Goal: Information Seeking & Learning: Learn about a topic

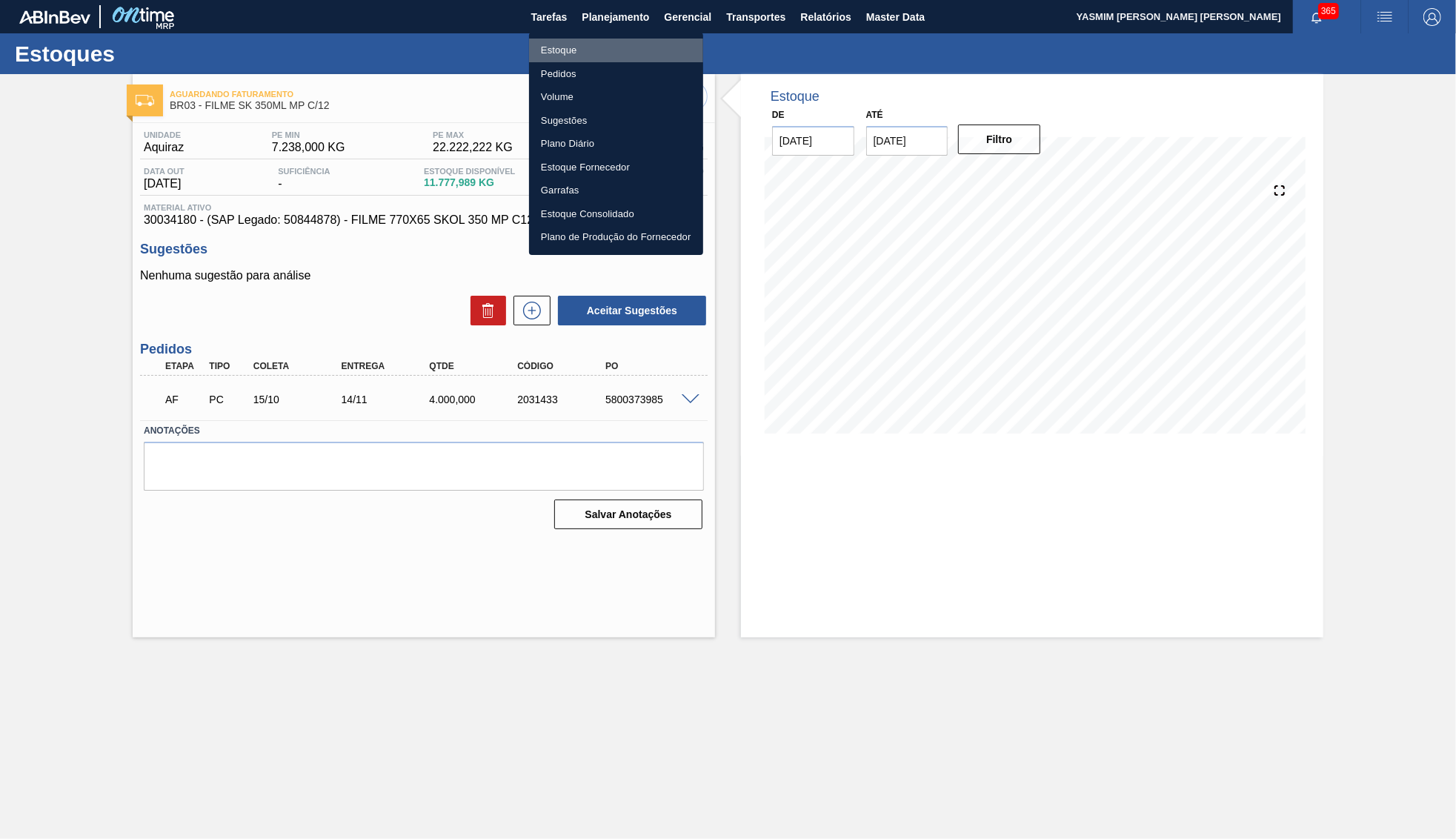
click at [586, 51] on li "Estoque" at bounding box center [616, 50] width 174 height 24
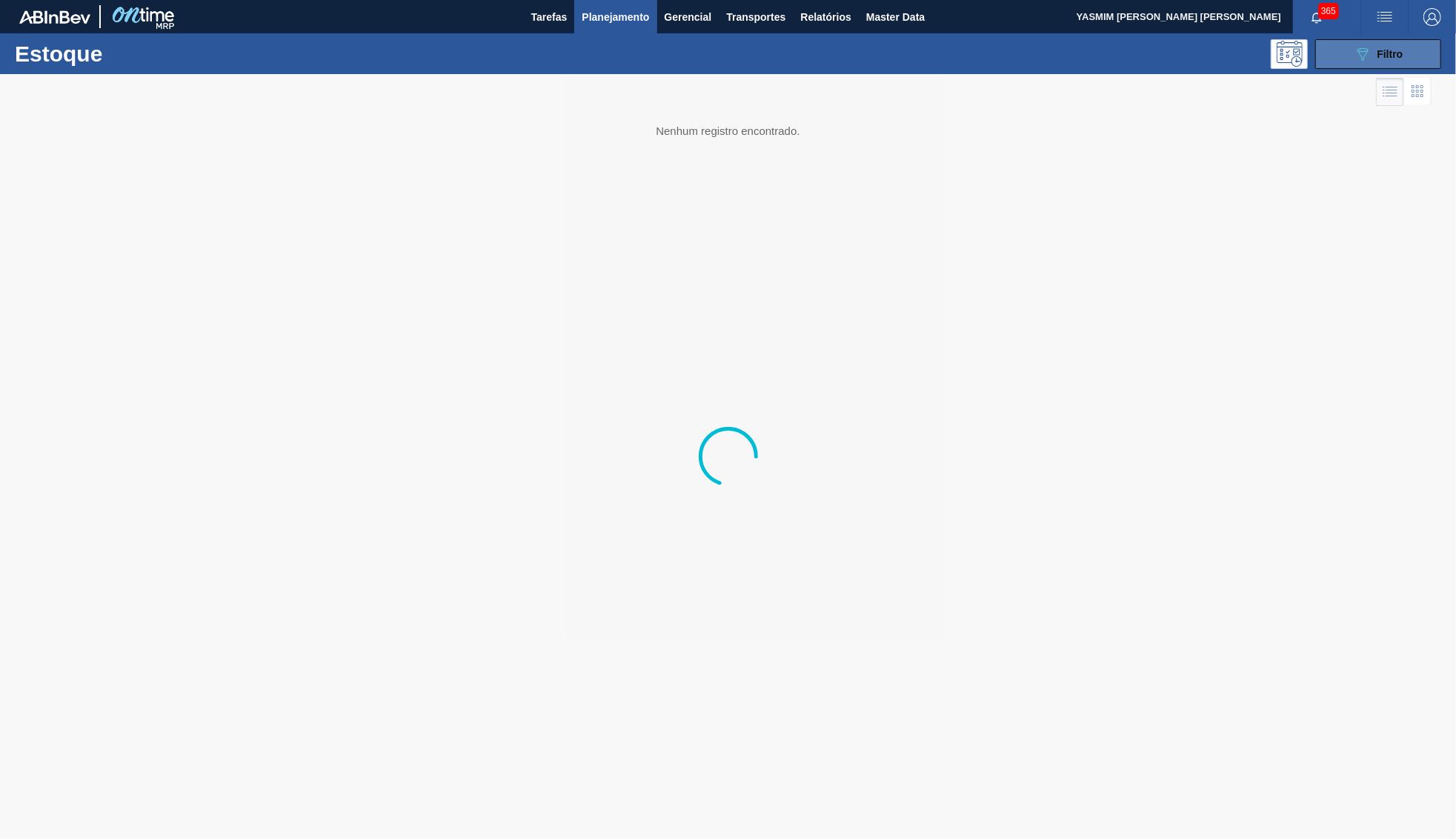
click at [1351, 58] on button "089F7B8B-B2A5-4AFE-B5C0-19BA573D28AC Filtro" at bounding box center [1379, 54] width 126 height 30
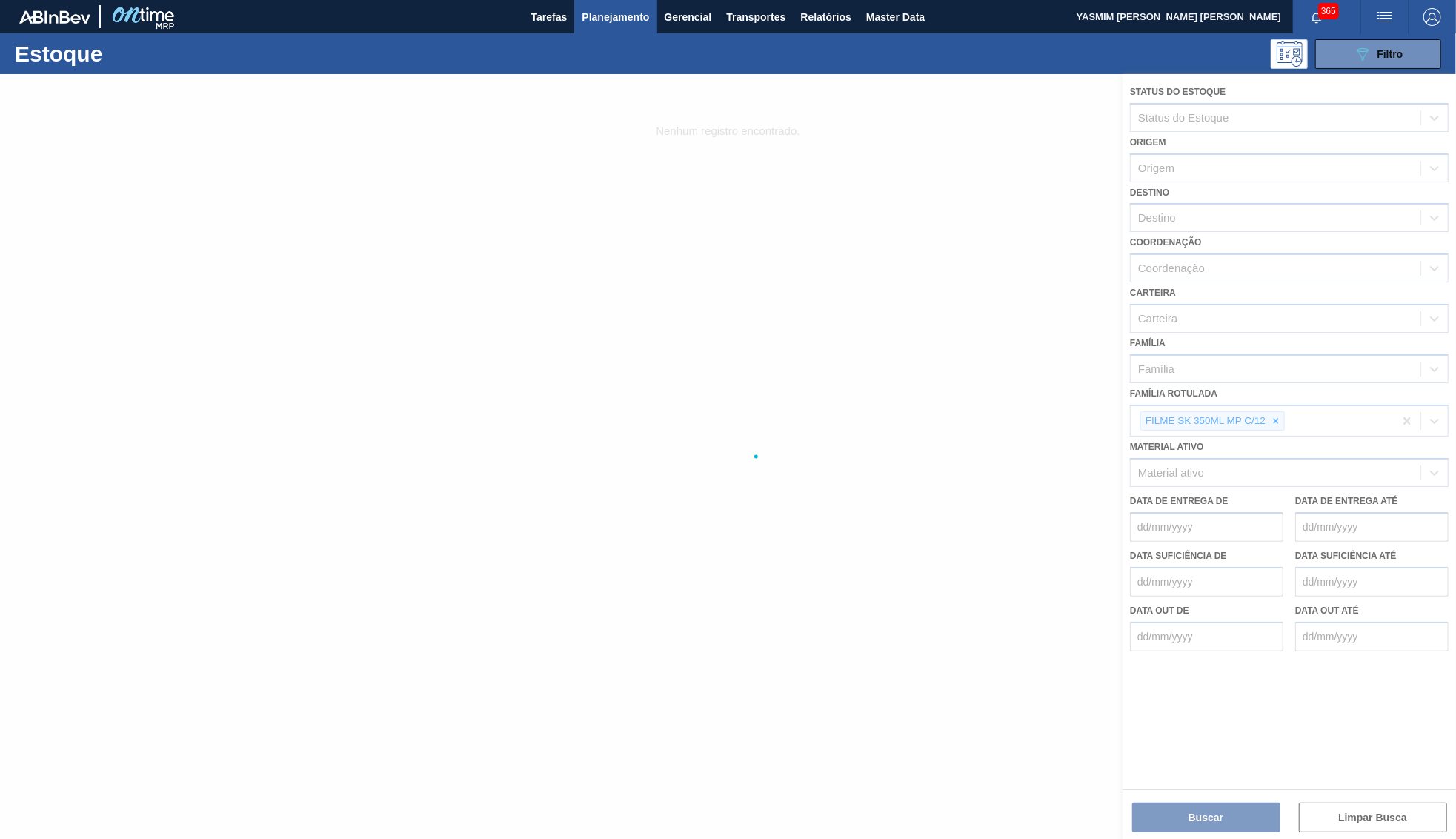
click at [1274, 407] on div at bounding box center [728, 457] width 1456 height 765
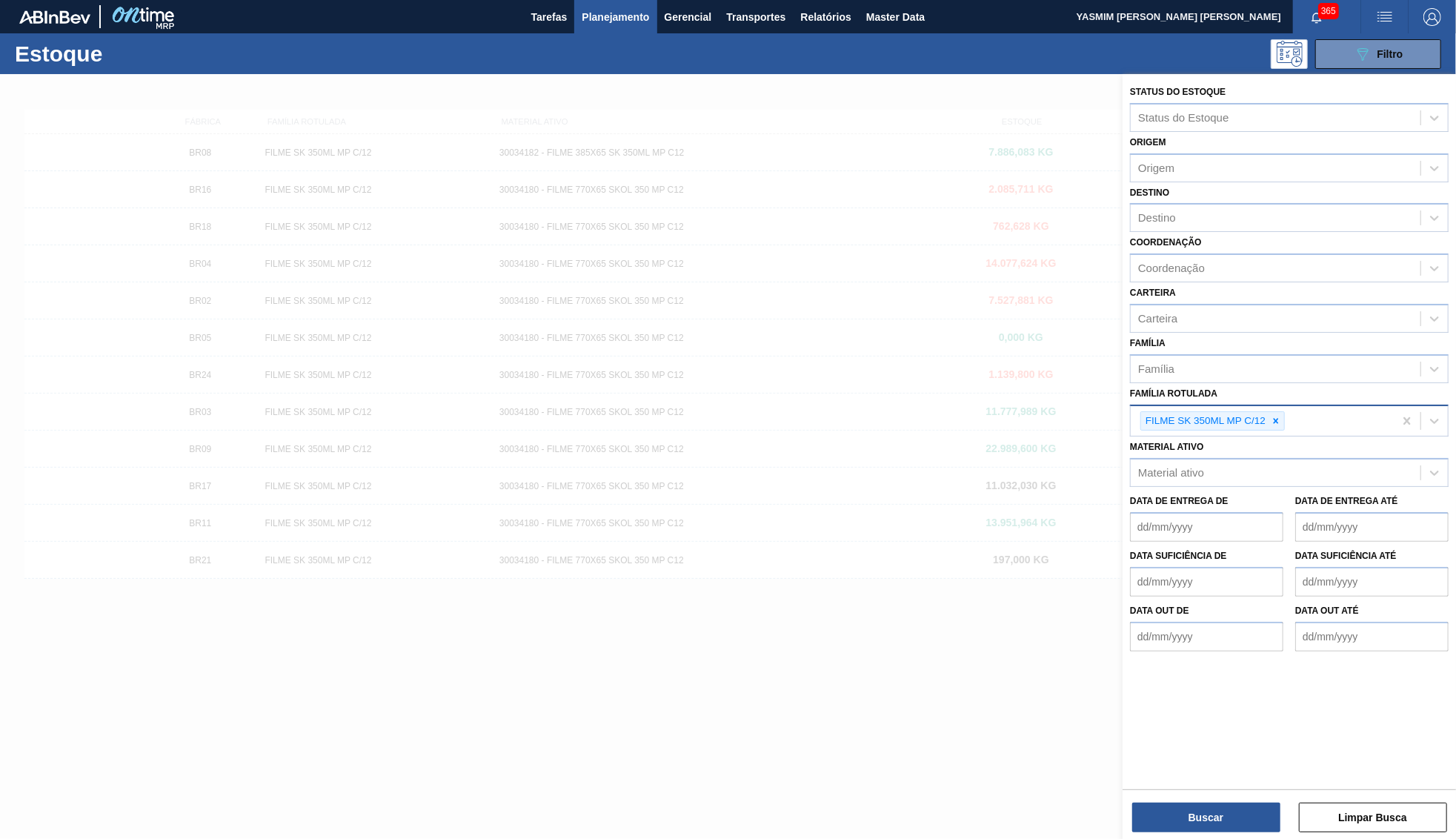
click at [1268, 412] on div "FILME SK 350ML MP C/12" at bounding box center [1205, 421] width 127 height 18
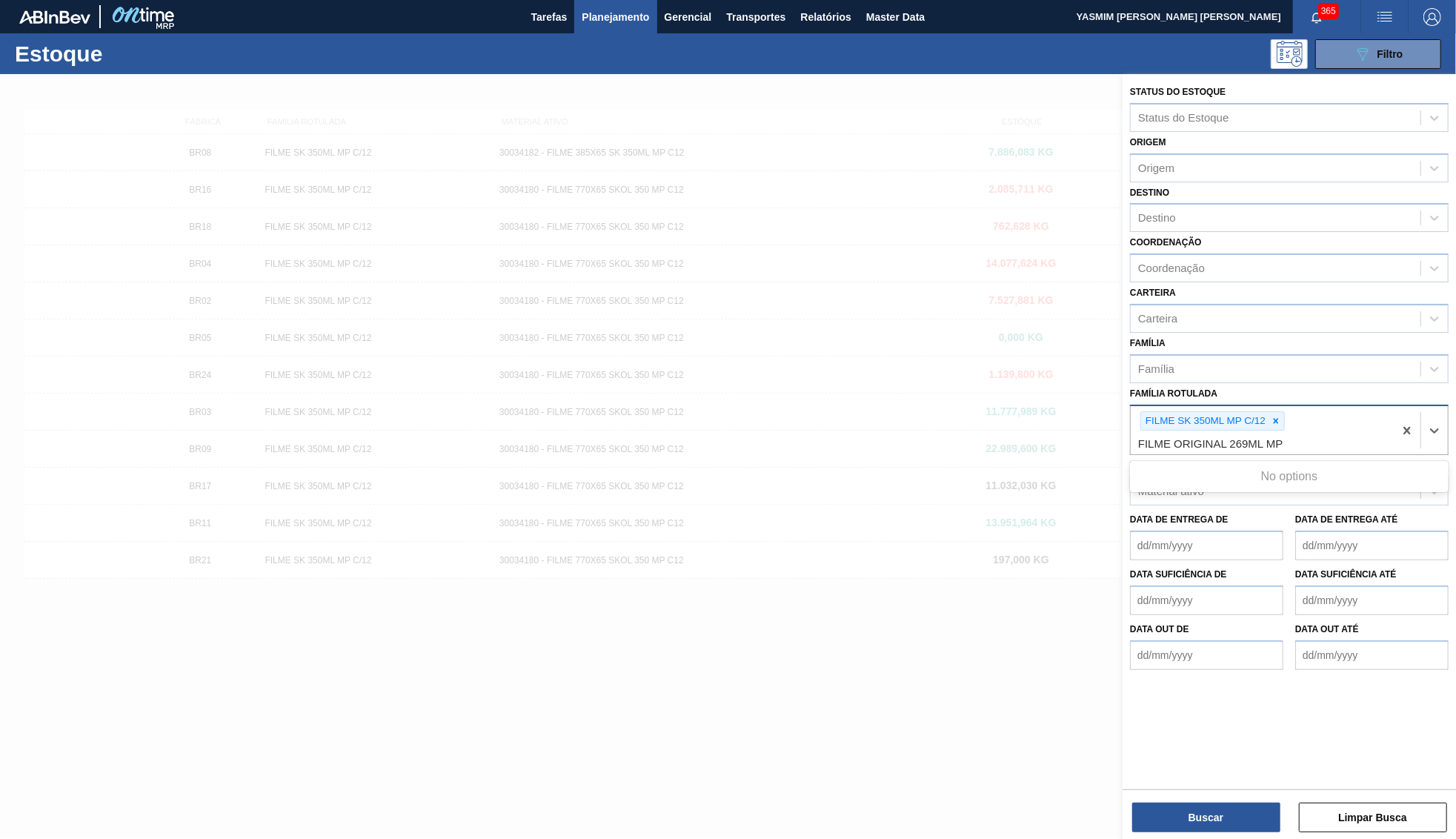
click at [1283, 412] on div at bounding box center [1276, 421] width 16 height 18
click at [1275, 437] on Rotulada "FILME ORIGINAL 269ML MP" at bounding box center [1212, 443] width 147 height 12
click at [1274, 437] on Rotulada "FILME ORIGINAL 269ML MP" at bounding box center [1212, 443] width 147 height 12
type Rotulada "FILME ORIGINAL 269MP"
click at [1280, 416] on icon at bounding box center [1277, 421] width 11 height 11
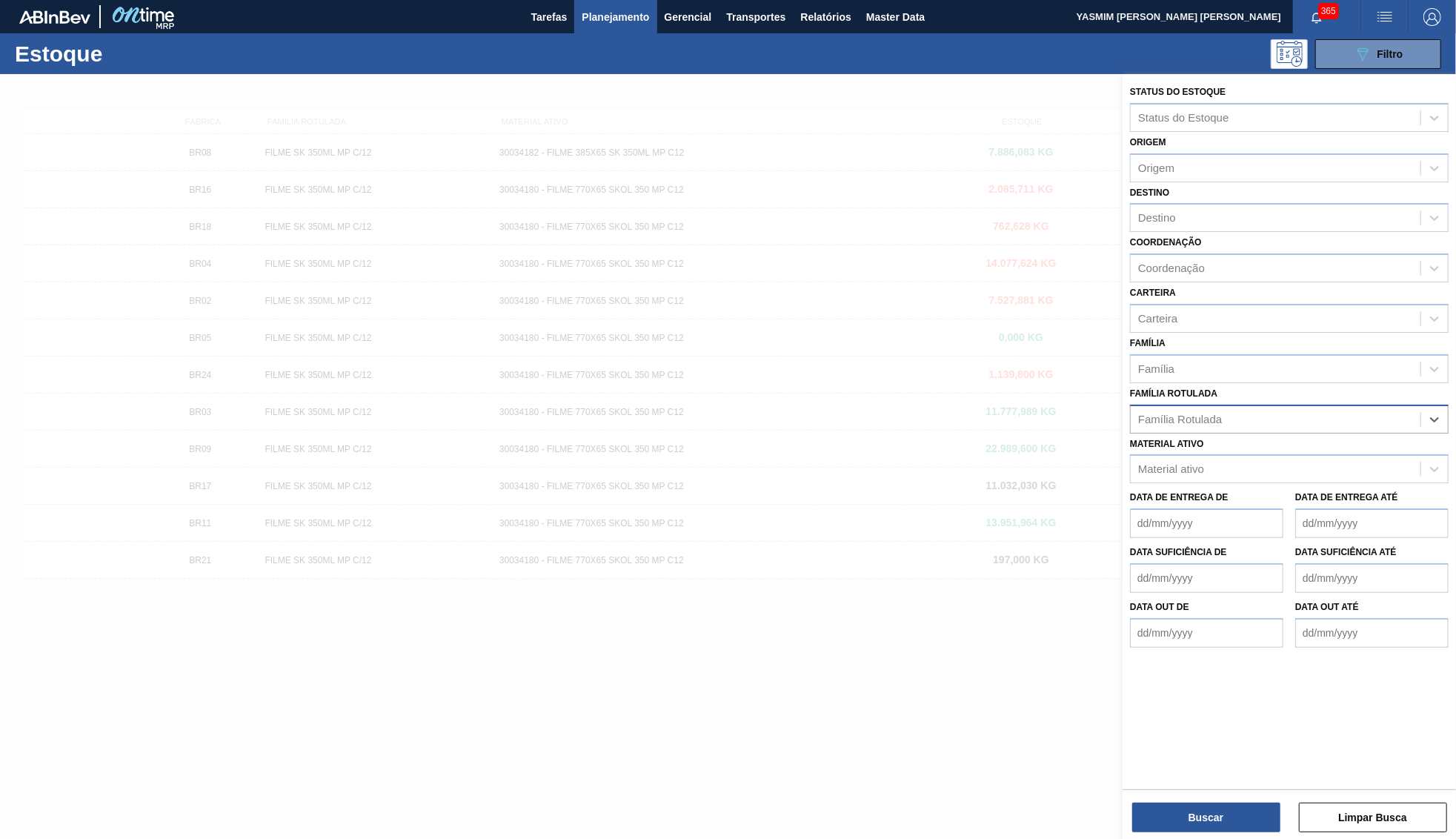
click at [1284, 409] on div "Família Rotulada" at bounding box center [1276, 420] width 290 height 21
paste Rotulada "FILME ORIGINAL 269ML MP"
type Rotulada "FILME ORIGINAL 269ML MP"
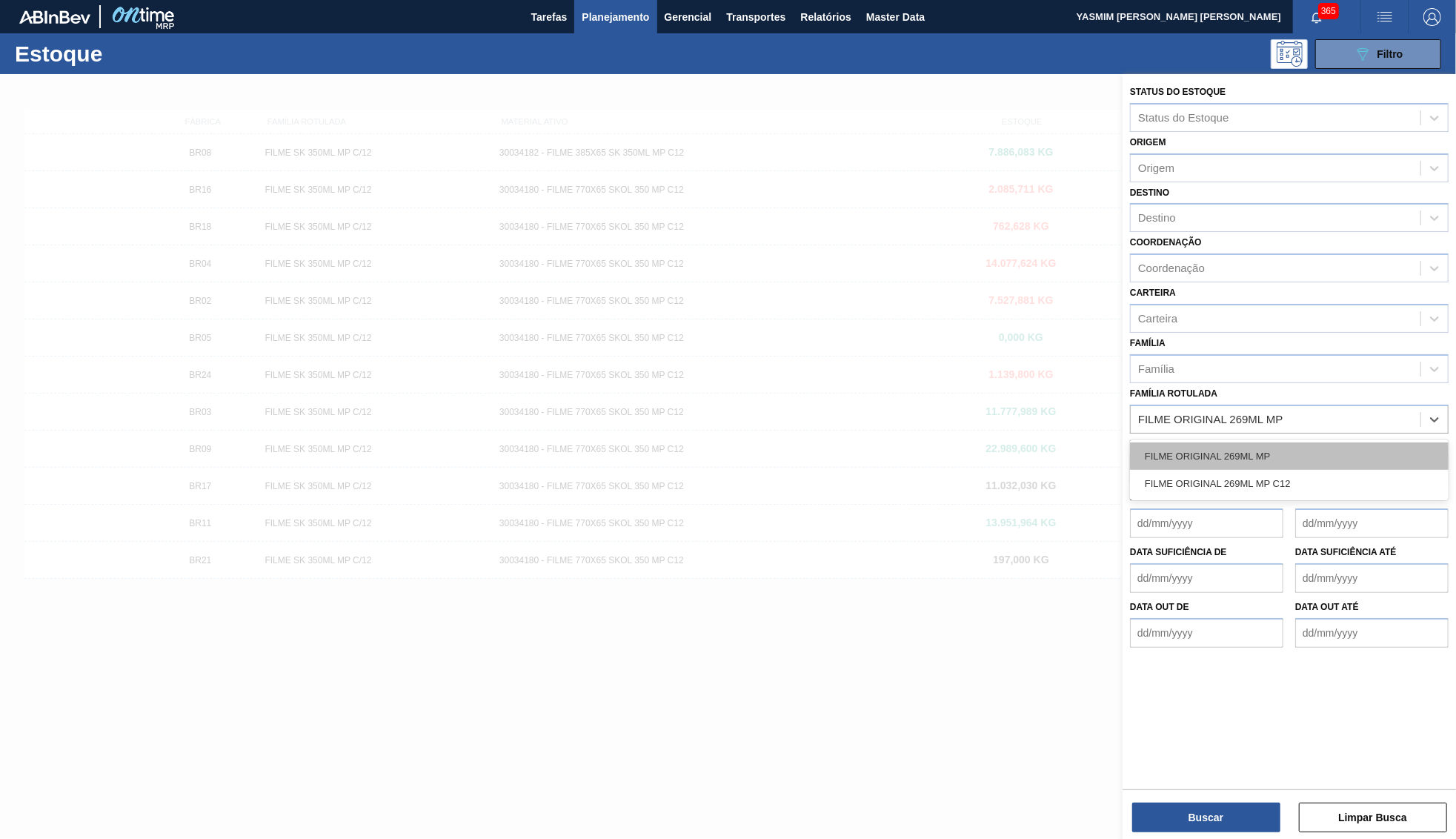
click at [1251, 443] on div "FILME ORIGINAL 269ML MP" at bounding box center [1290, 456] width 319 height 28
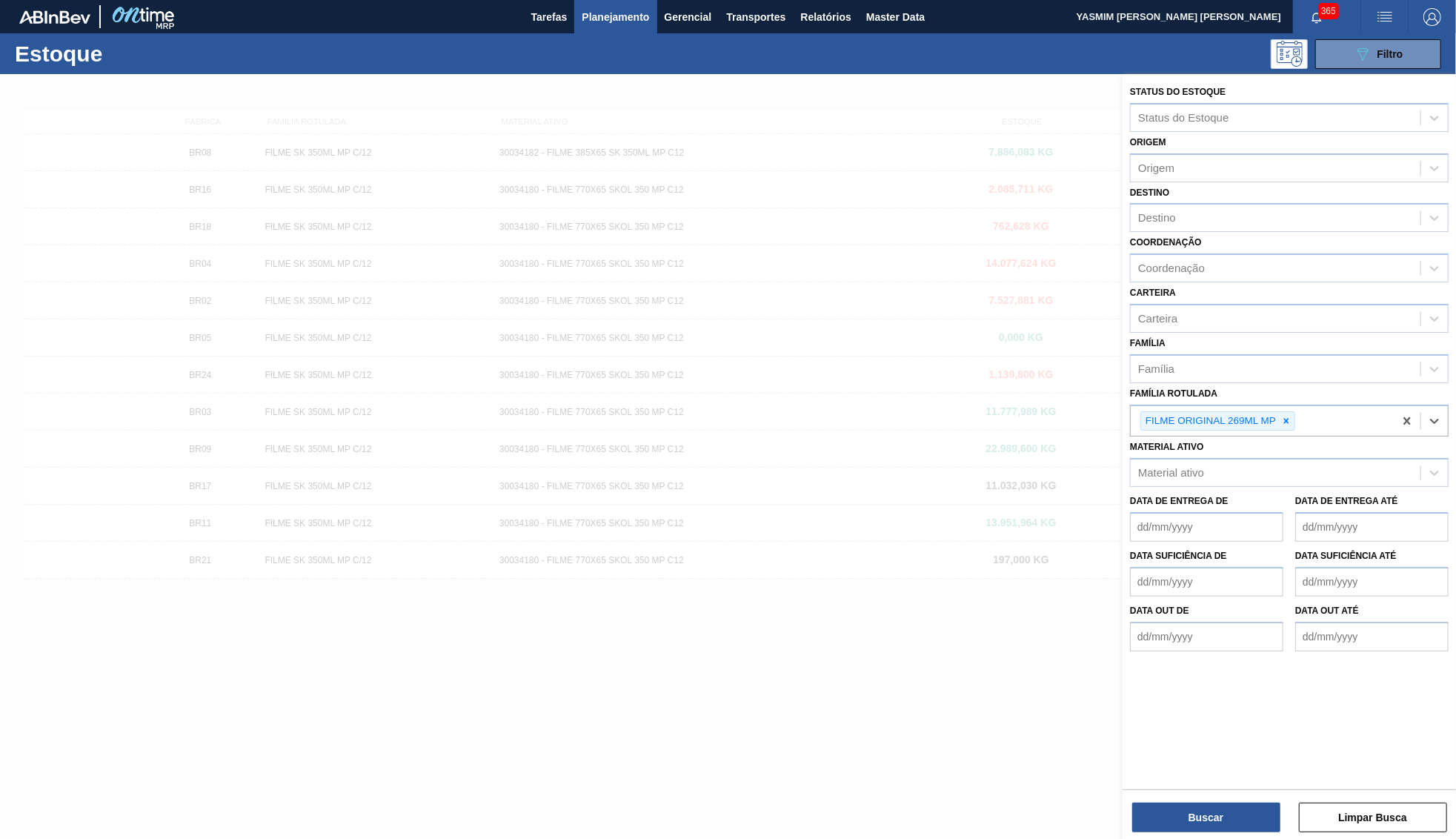
click at [1245, 795] on div "Buscar Limpar Busca" at bounding box center [1289, 810] width 334 height 41
click at [1239, 811] on button "Buscar" at bounding box center [1206, 818] width 148 height 30
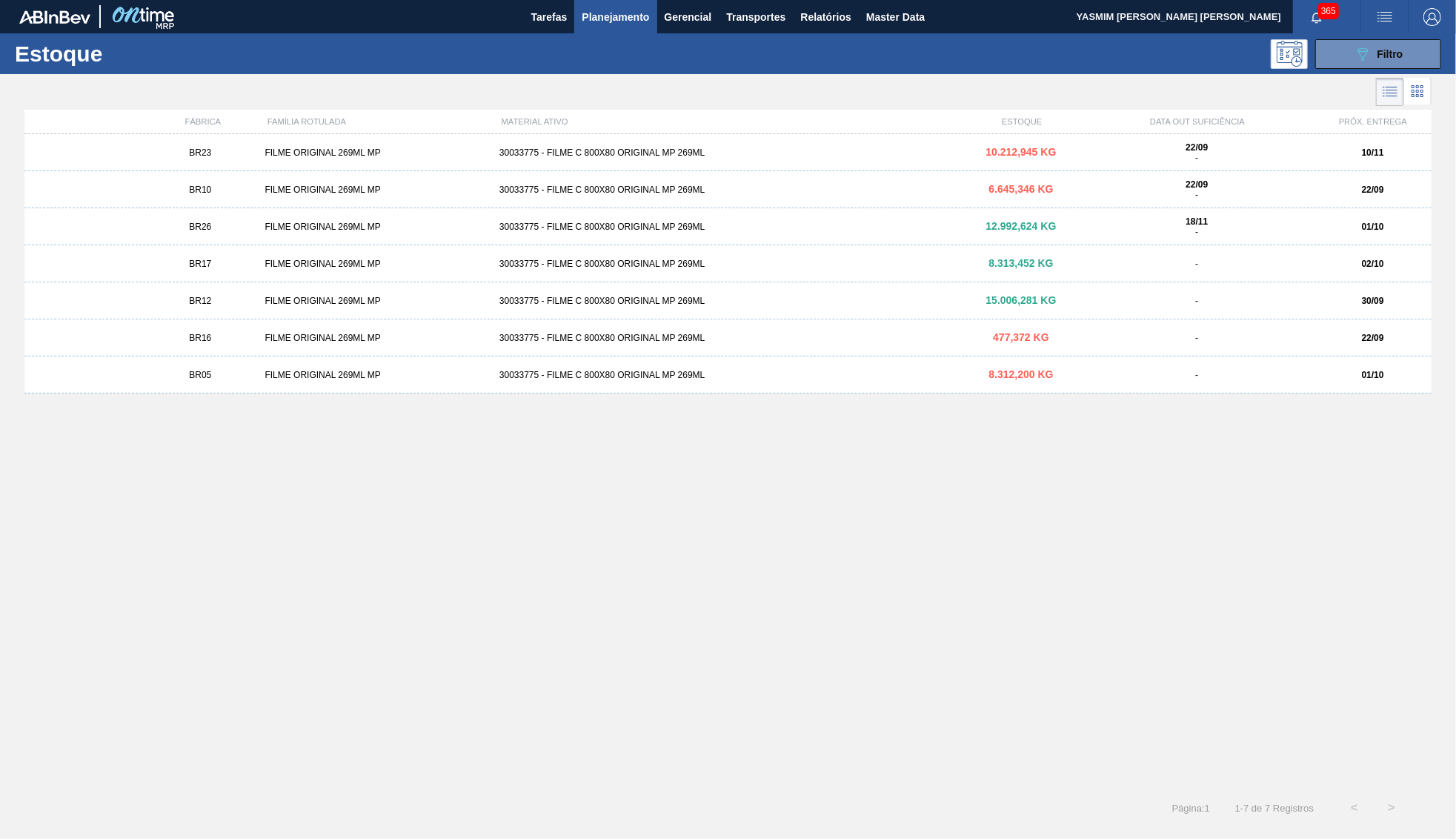
click at [1058, 151] on div "10.212,945 KG" at bounding box center [1021, 152] width 117 height 11
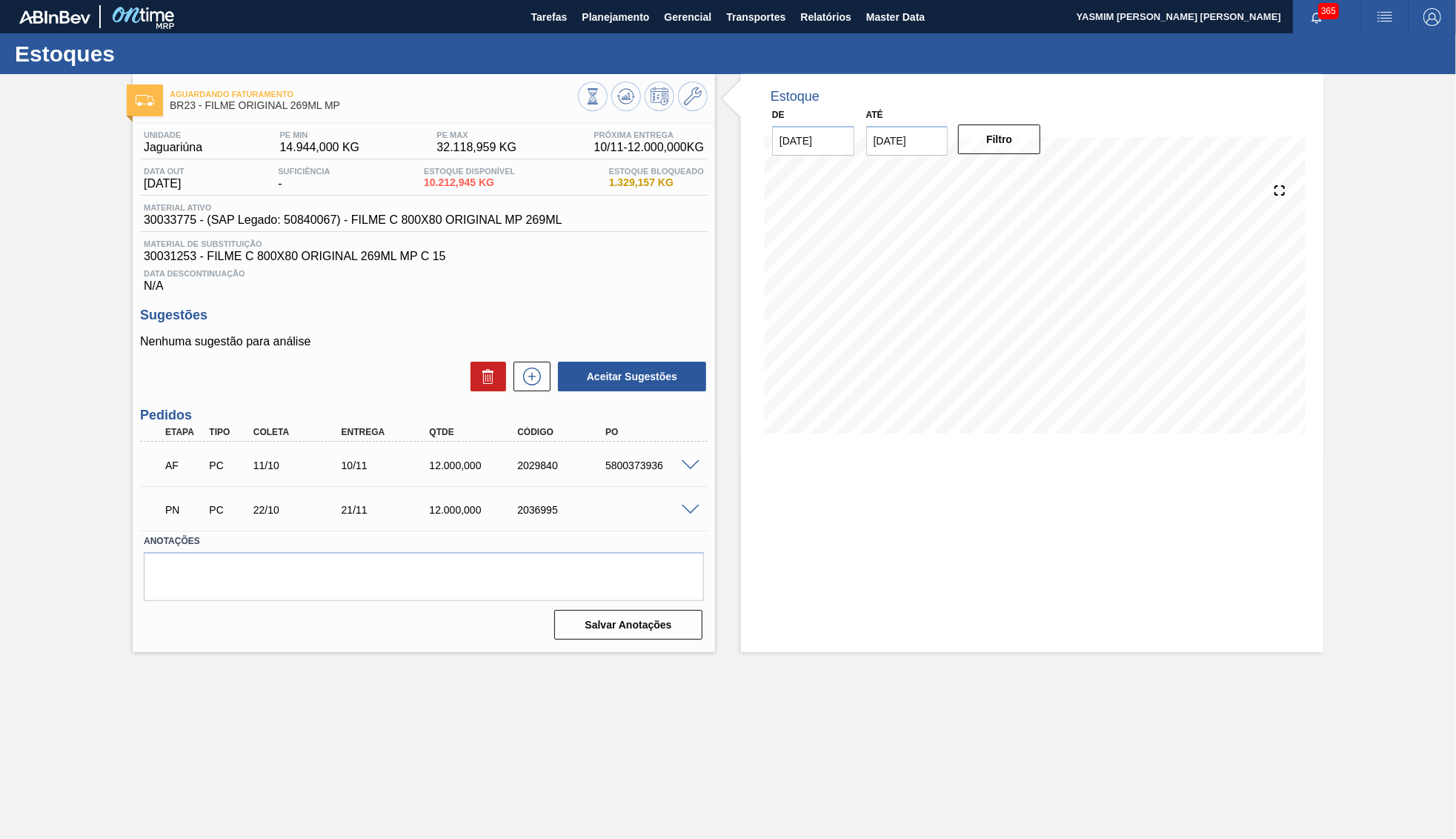
click at [385, 227] on span "30033775 - (SAP Legado: 50840067) - FILME C 800X80 ORIGINAL MP 269ML" at bounding box center [353, 219] width 418 height 13
click at [695, 460] on span at bounding box center [690, 466] width 18 height 11
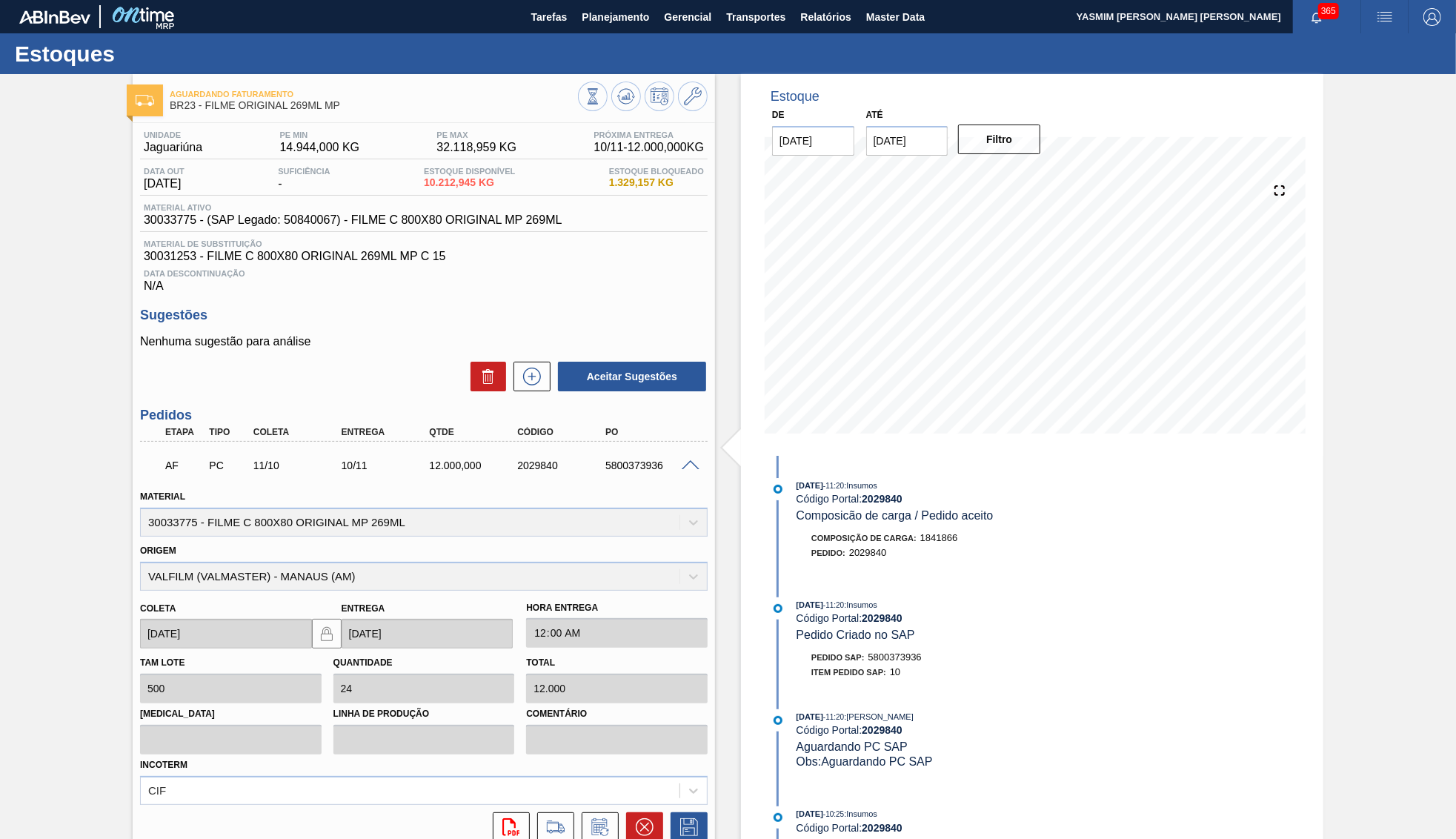
click at [695, 460] on span at bounding box center [690, 466] width 18 height 11
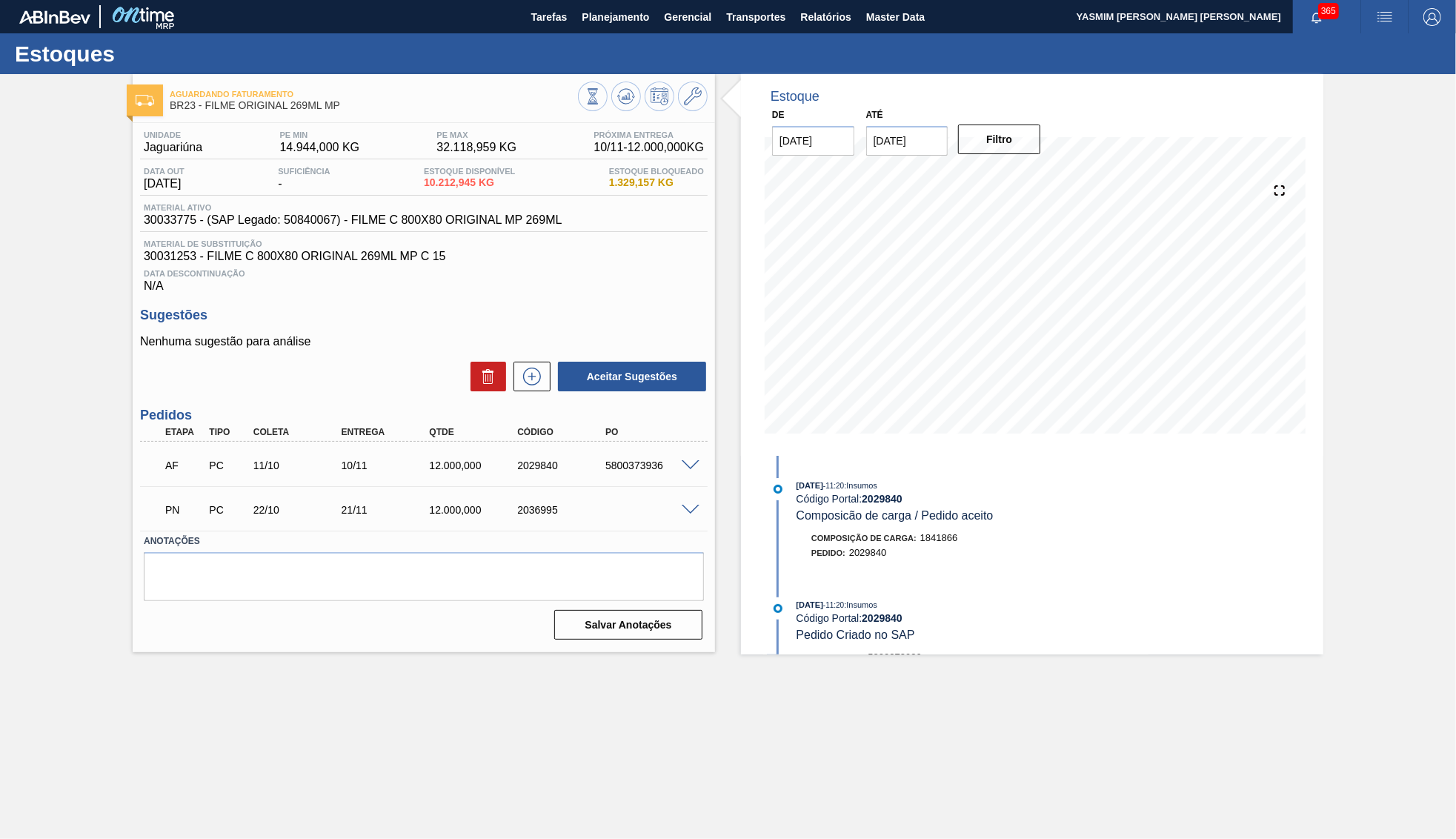
click at [163, 216] on div "Material ativo 30033775 - (SAP Legado: 50840067) - FILME C 800X80 ORIGINAL MP 2…" at bounding box center [353, 215] width 426 height 24
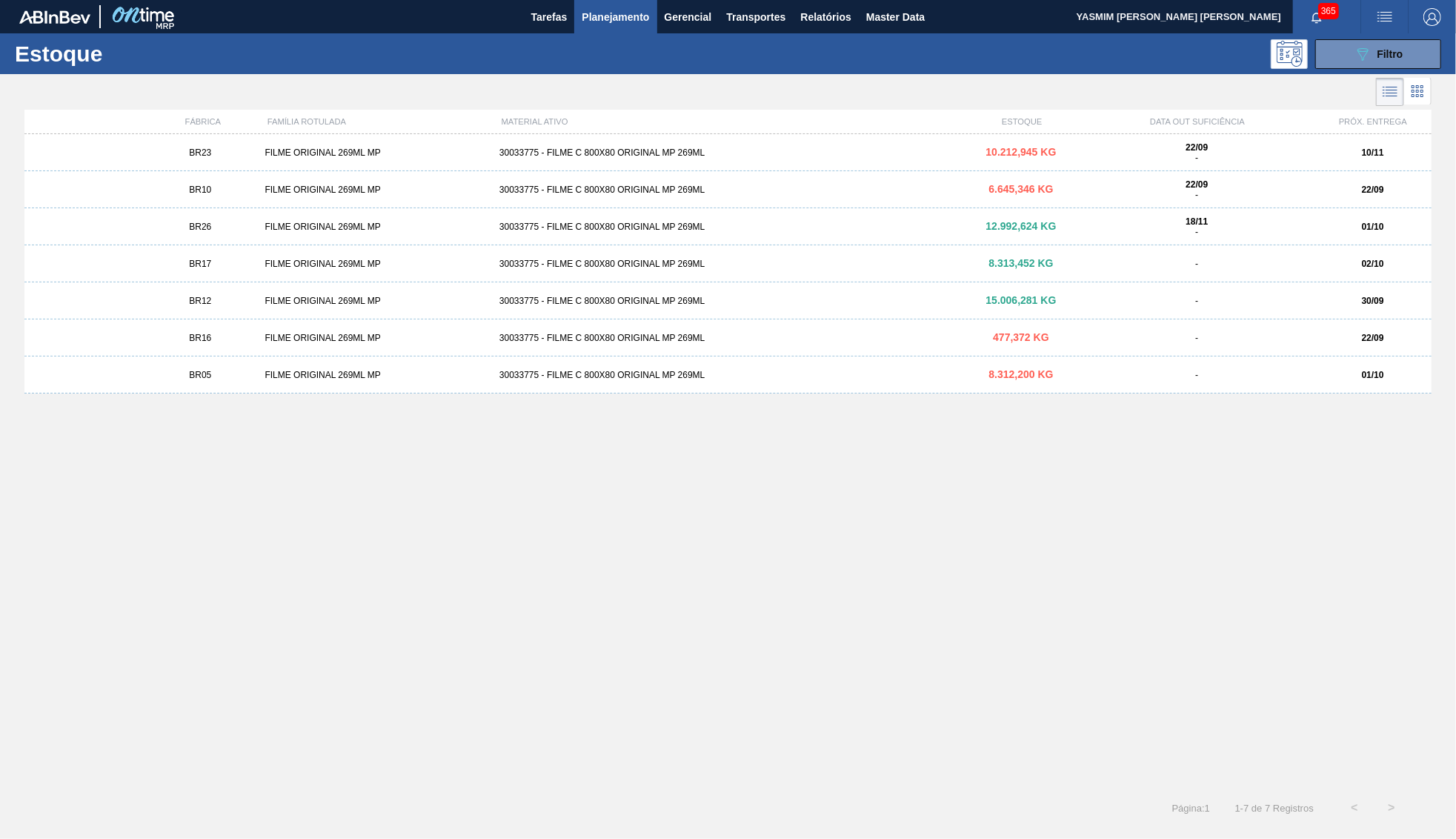
click at [1051, 232] on span "12.992,624 KG" at bounding box center [1022, 225] width 71 height 12
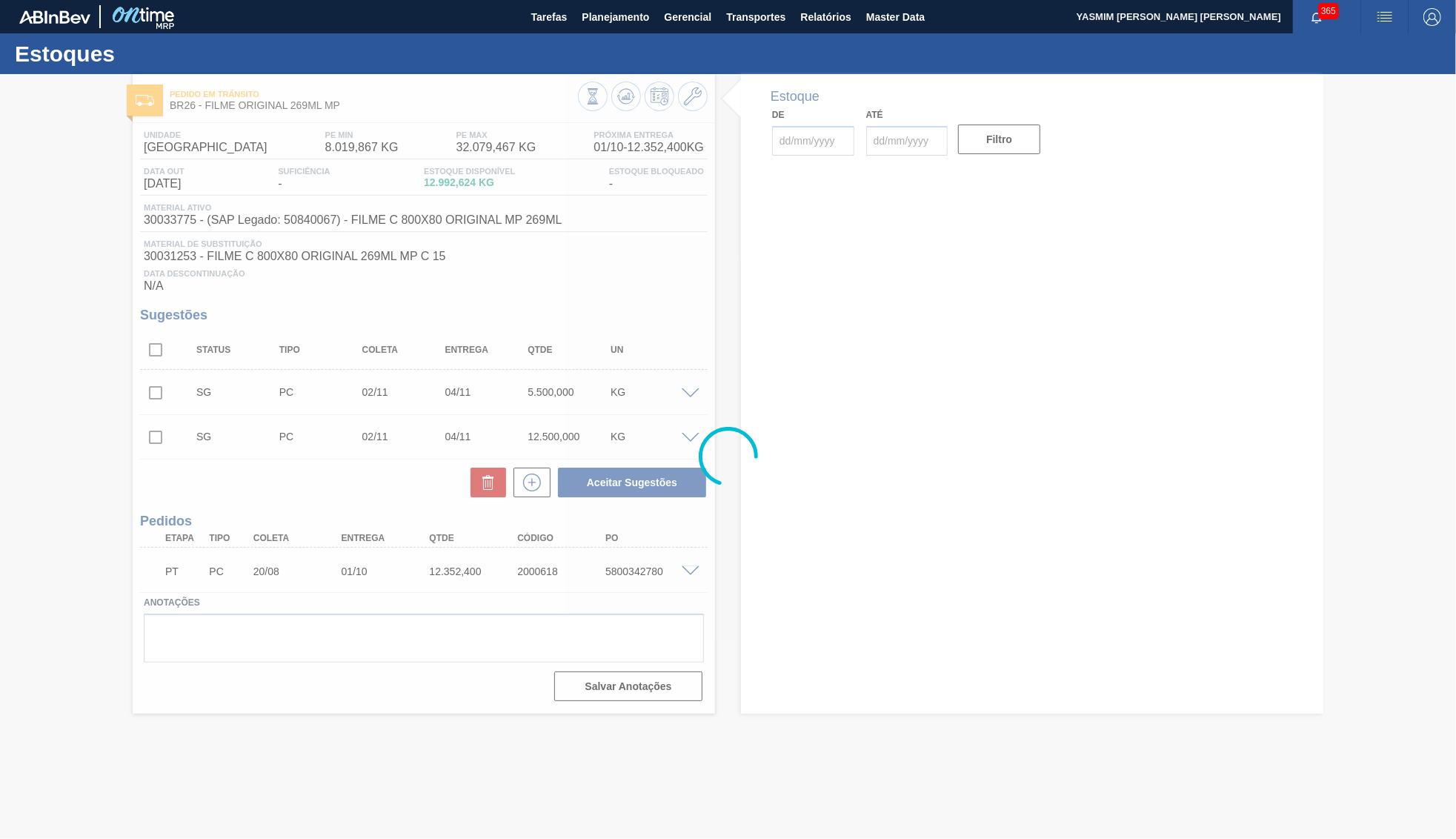
type input "[DATE]"
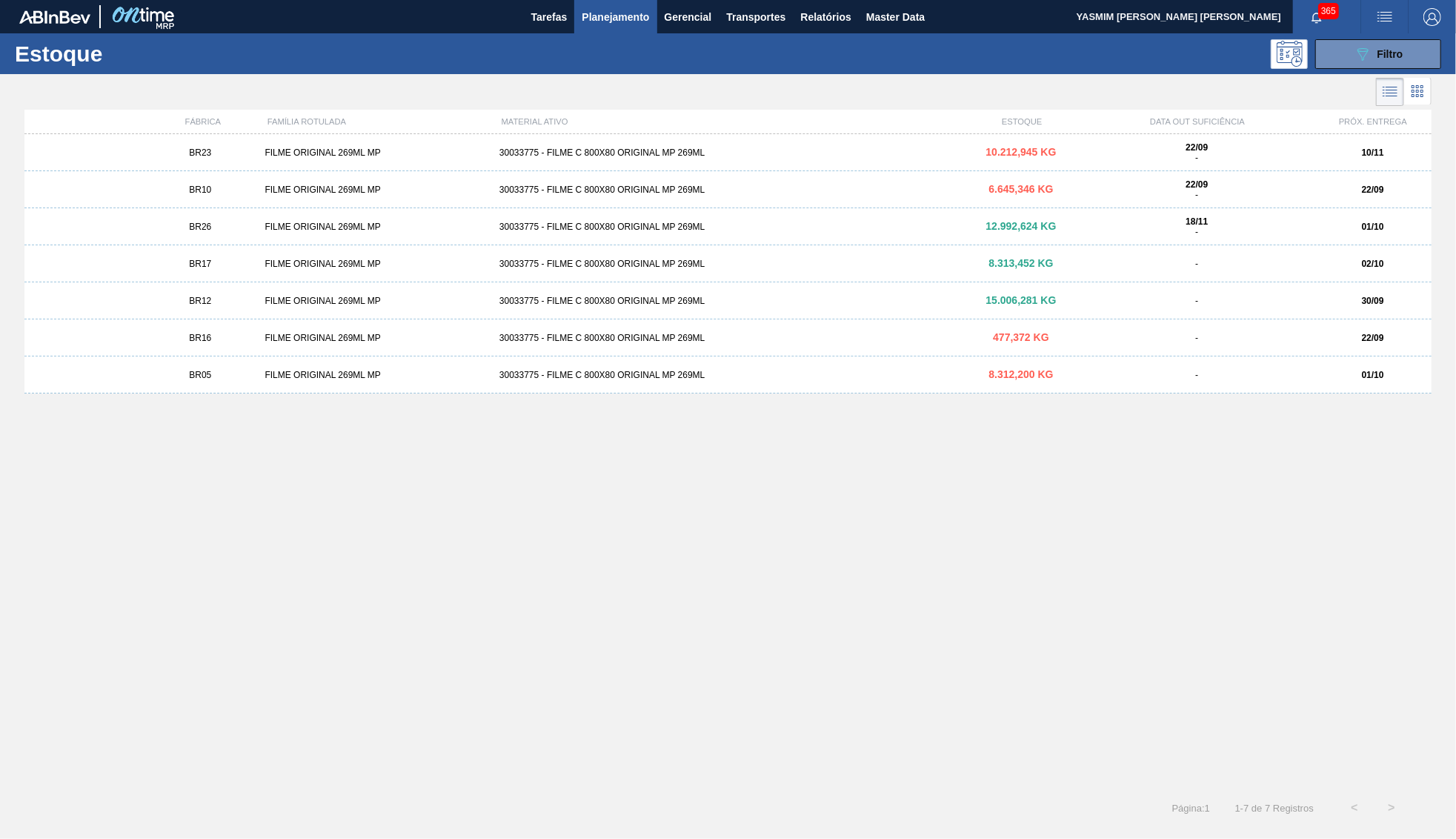
click at [1017, 296] on span "15.006,281 KG" at bounding box center [1022, 300] width 71 height 12
click at [1063, 202] on div "BR10 FILME ORIGINAL 269ML MP 30033775 - FILME C 800X80 ORIGINAL MP 269ML 6.645,…" at bounding box center [728, 189] width 1408 height 37
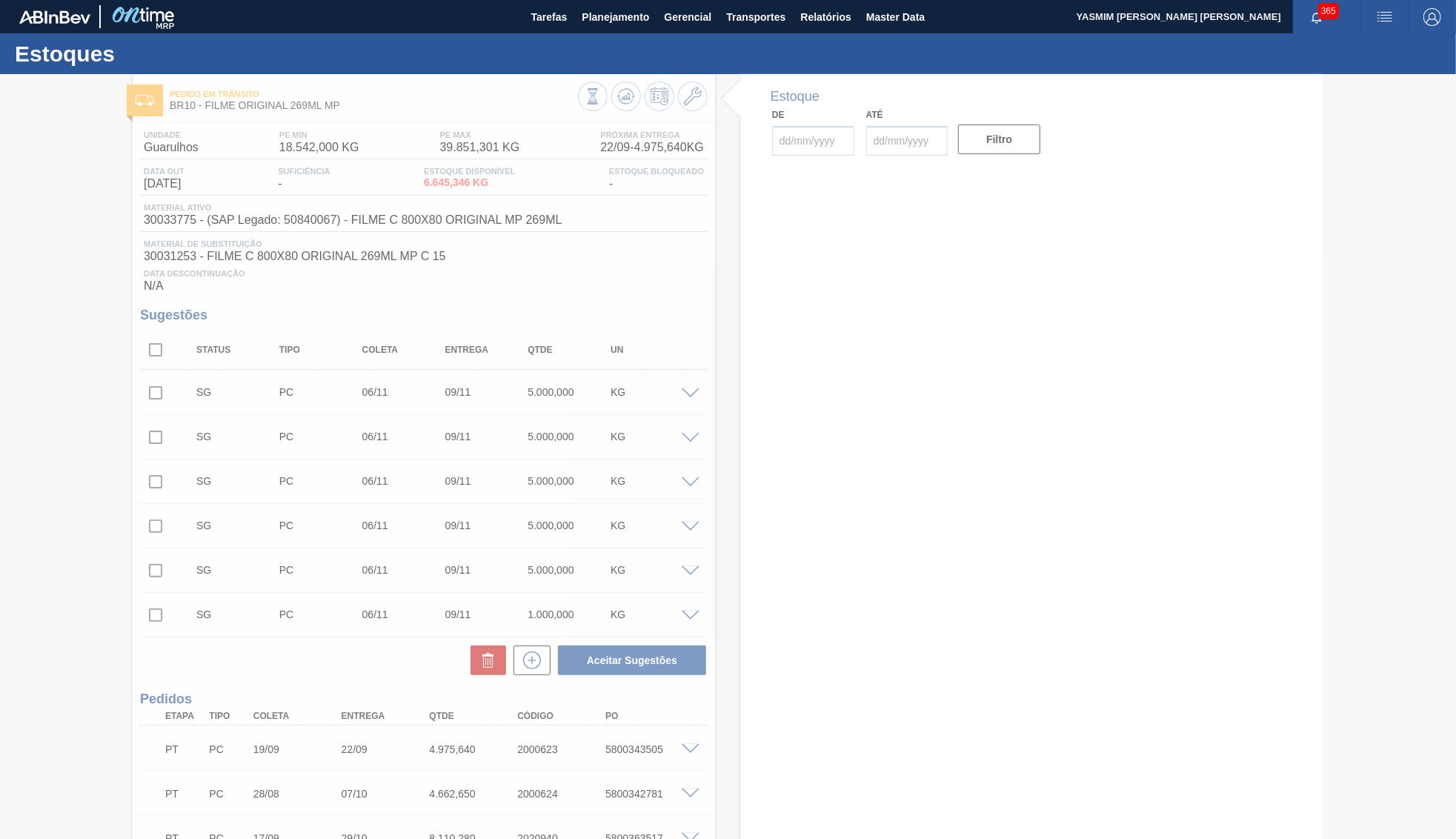
type input "[DATE]"
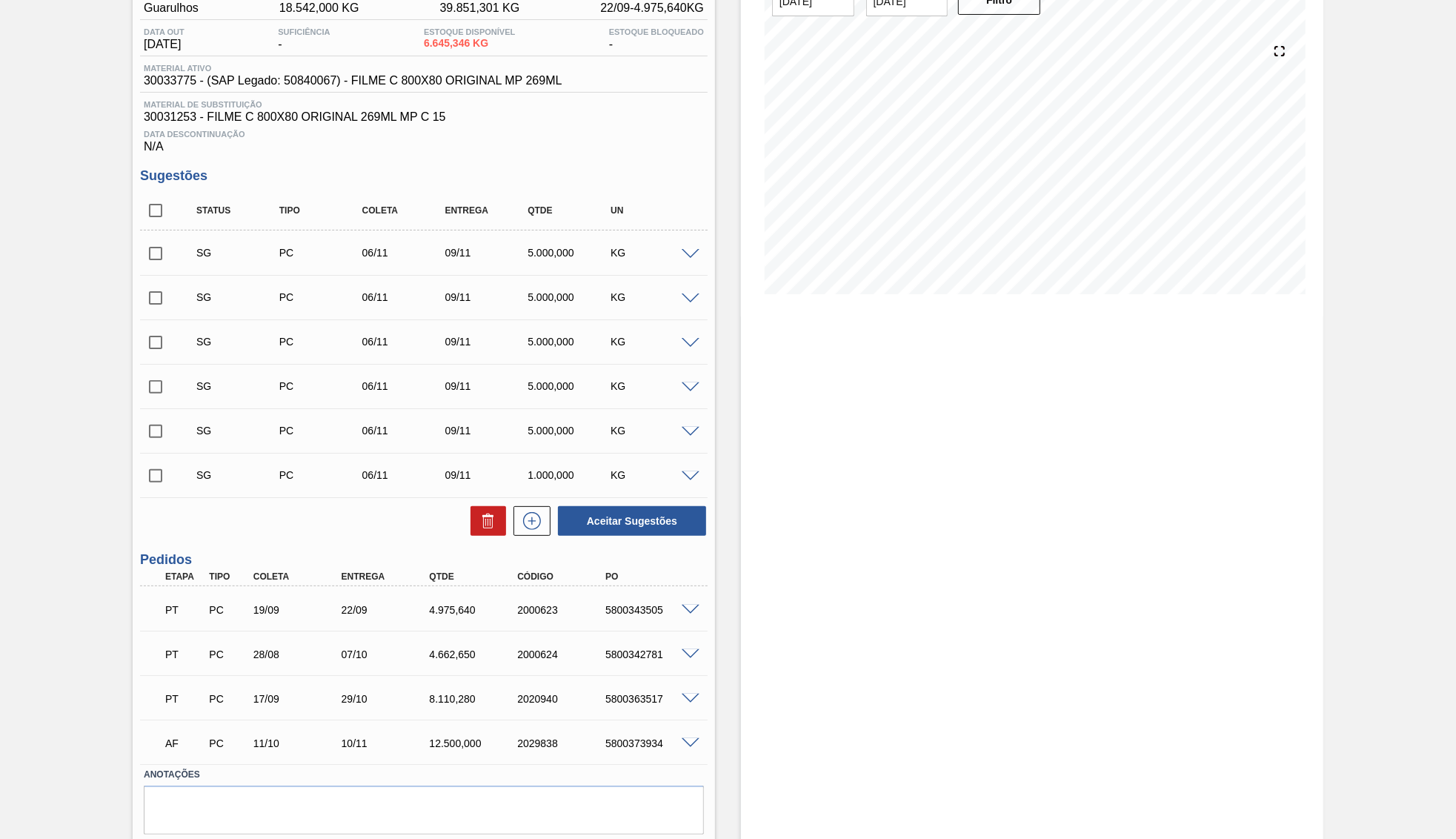
scroll to position [143, 0]
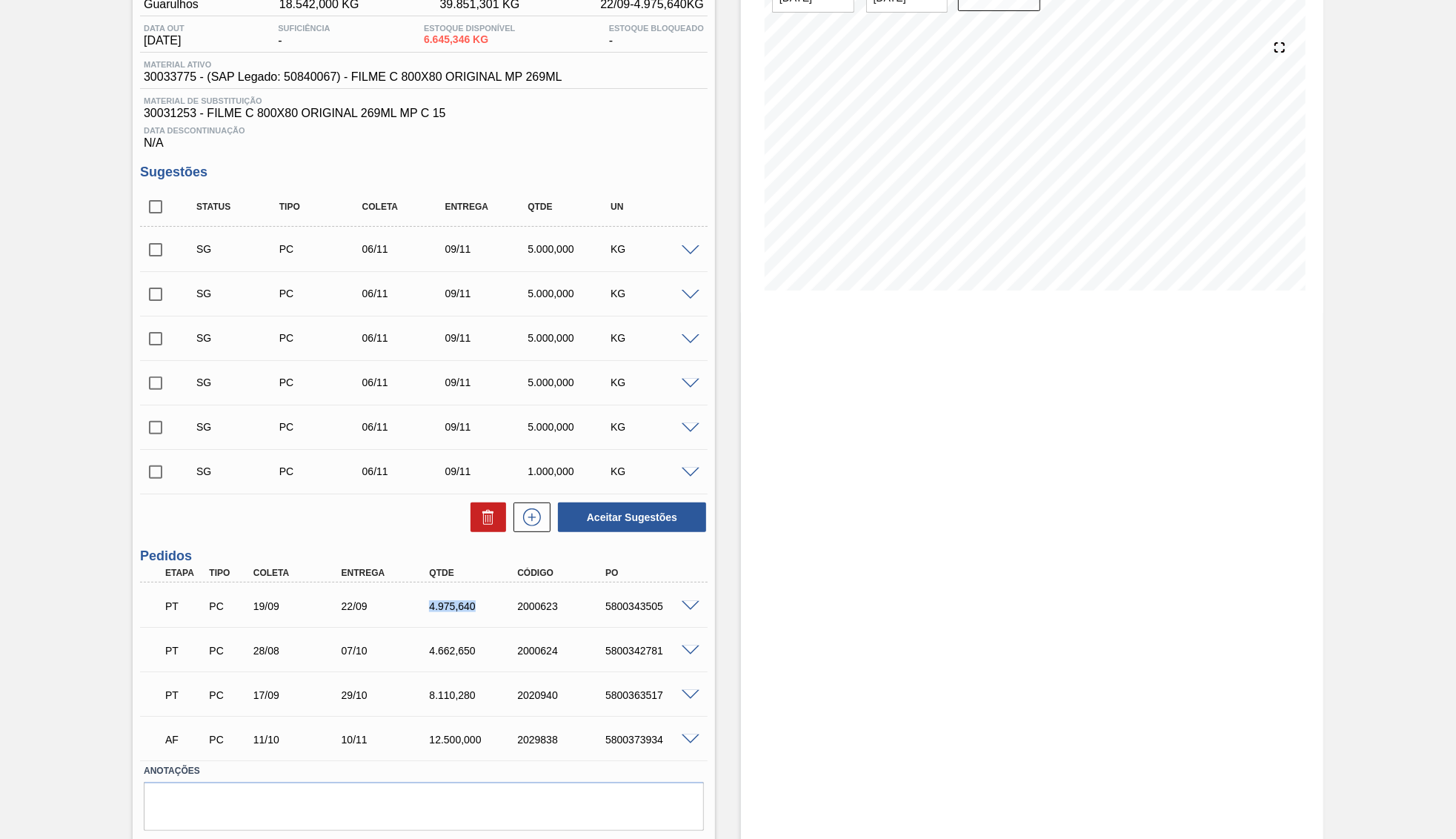
drag, startPoint x: 428, startPoint y: 610, endPoint x: 481, endPoint y: 611, distance: 53.0
click at [481, 611] on div "4.975,640" at bounding box center [475, 606] width 99 height 12
drag, startPoint x: 405, startPoint y: 670, endPoint x: 484, endPoint y: 663, distance: 79.3
click at [484, 663] on div "PT PC 28/08 07/10 4.662,[PHONE_NUMBER] 5800342781 Material 30033775 - FILME C 8…" at bounding box center [424, 650] width 567 height 44
drag, startPoint x: 414, startPoint y: 679, endPoint x: 479, endPoint y: 686, distance: 65.4
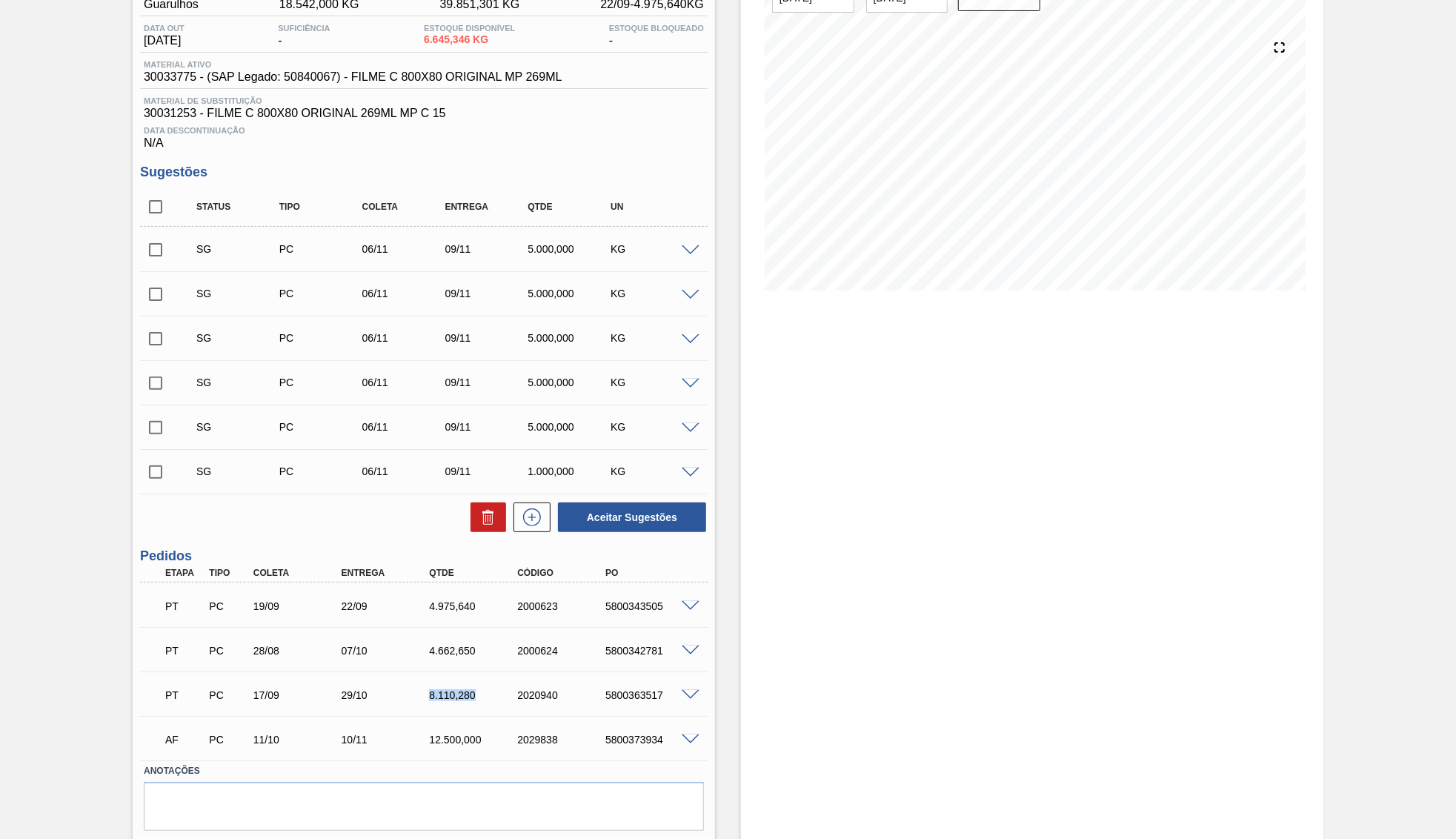
click at [482, 687] on div "PT PC 17/09 29/10 8.110,[PHONE_NUMBER] 5800363517" at bounding box center [424, 694] width 567 height 37
click at [353, 620] on div "PT PC 19/09 22/09 4.975,[PHONE_NUMBER] 5800343505" at bounding box center [419, 604] width 528 height 30
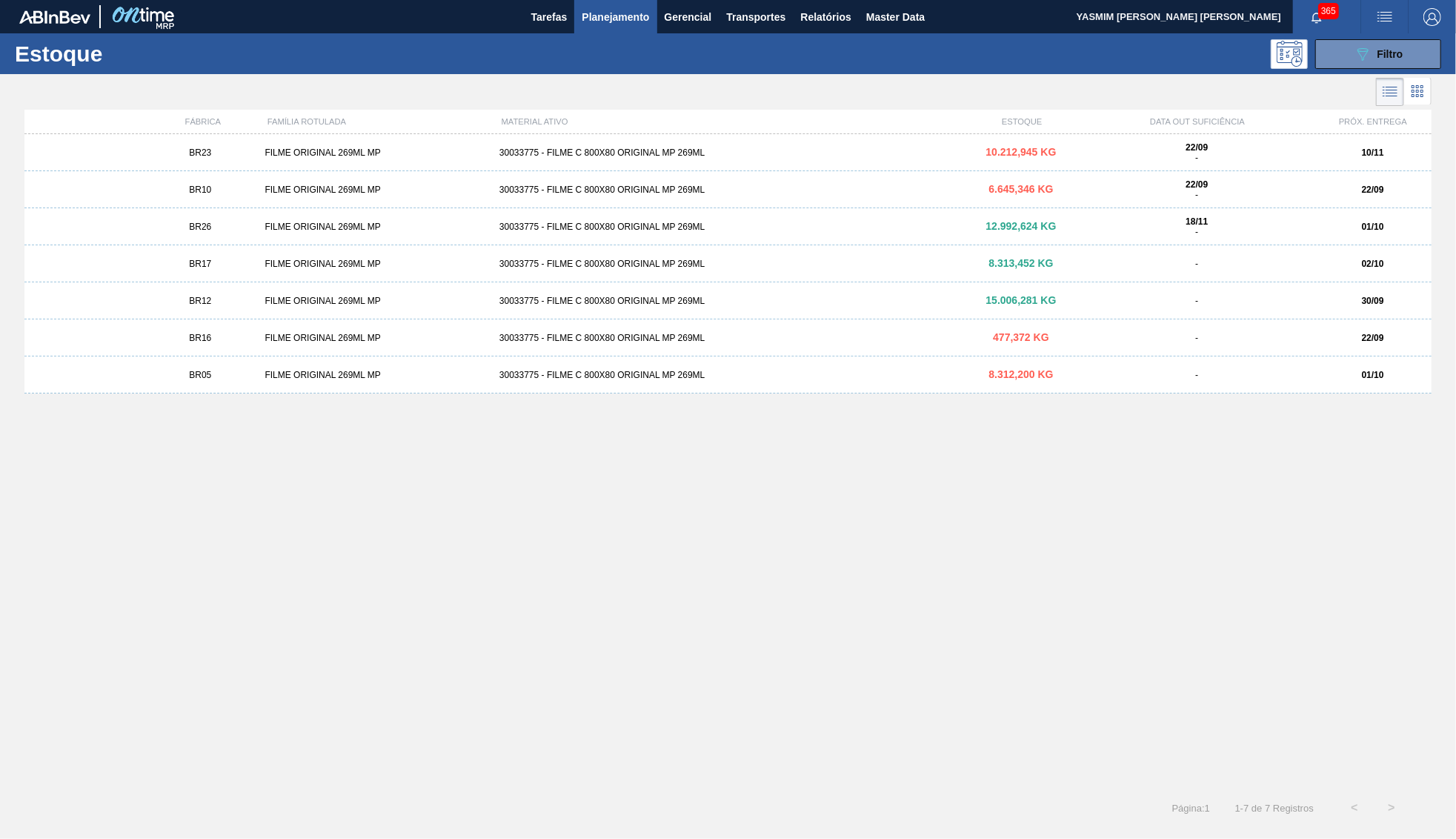
click at [1025, 303] on span "15.006,281 KG" at bounding box center [1022, 300] width 71 height 12
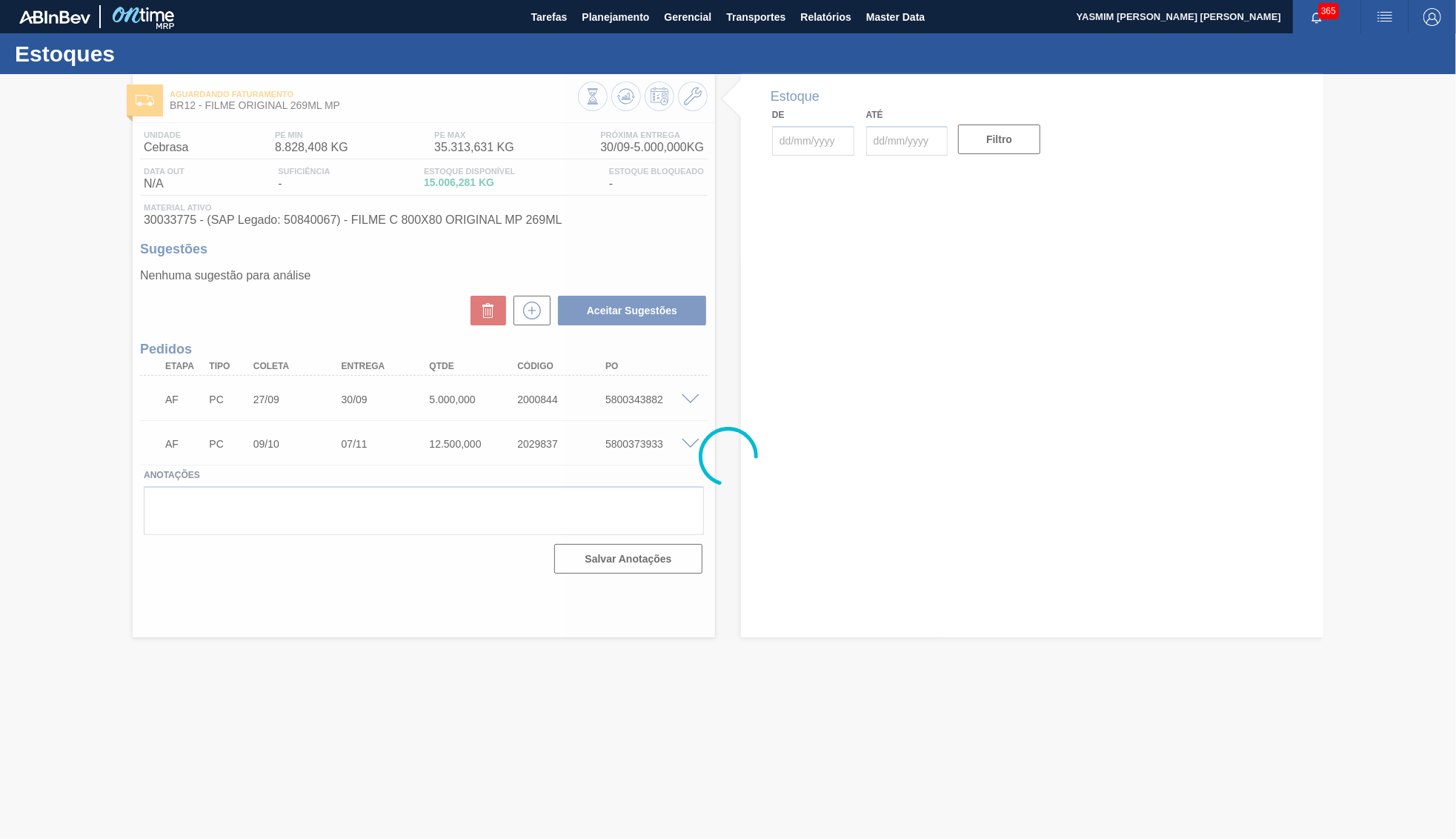
type input "[DATE]"
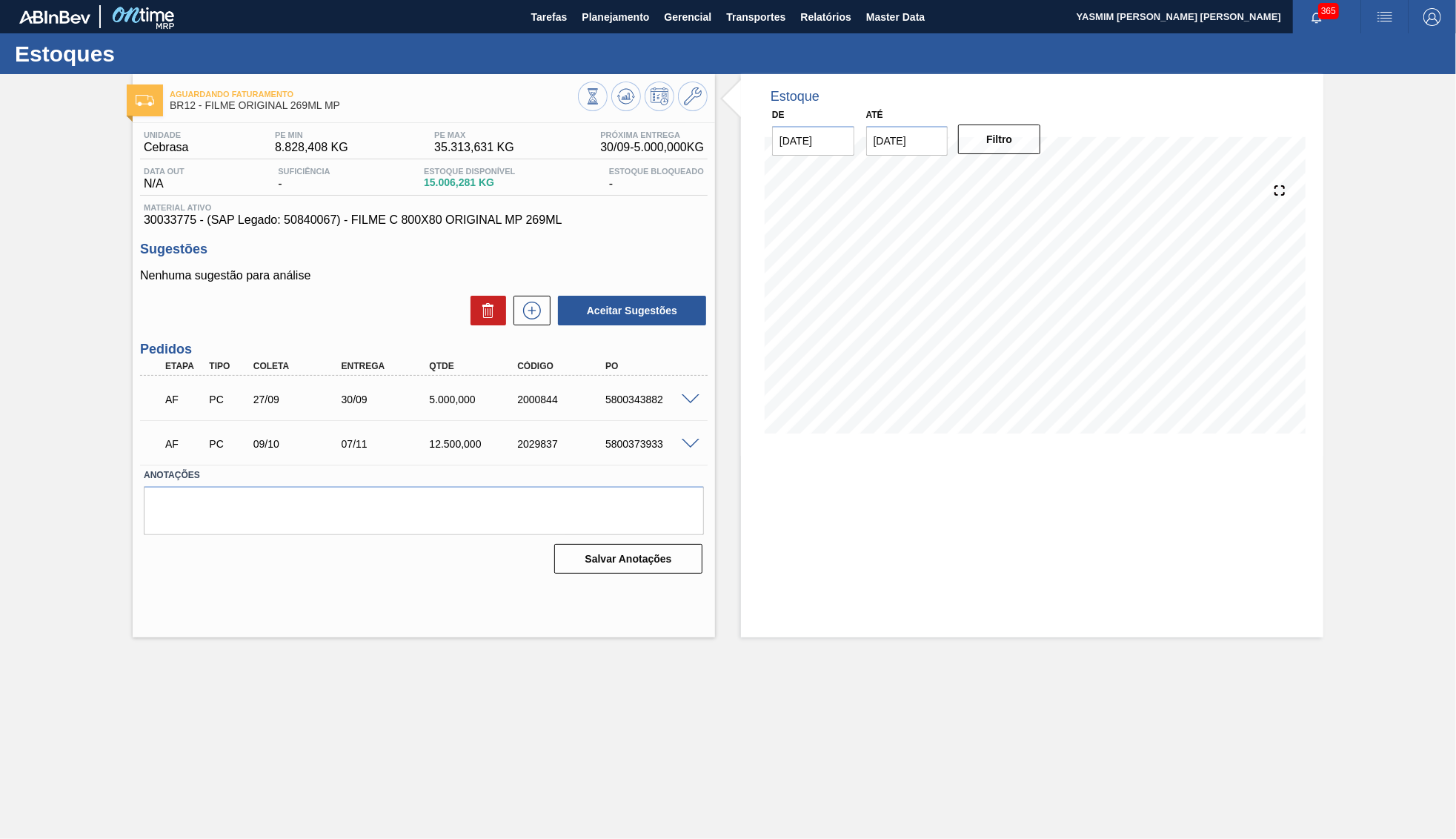
click at [470, 404] on div "5.000,000" at bounding box center [475, 399] width 99 height 12
click at [413, 405] on div "30/09" at bounding box center [387, 399] width 99 height 12
drag, startPoint x: 427, startPoint y: 397, endPoint x: 528, endPoint y: 400, distance: 101.0
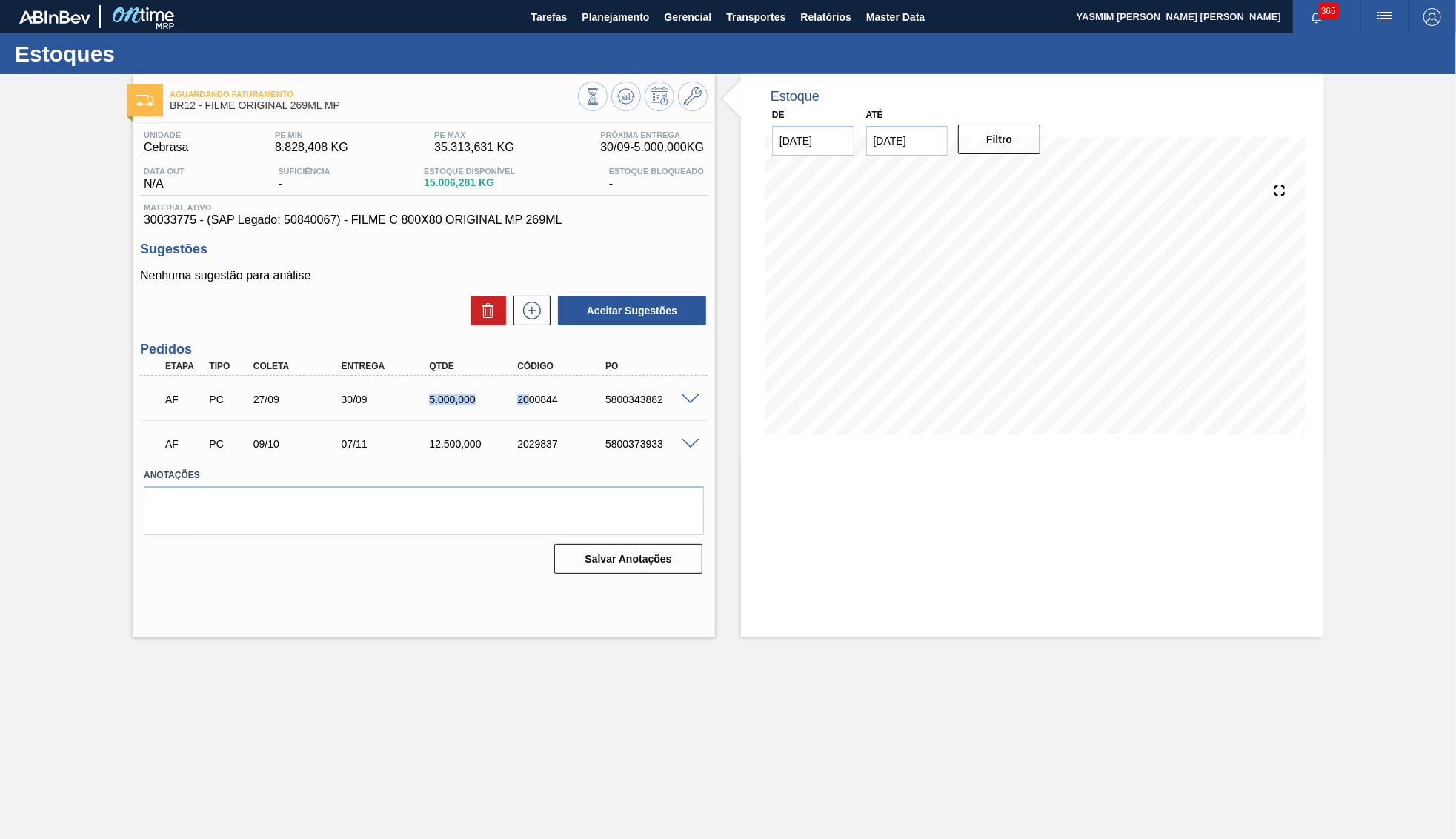
click at [524, 400] on div "5.000,000" at bounding box center [475, 399] width 99 height 12
click at [442, 393] on div "5.000,000" at bounding box center [475, 399] width 99 height 12
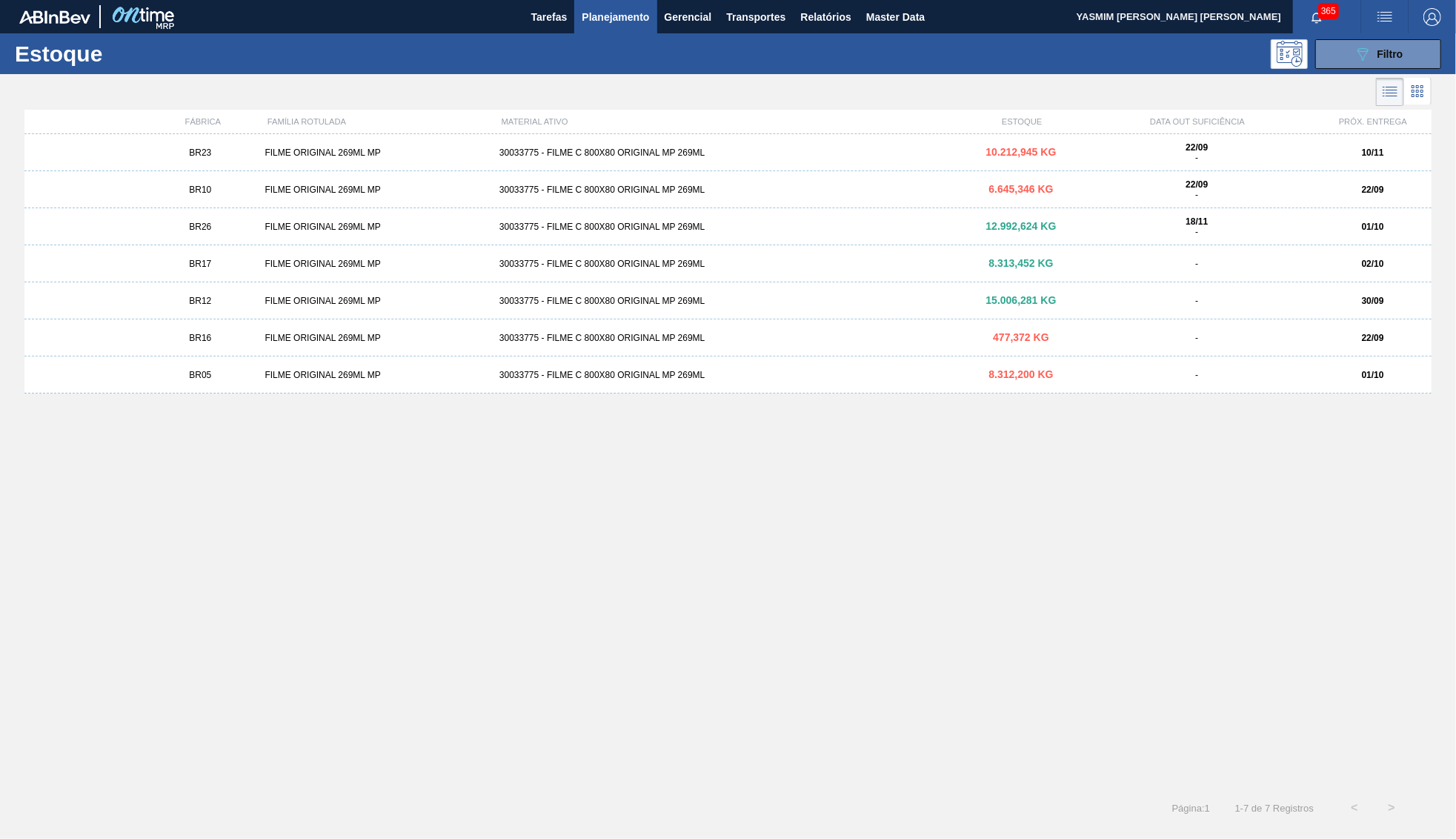
click at [258, 150] on div "BR23" at bounding box center [200, 153] width 117 height 11
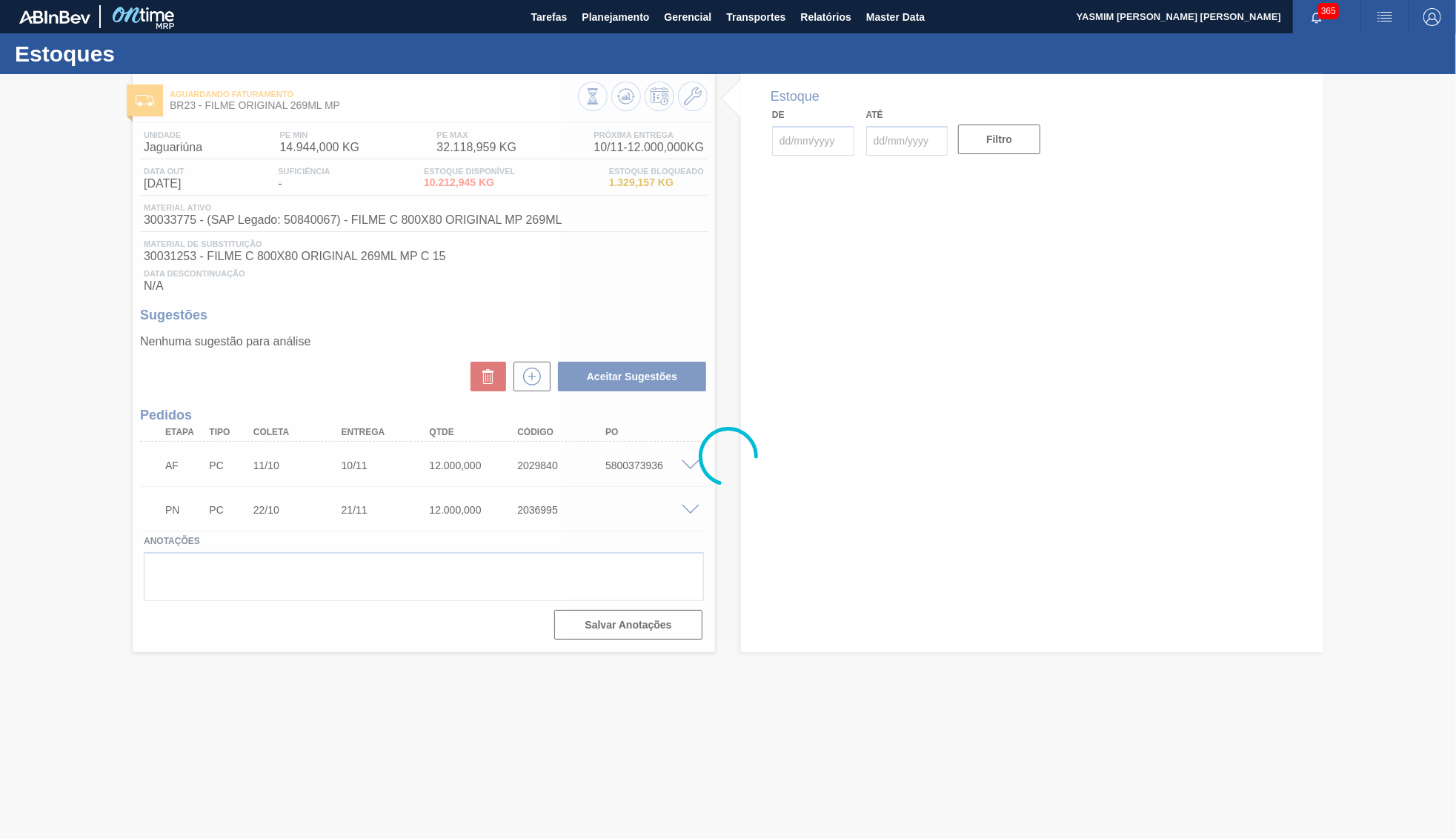
type input "[DATE]"
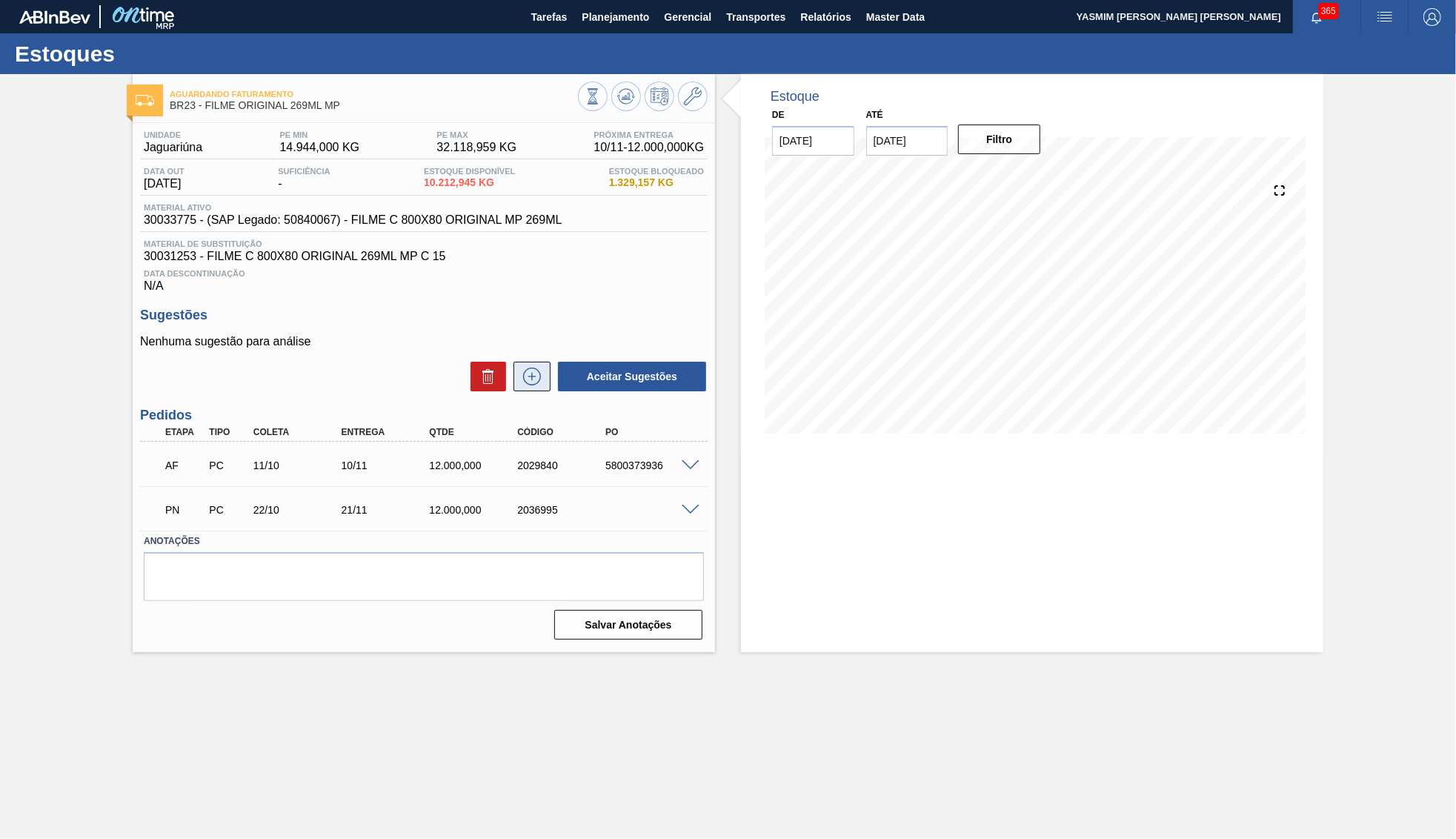
click at [526, 363] on button at bounding box center [532, 377] width 37 height 30
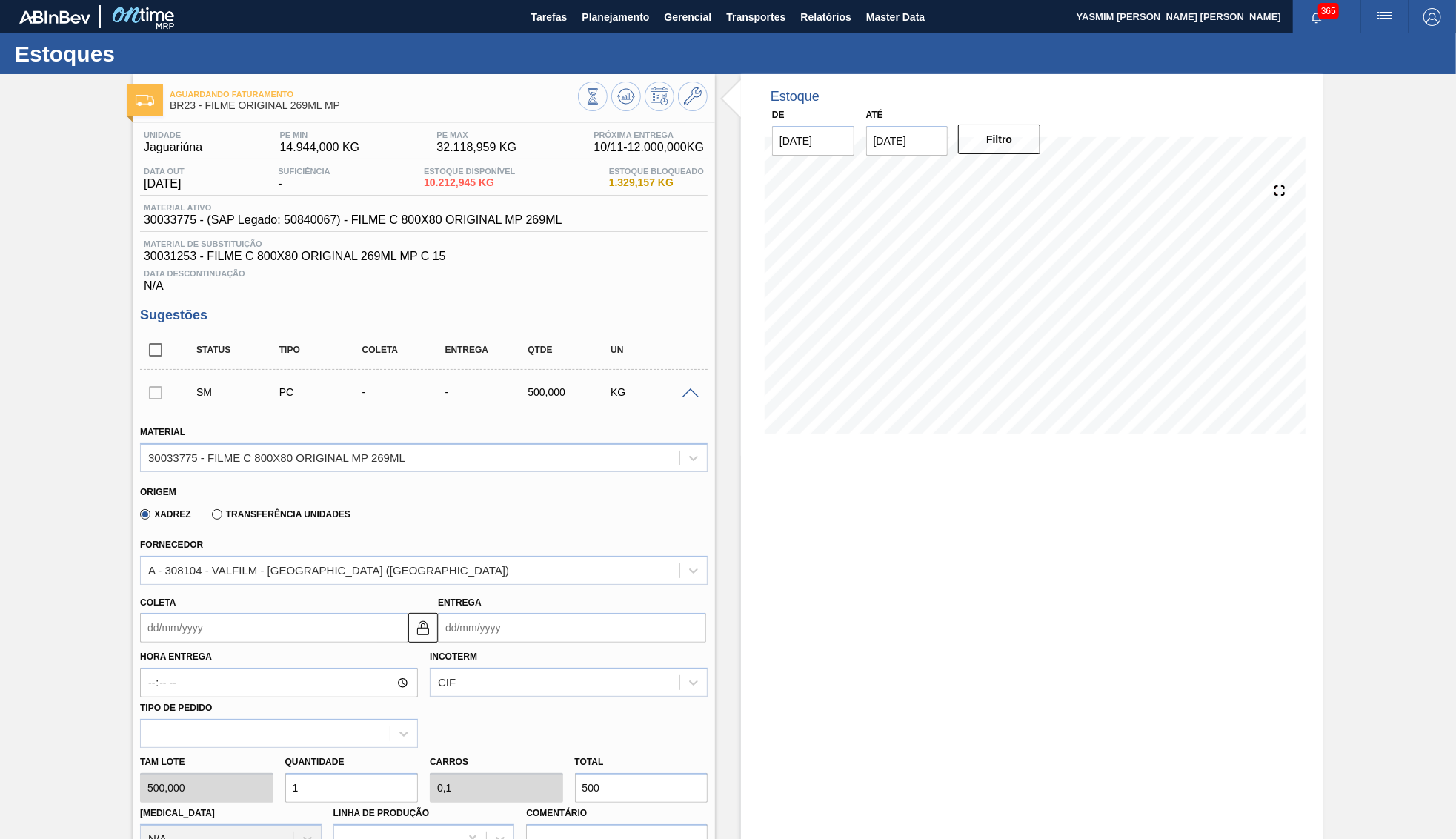
click at [301, 637] on div "Coleta" at bounding box center [271, 617] width 274 height 51
click at [282, 623] on input "Coleta" at bounding box center [274, 627] width 268 height 30
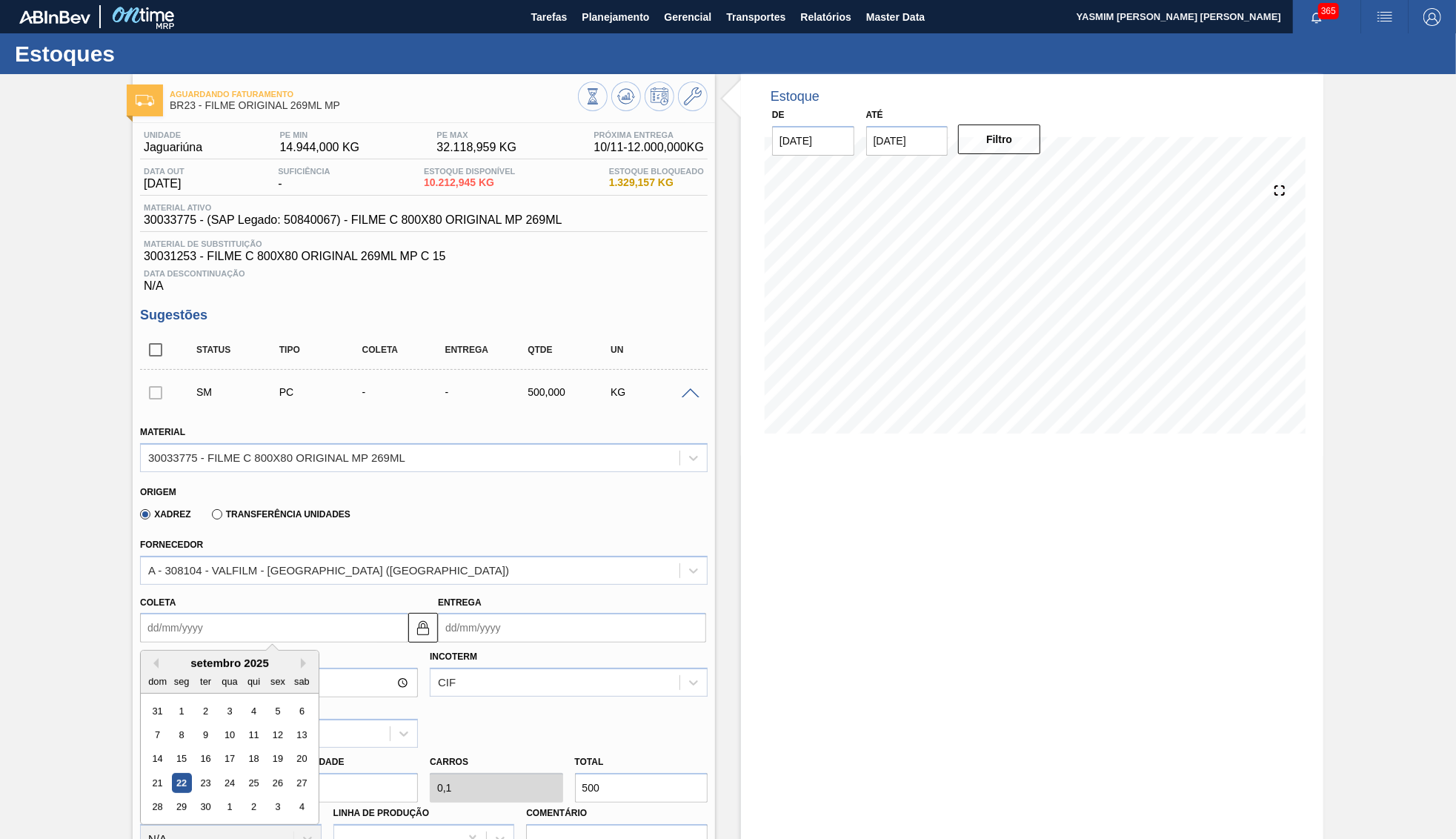
click at [524, 620] on input "Entrega" at bounding box center [572, 627] width 268 height 30
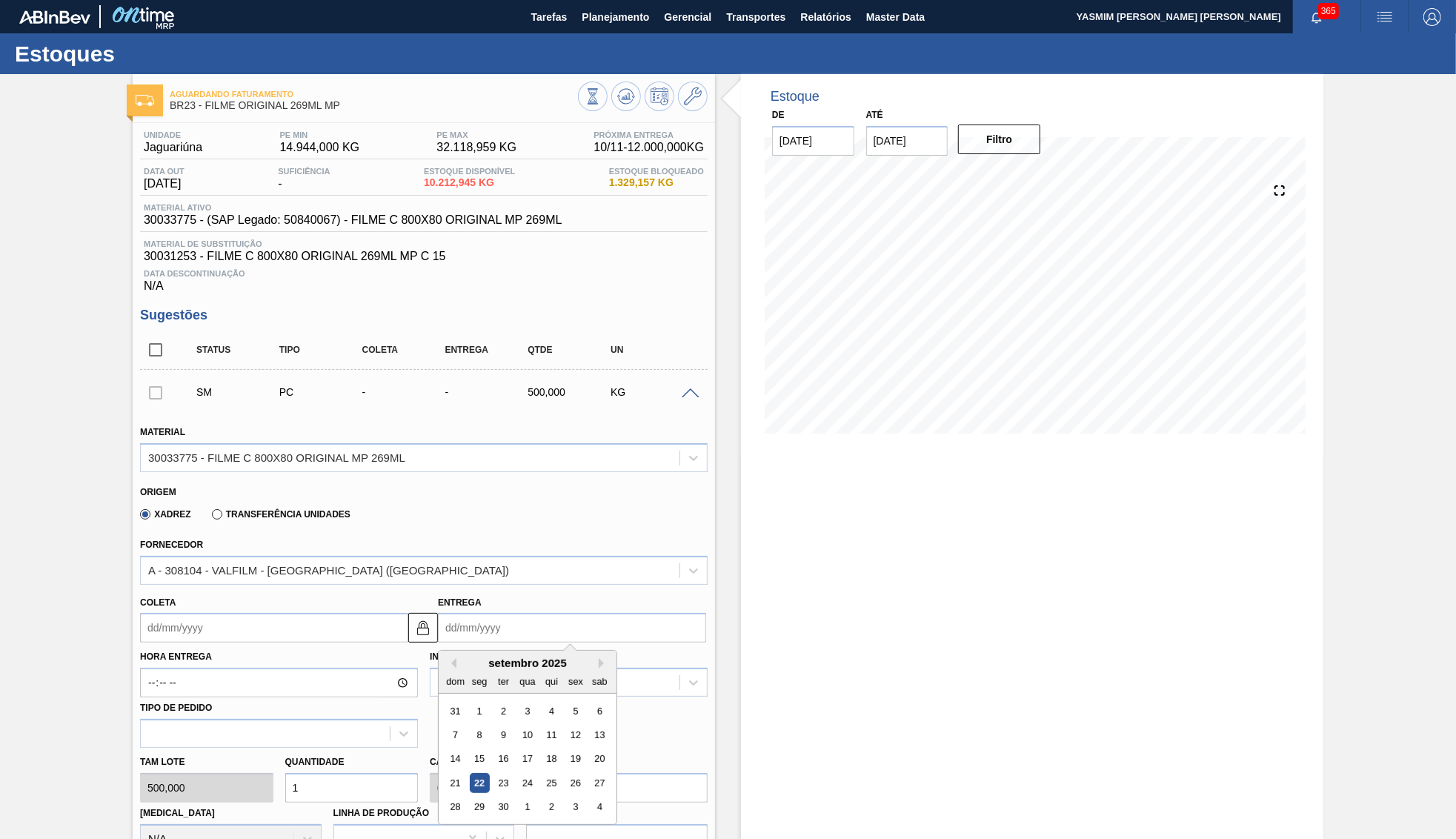
type input "0"
type input "[DATE]"
type input "05"
type input "[DATE]"
type input "05/1"
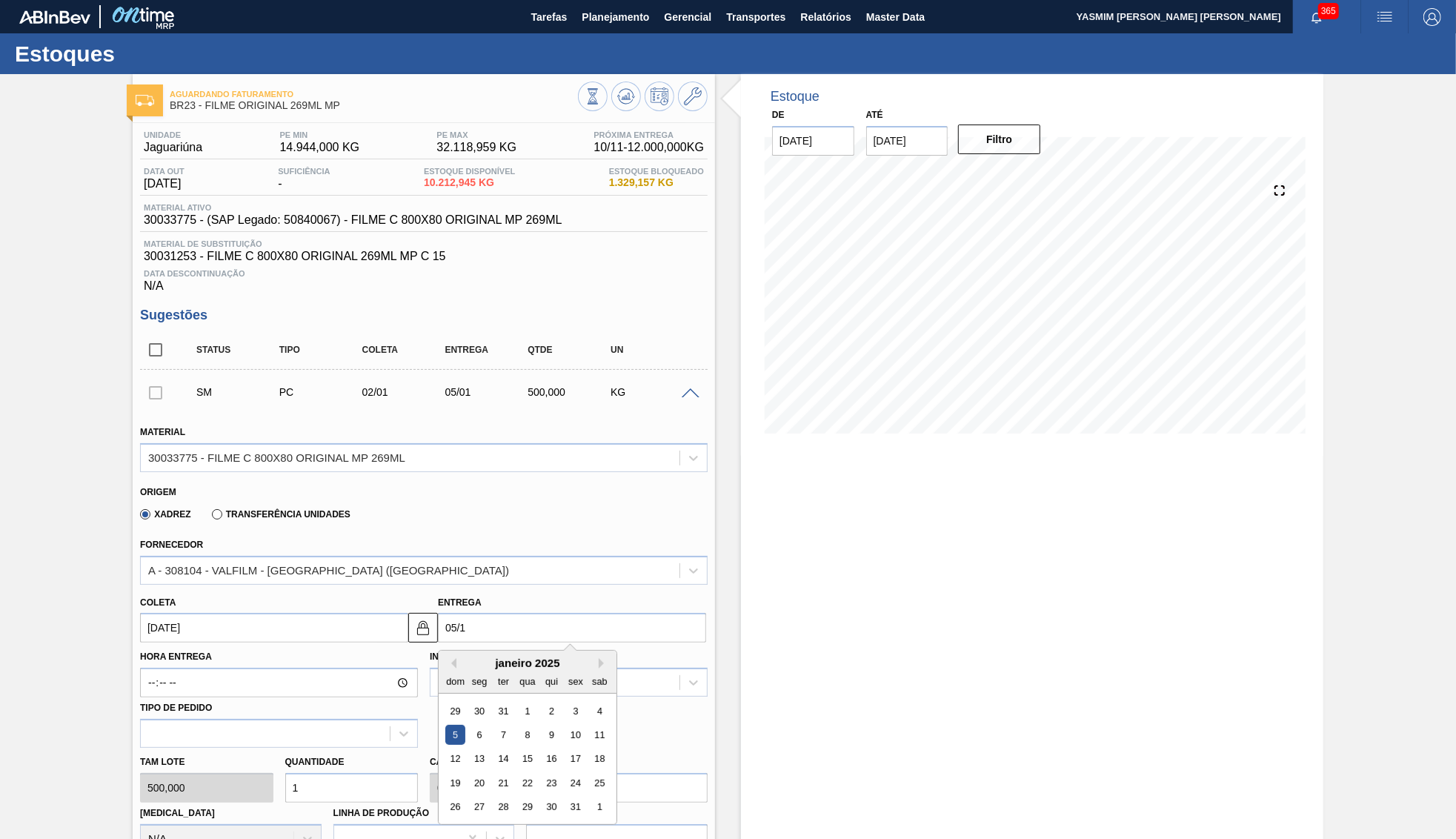
type input "[DATE]"
type input "05/10"
type input "[DATE]"
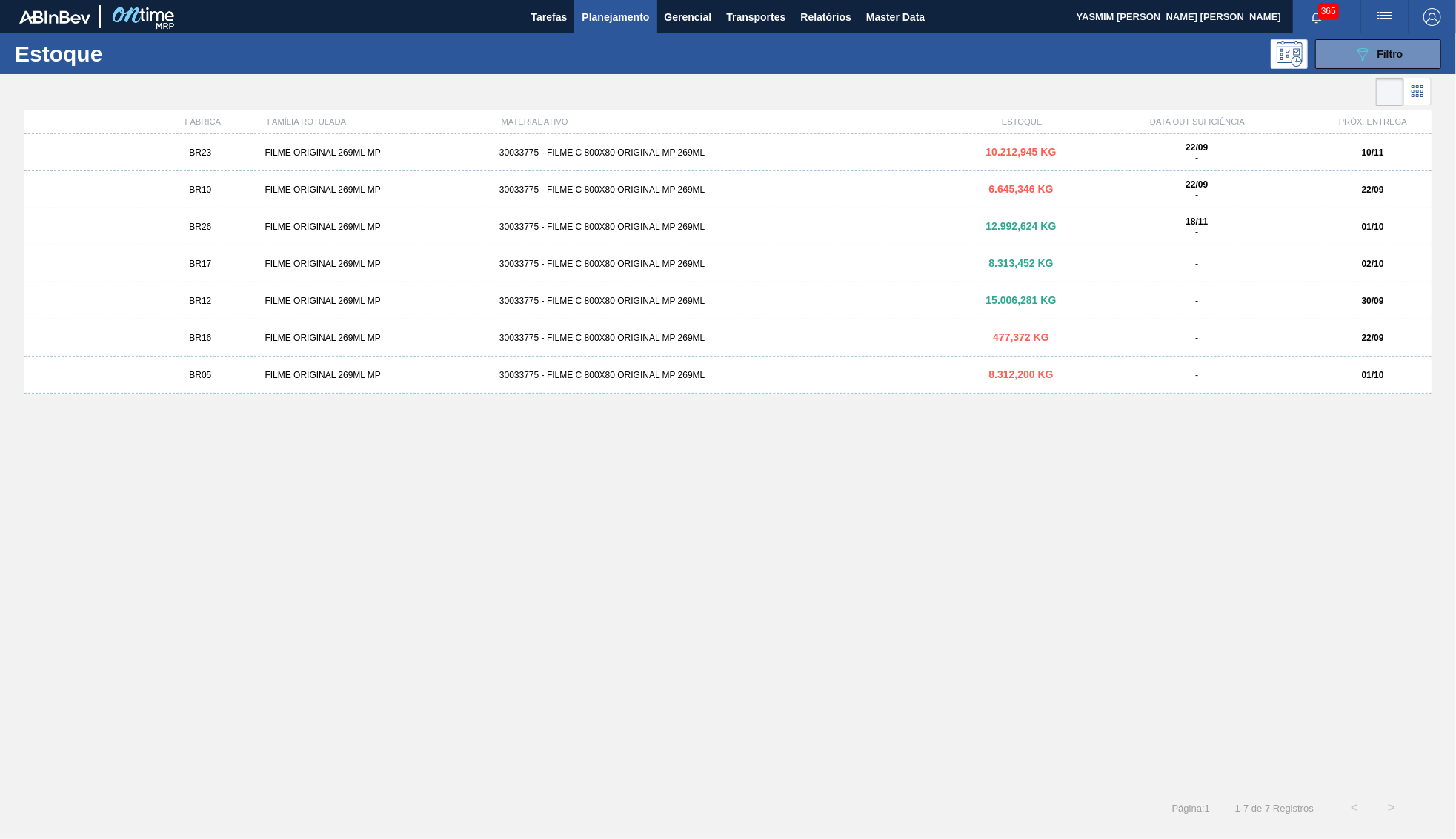
click at [195, 164] on div "BR23 FILME ORIGINAL 269ML MP 30033775 - FILME C 800X80 ORIGINAL MP 269ML 10.212…" at bounding box center [728, 153] width 1408 height 37
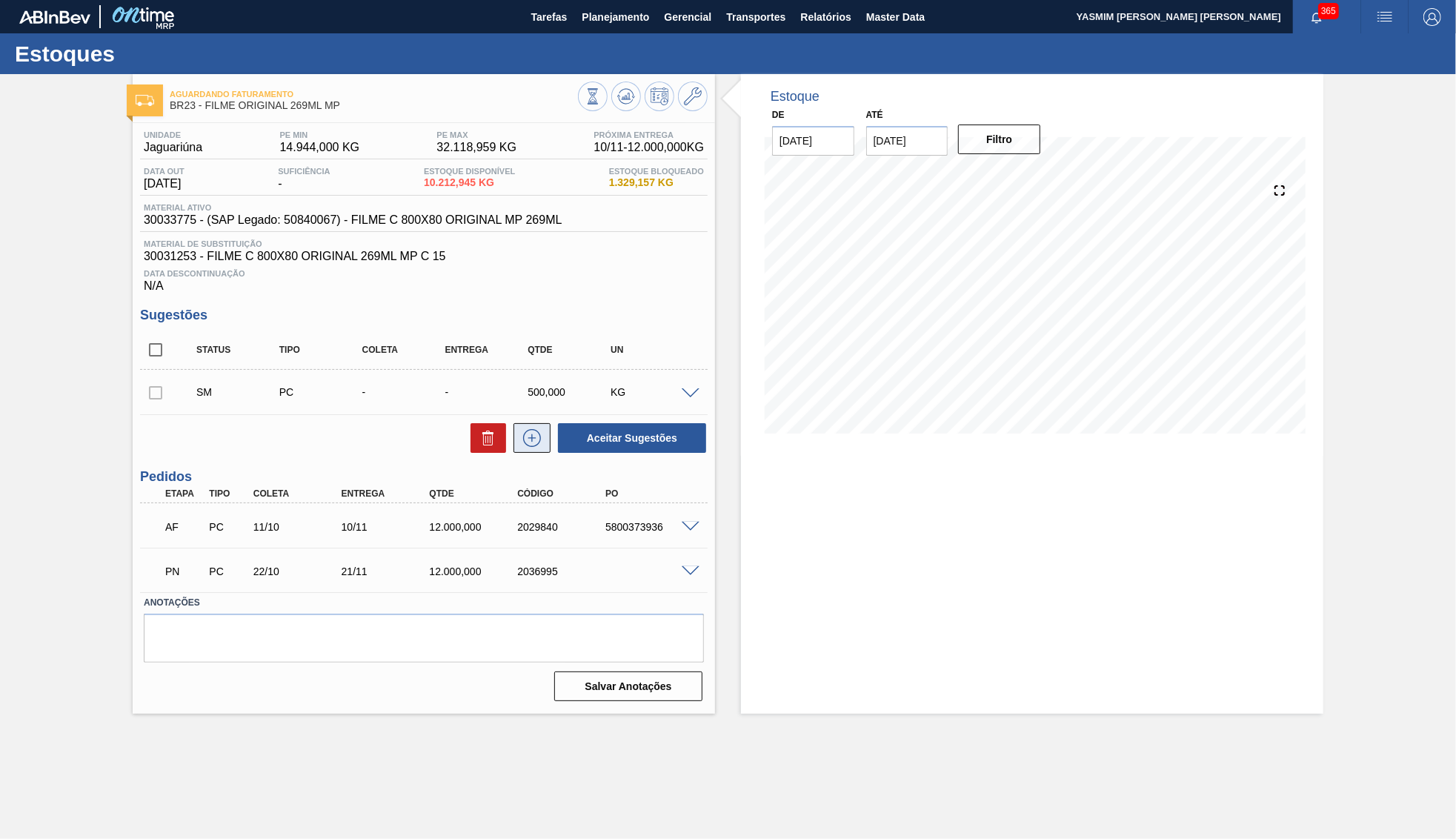
click at [534, 438] on icon at bounding box center [532, 438] width 24 height 18
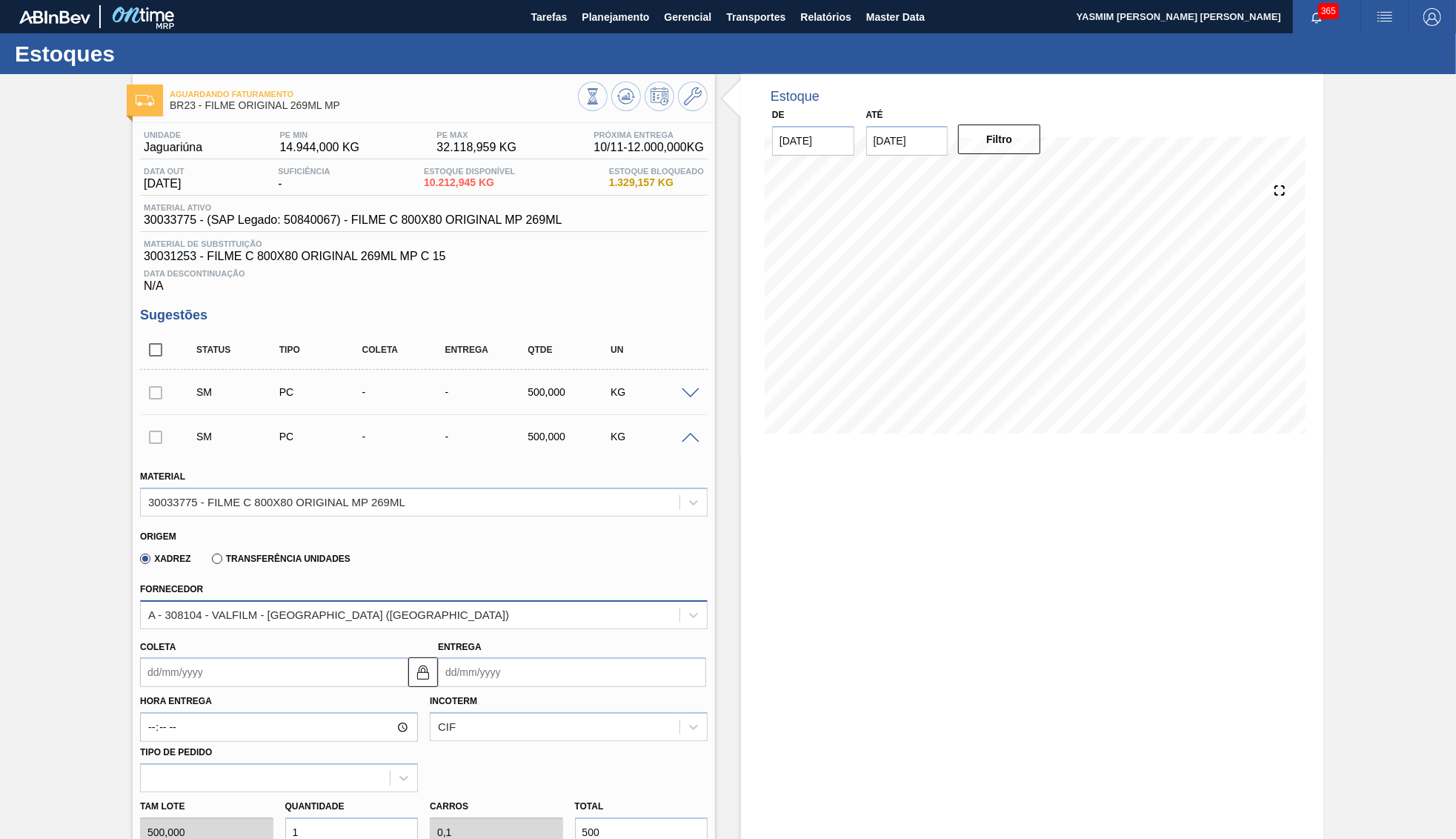
scroll to position [71, 0]
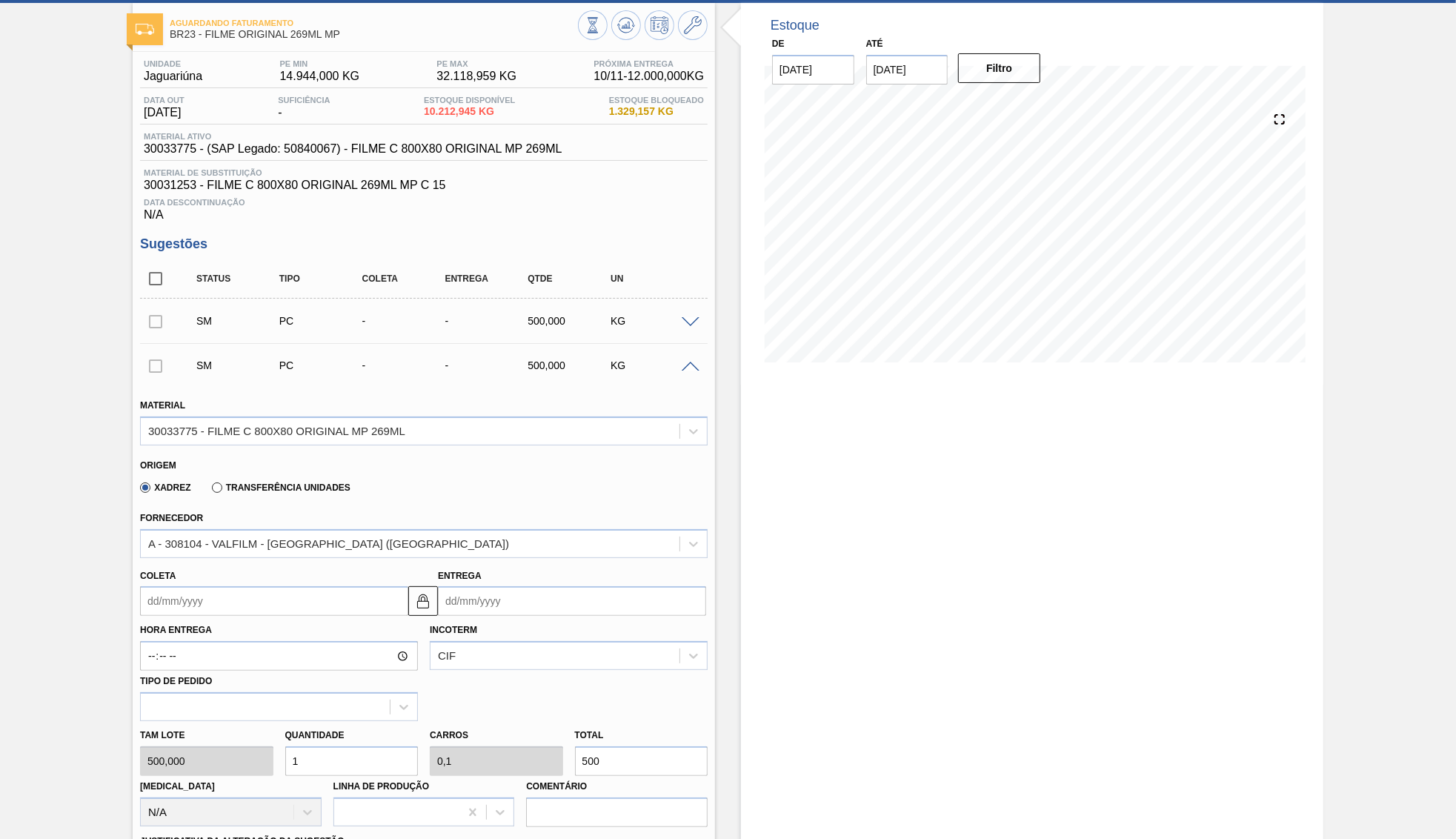
click at [541, 604] on input "Entrega" at bounding box center [572, 601] width 268 height 30
type input "0"
type input "[DATE]"
type input "05"
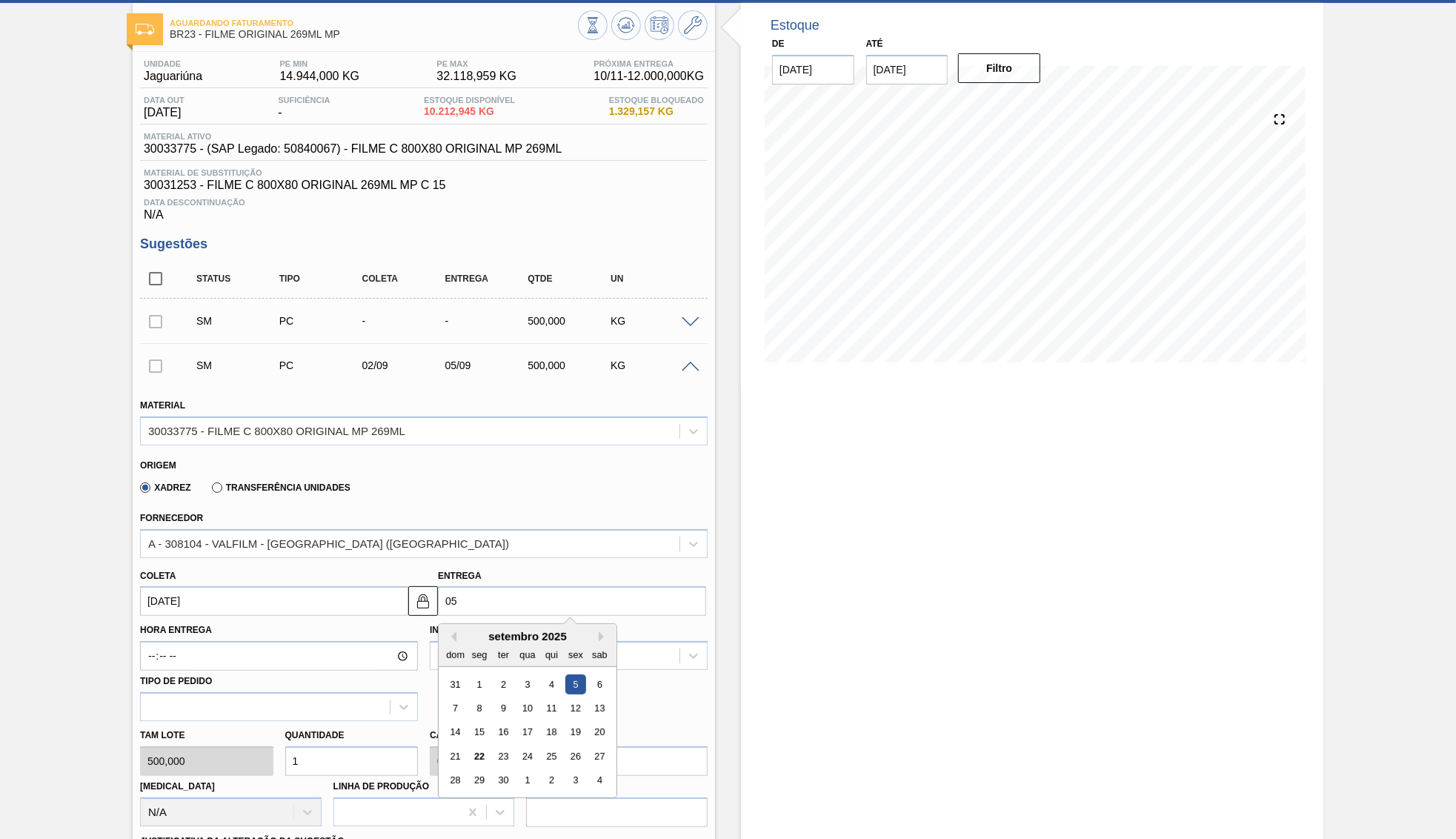
type input "[DATE]"
type input "0"
type input "[DATE]"
type input "3"
type input "[DATE]"
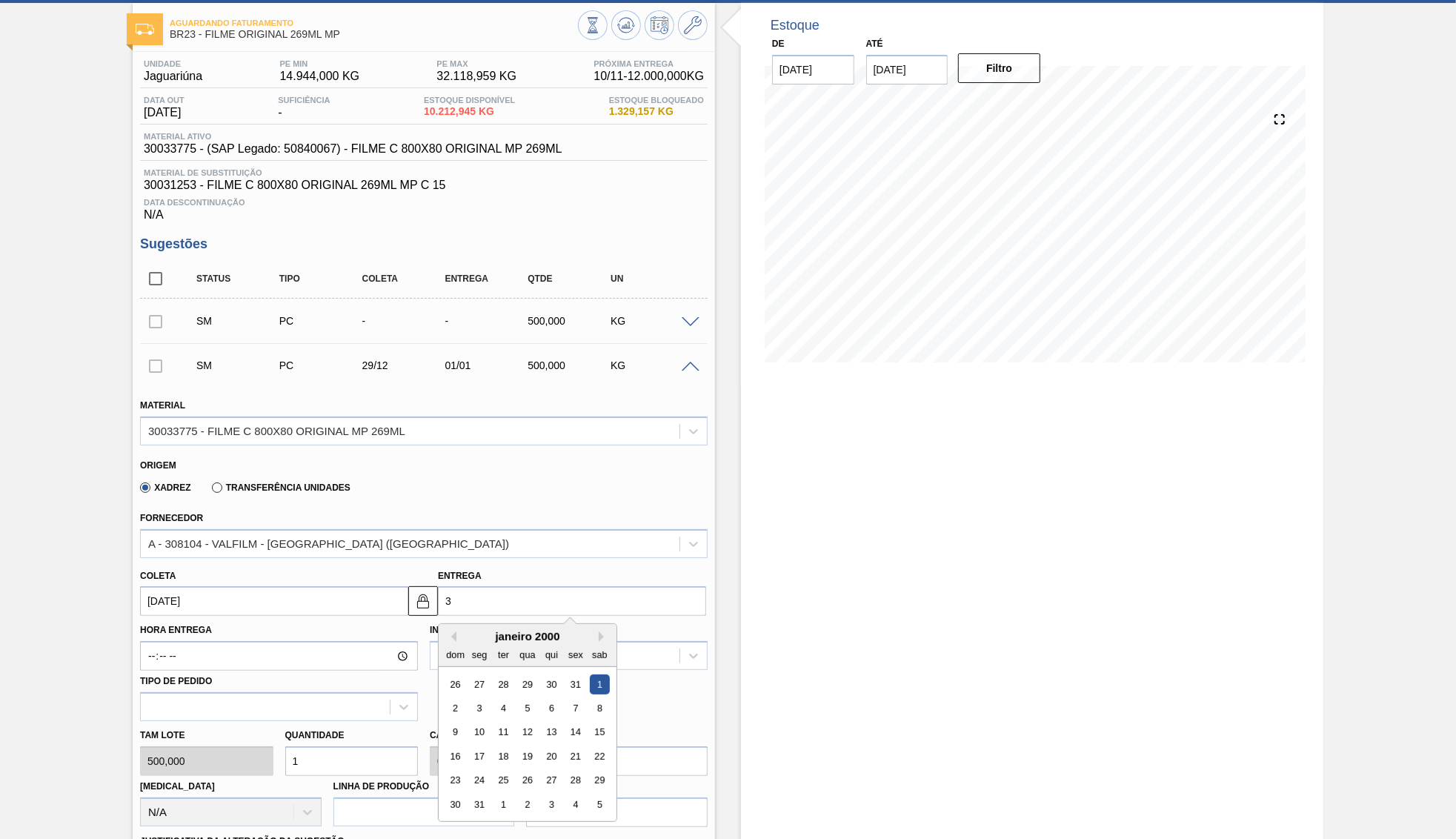
type input "30"
type input "[DATE]"
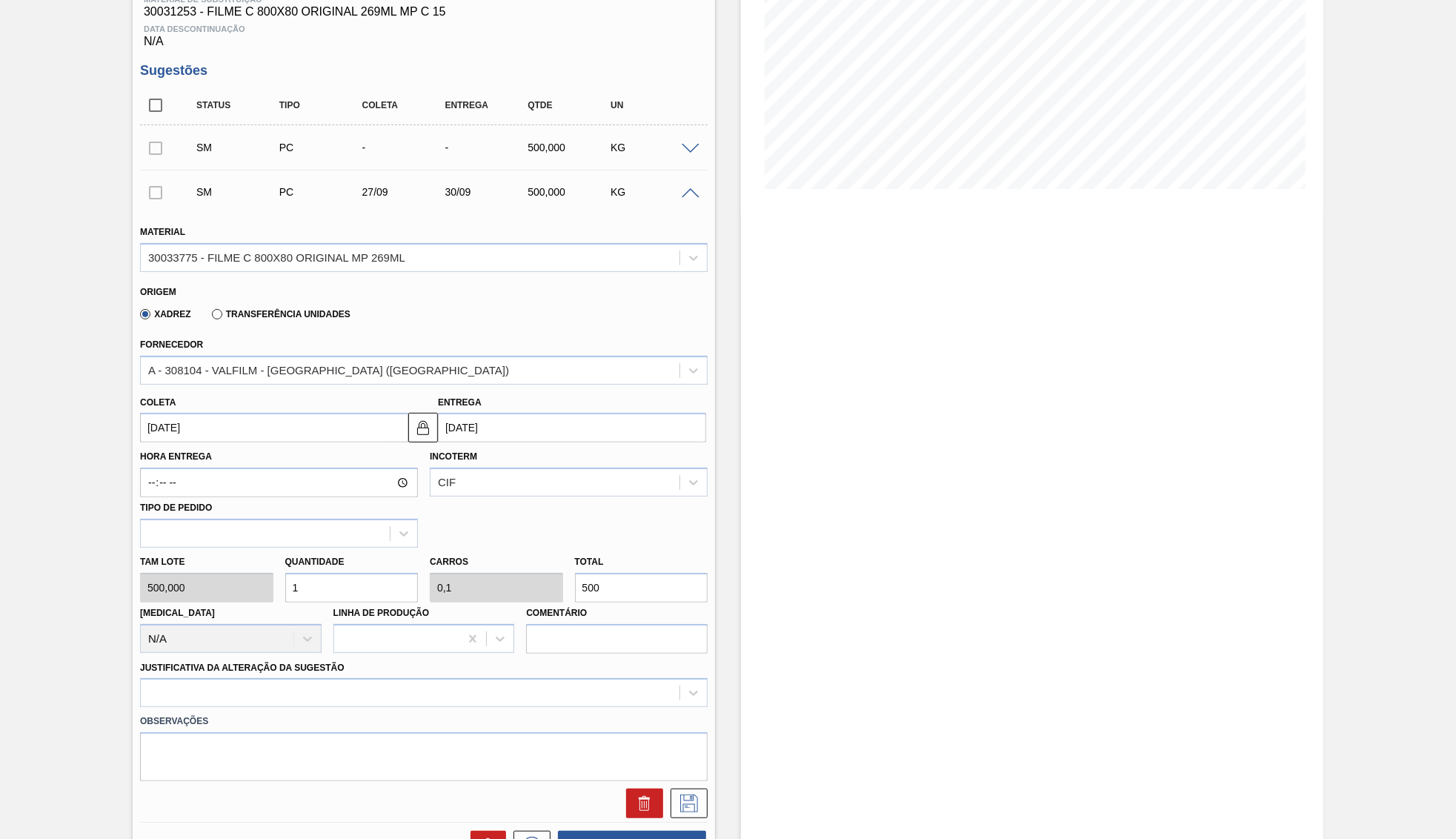
scroll to position [286, 0]
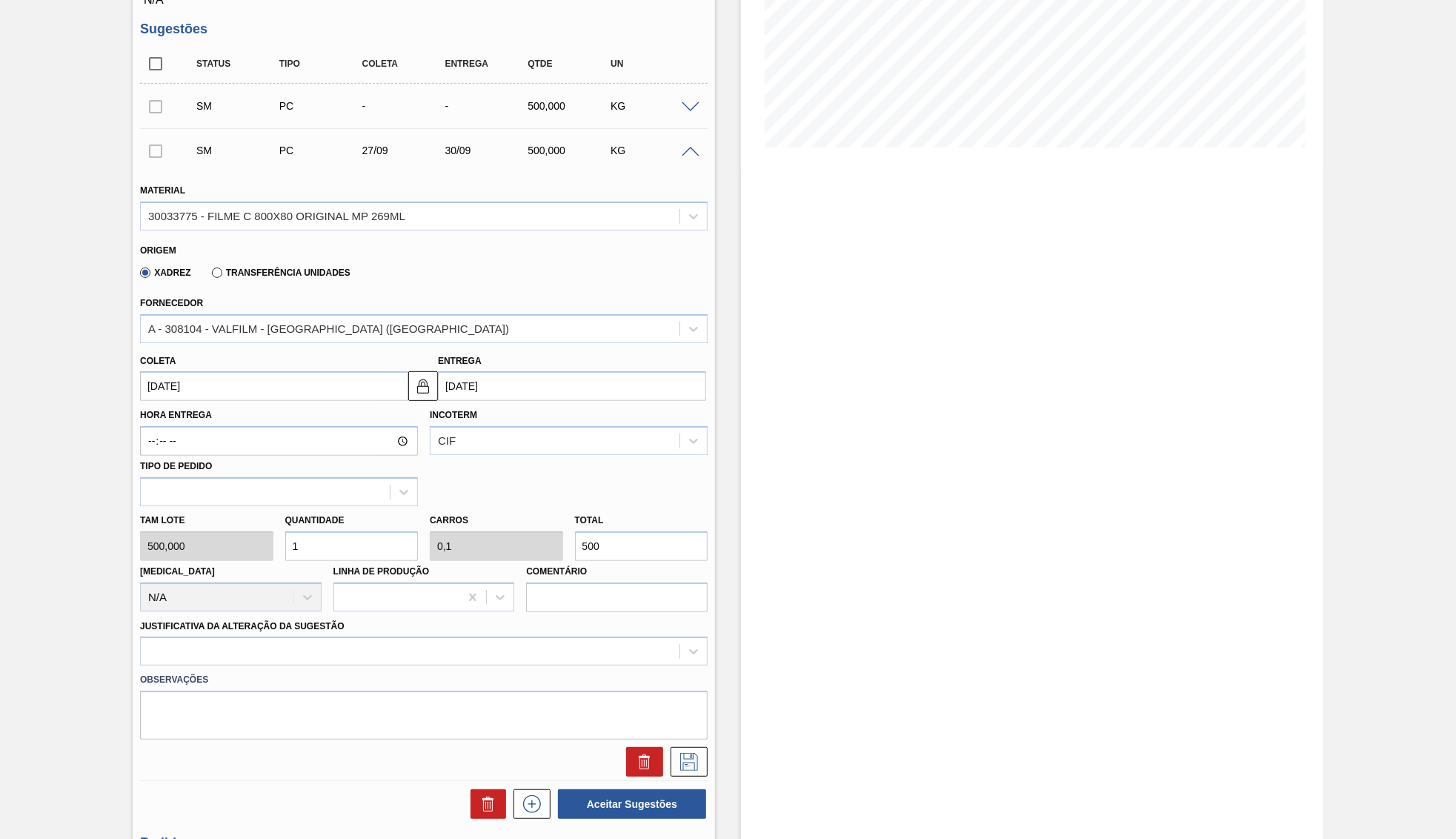
drag, startPoint x: 616, startPoint y: 544, endPoint x: 466, endPoint y: 538, distance: 150.1
click at [575, 538] on input "500" at bounding box center [642, 546] width 133 height 30
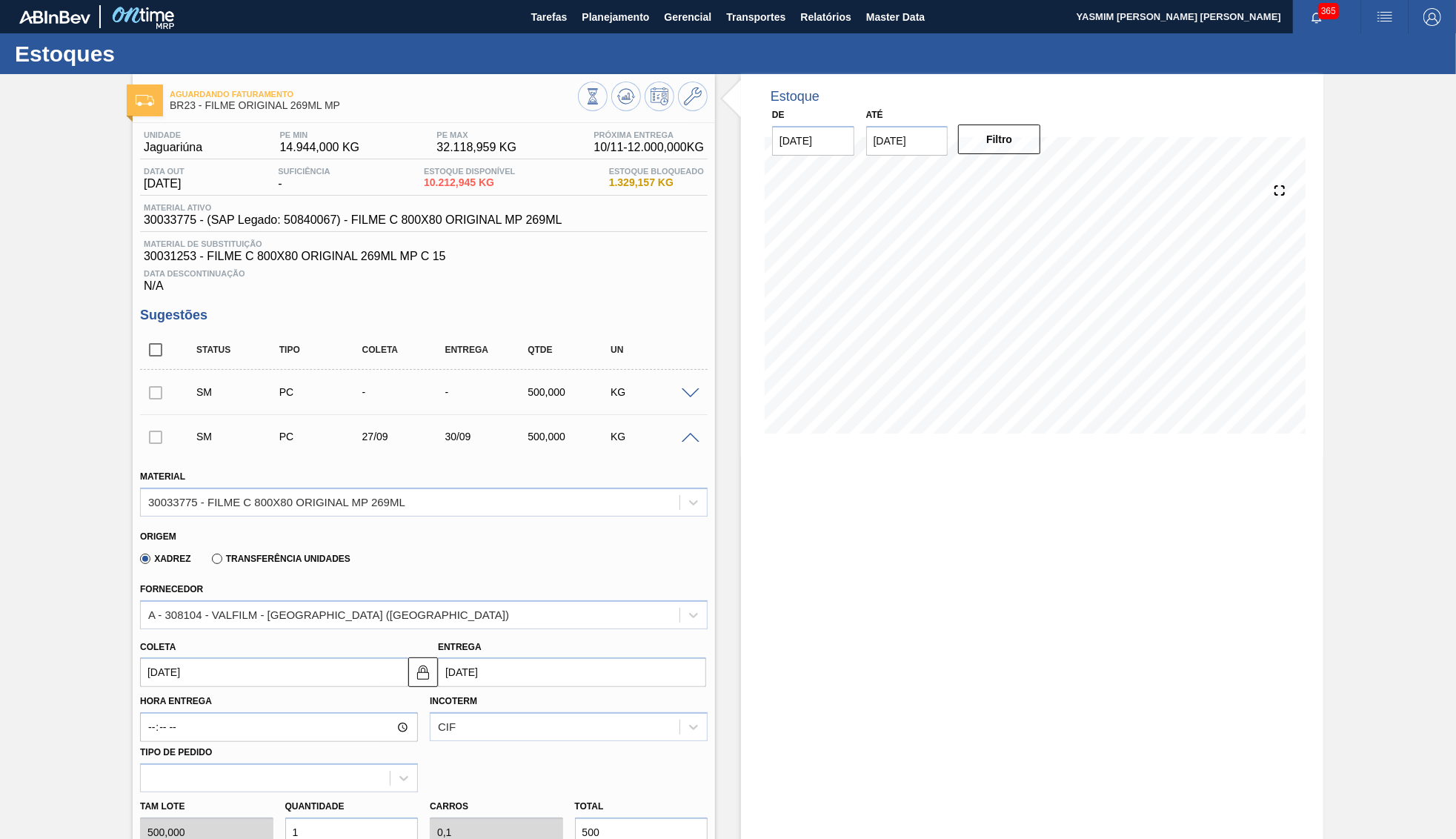
type input "0,01"
type input "0,001"
type input "5"
type input "0,1"
type input "0,01"
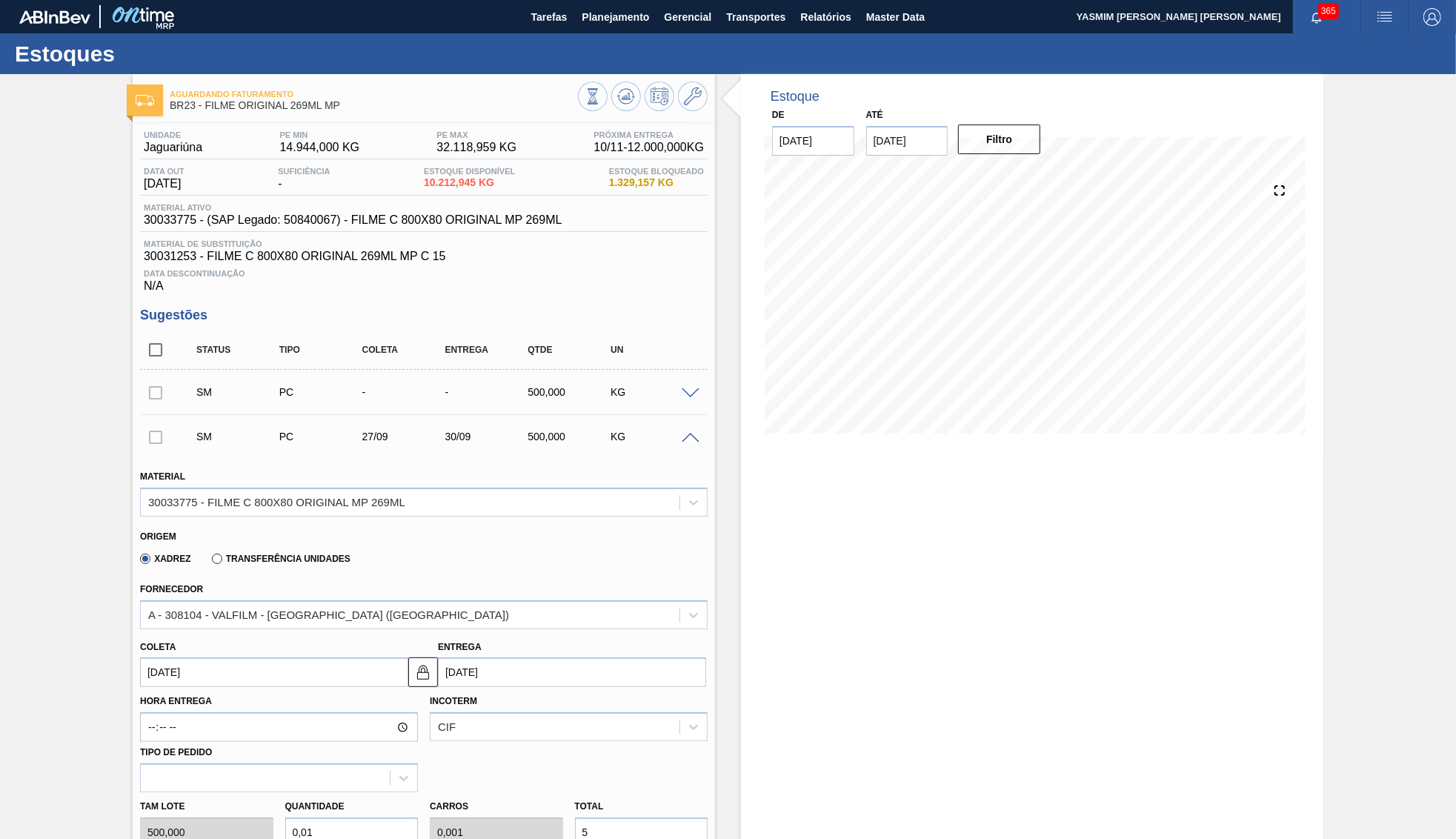
type input "50"
type input "1"
type input "0,1"
type input "500"
type input "10"
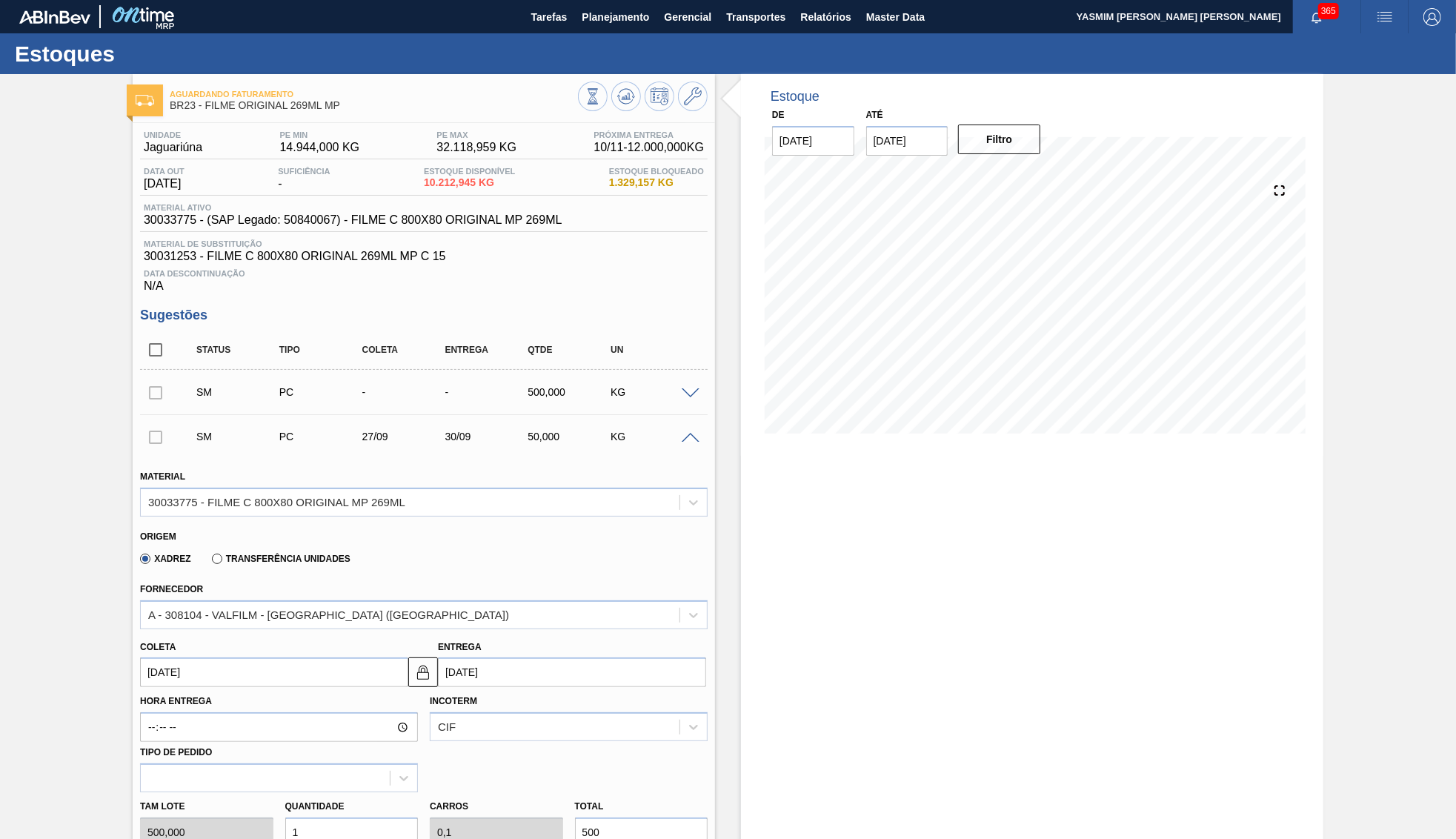
type input "1"
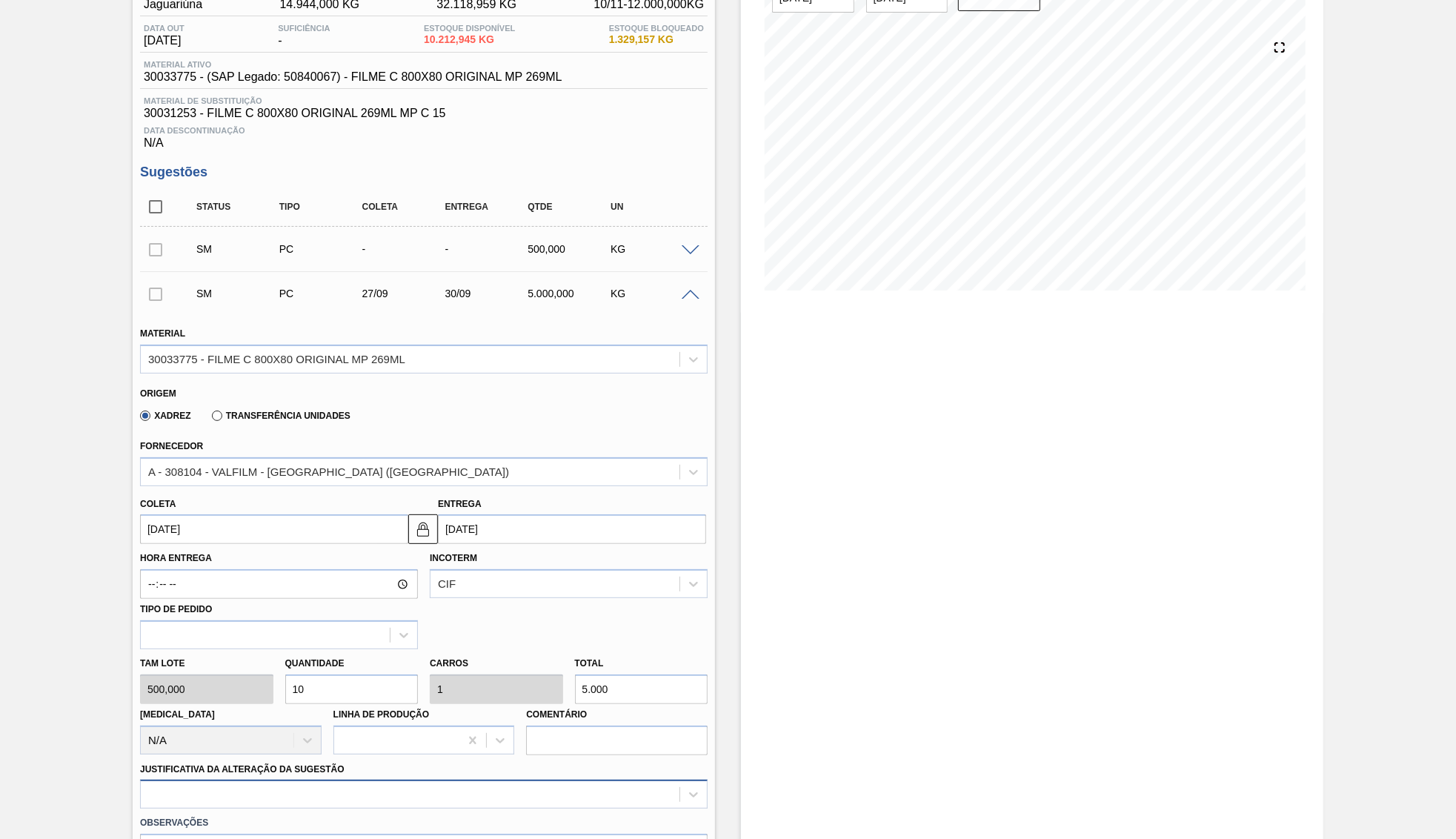
type input "5.000"
click at [353, 782] on div "option Outro problema com o fornecedor - Mudança de fornecedor focused, 7 of 18…" at bounding box center [424, 795] width 567 height 29
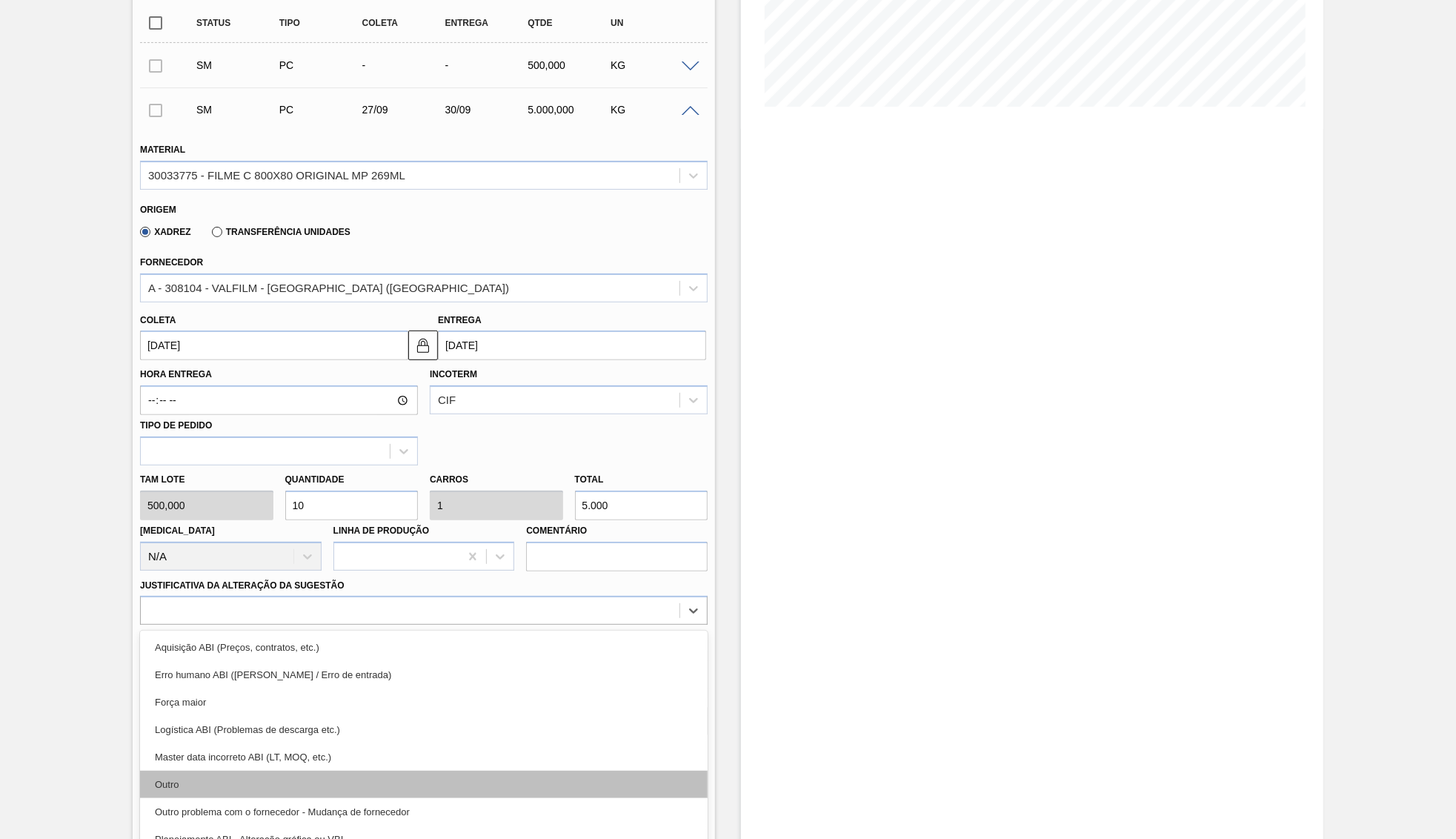
click at [255, 771] on div "Outro" at bounding box center [424, 785] width 567 height 28
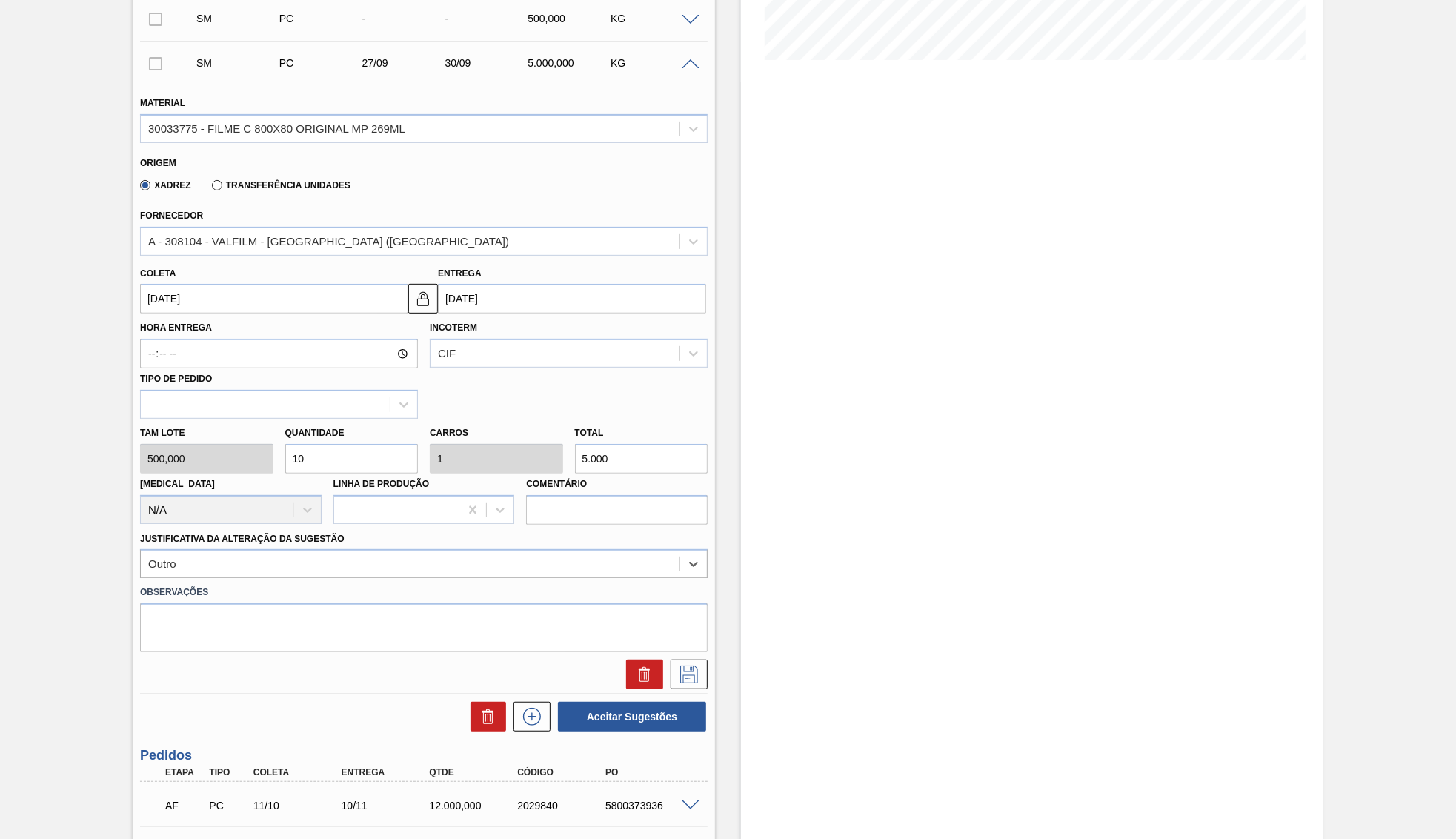
scroll to position [399, 0]
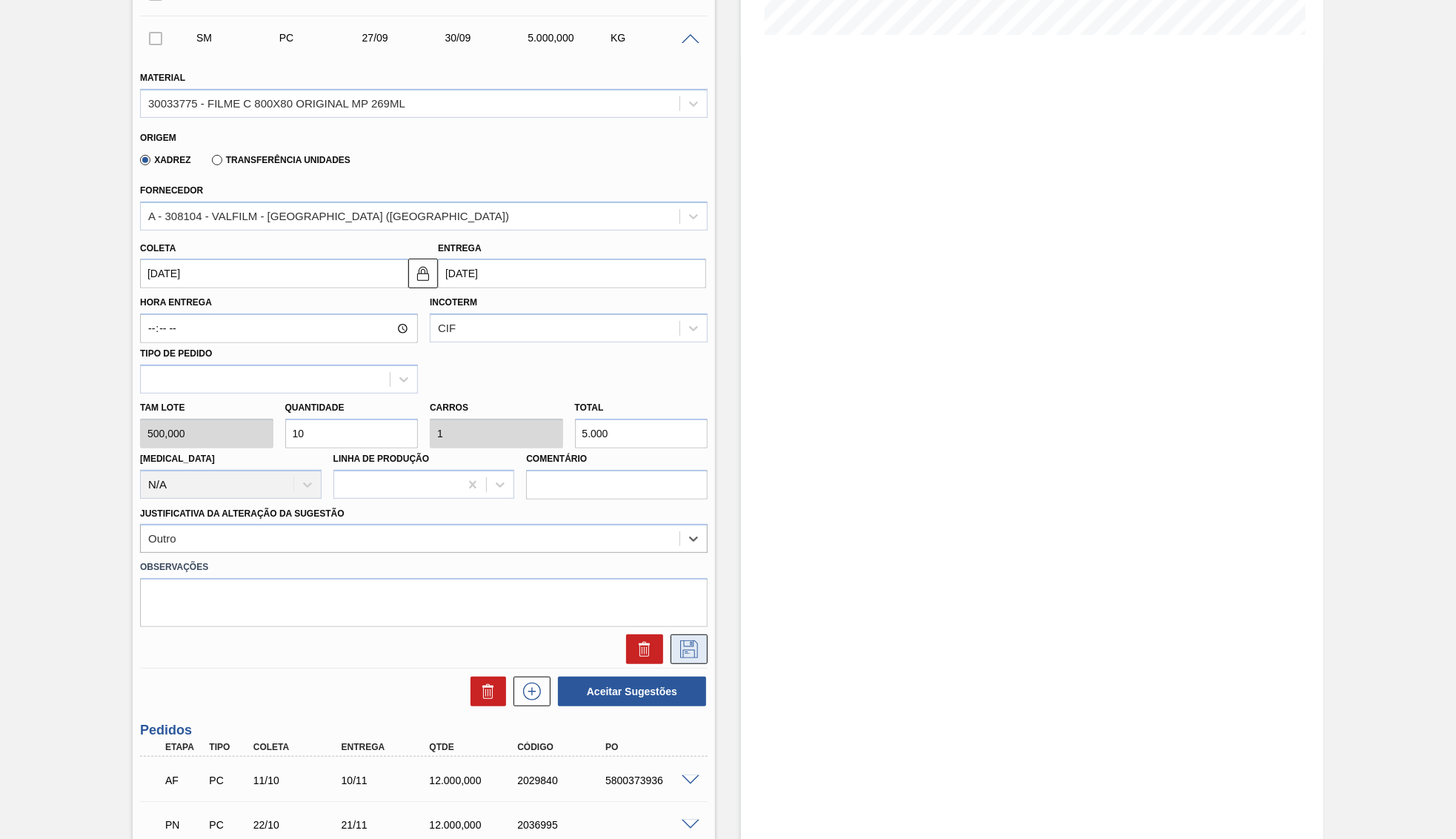
click at [682, 640] on icon at bounding box center [689, 649] width 24 height 18
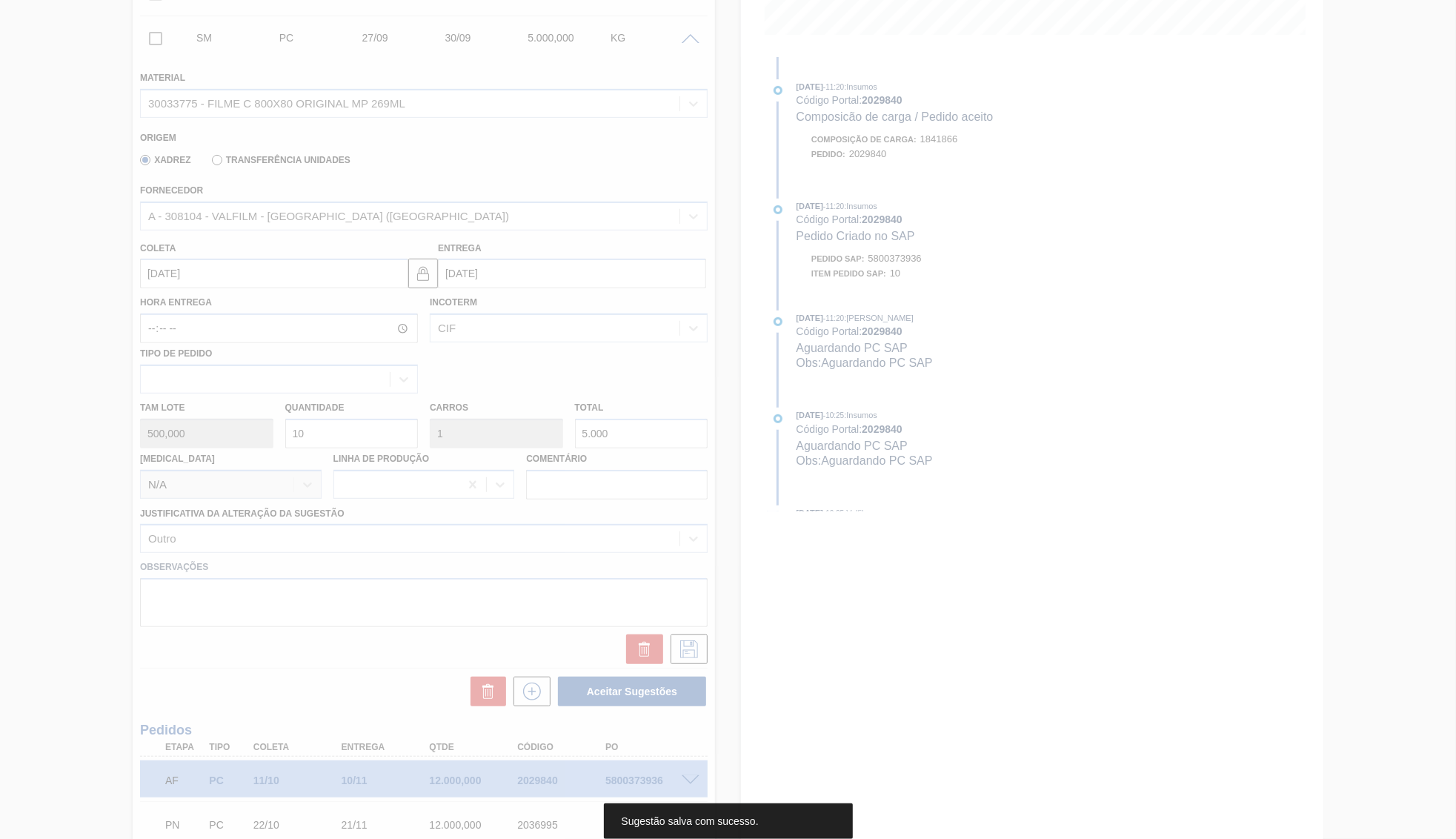
scroll to position [0, 0]
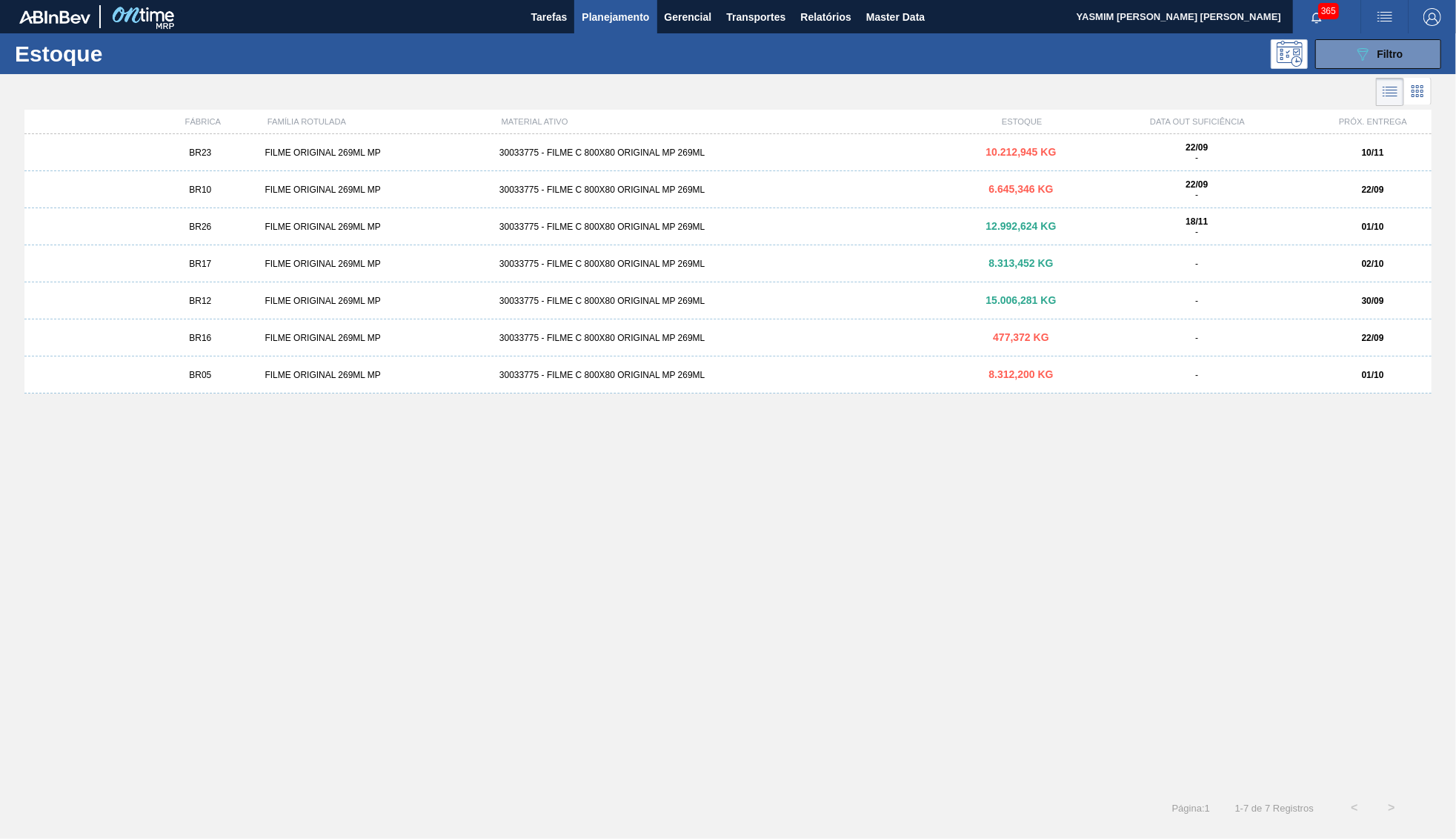
click at [1100, 301] on div "-" at bounding box center [1196, 301] width 234 height 11
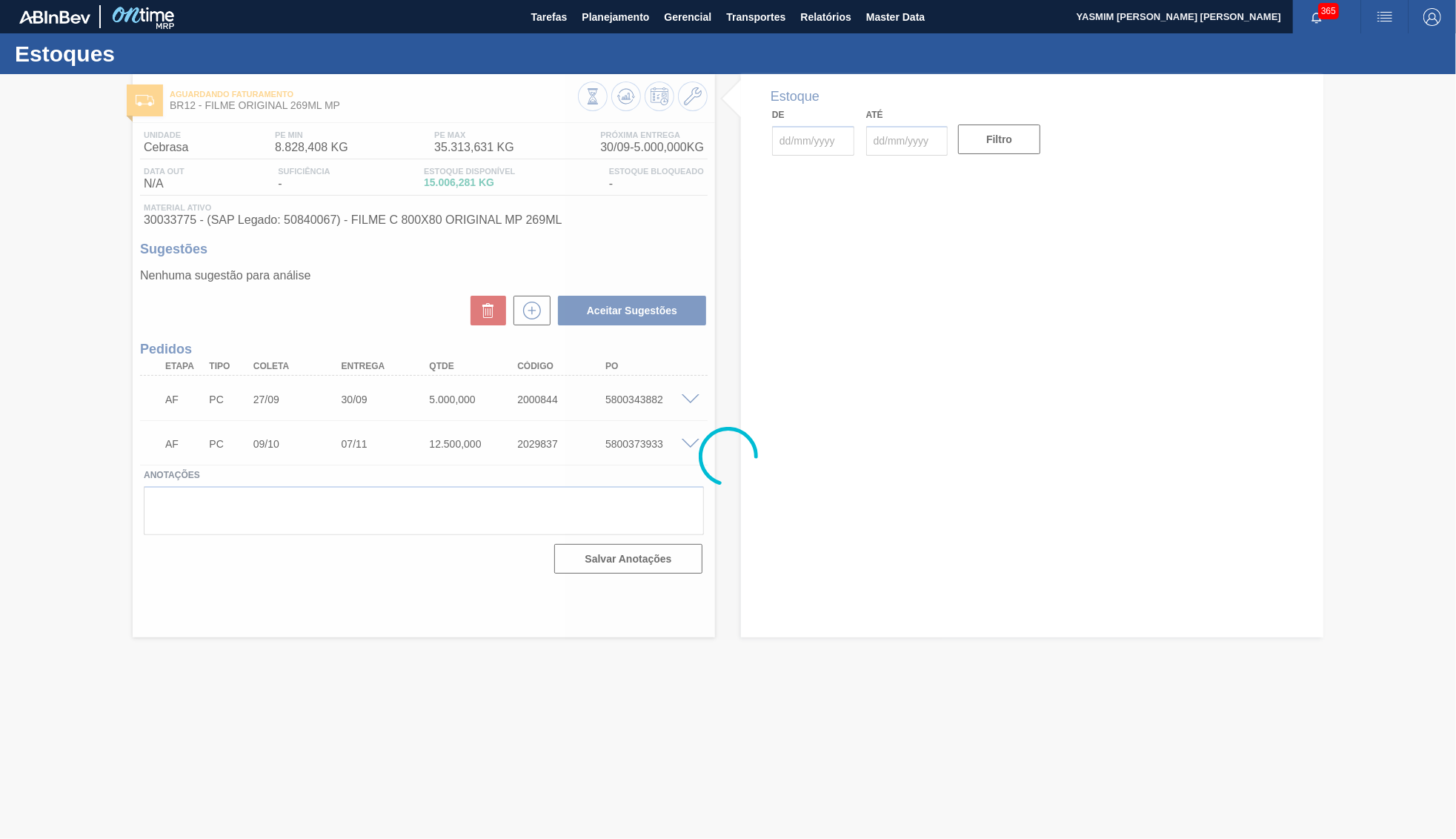
type input "[DATE]"
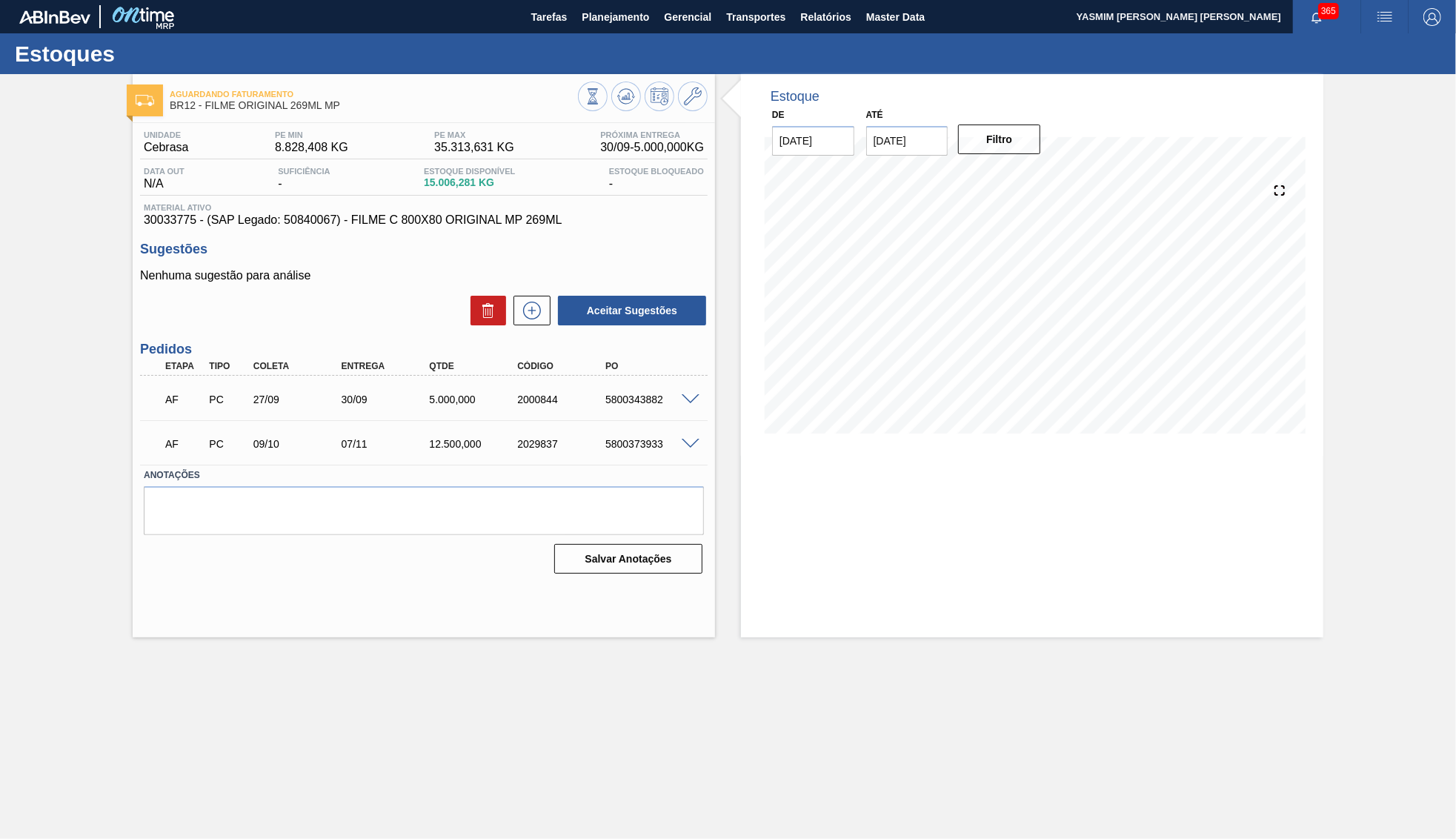
click at [533, 396] on div "2000844" at bounding box center [563, 399] width 99 height 12
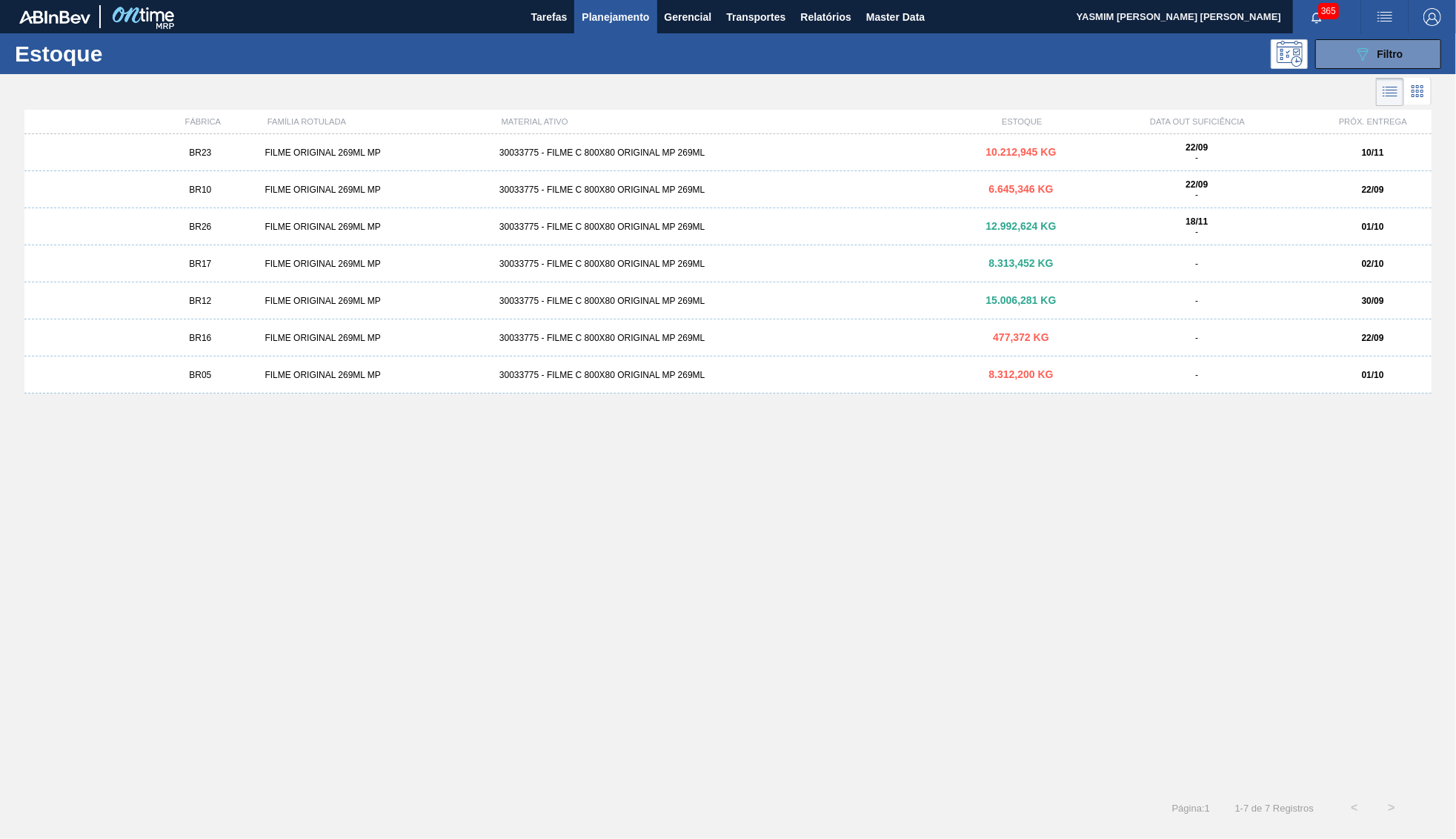
click at [1367, 229] on strong "01/10" at bounding box center [1373, 227] width 22 height 11
click at [1132, 373] on div "-" at bounding box center [1196, 375] width 234 height 11
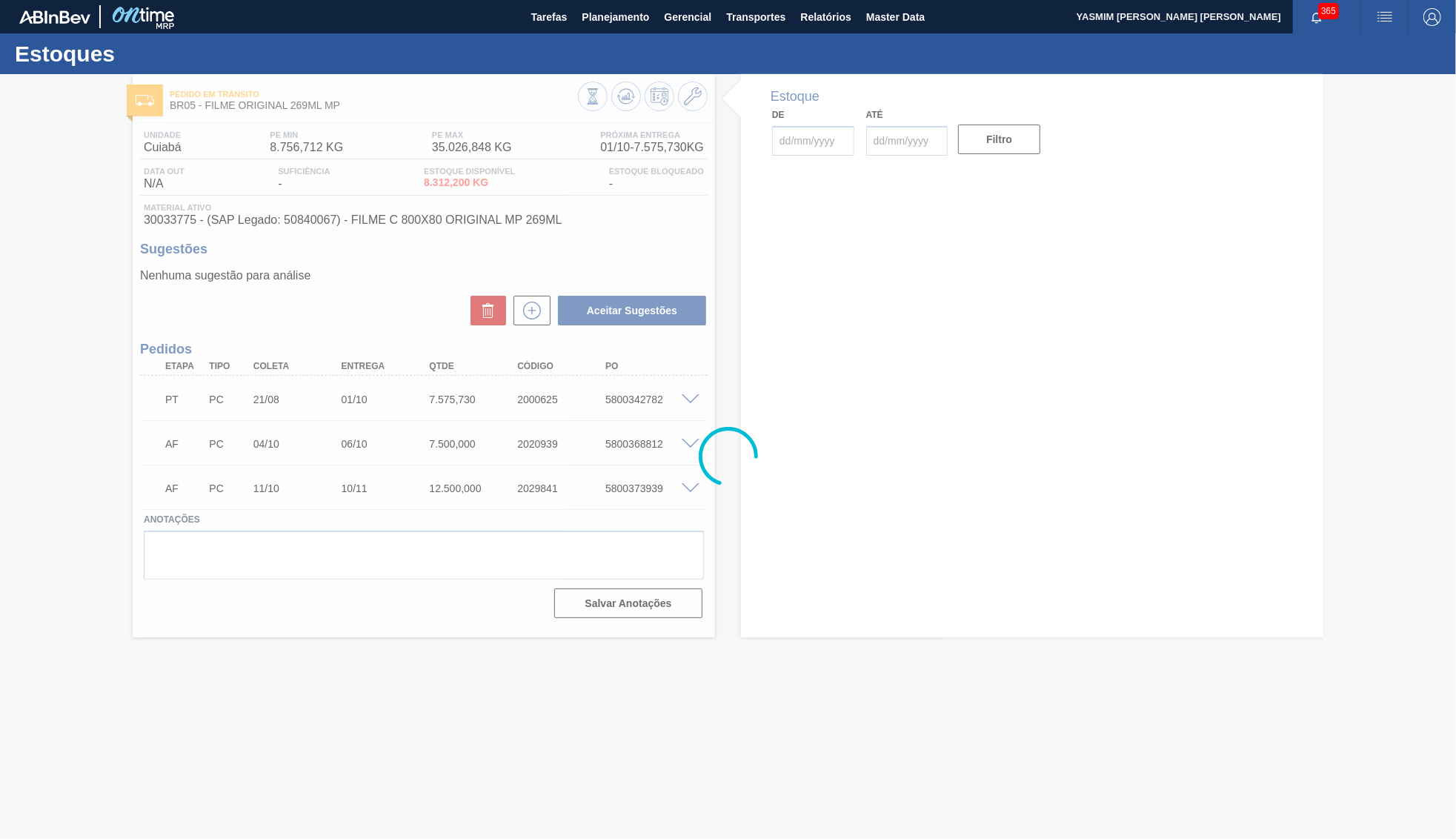
type input "[DATE]"
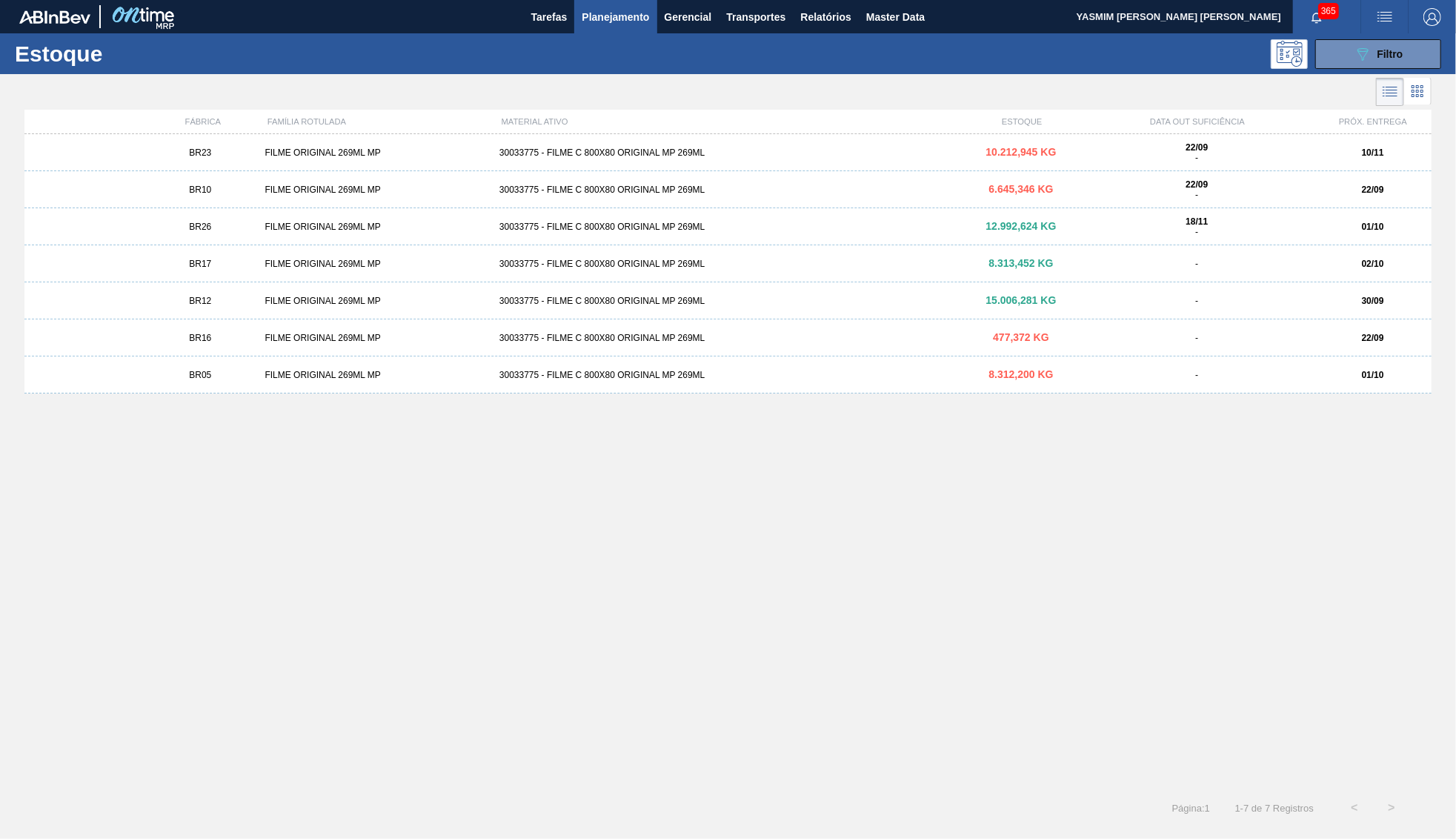
click at [1062, 157] on div "10.212,945 KG" at bounding box center [1021, 152] width 117 height 11
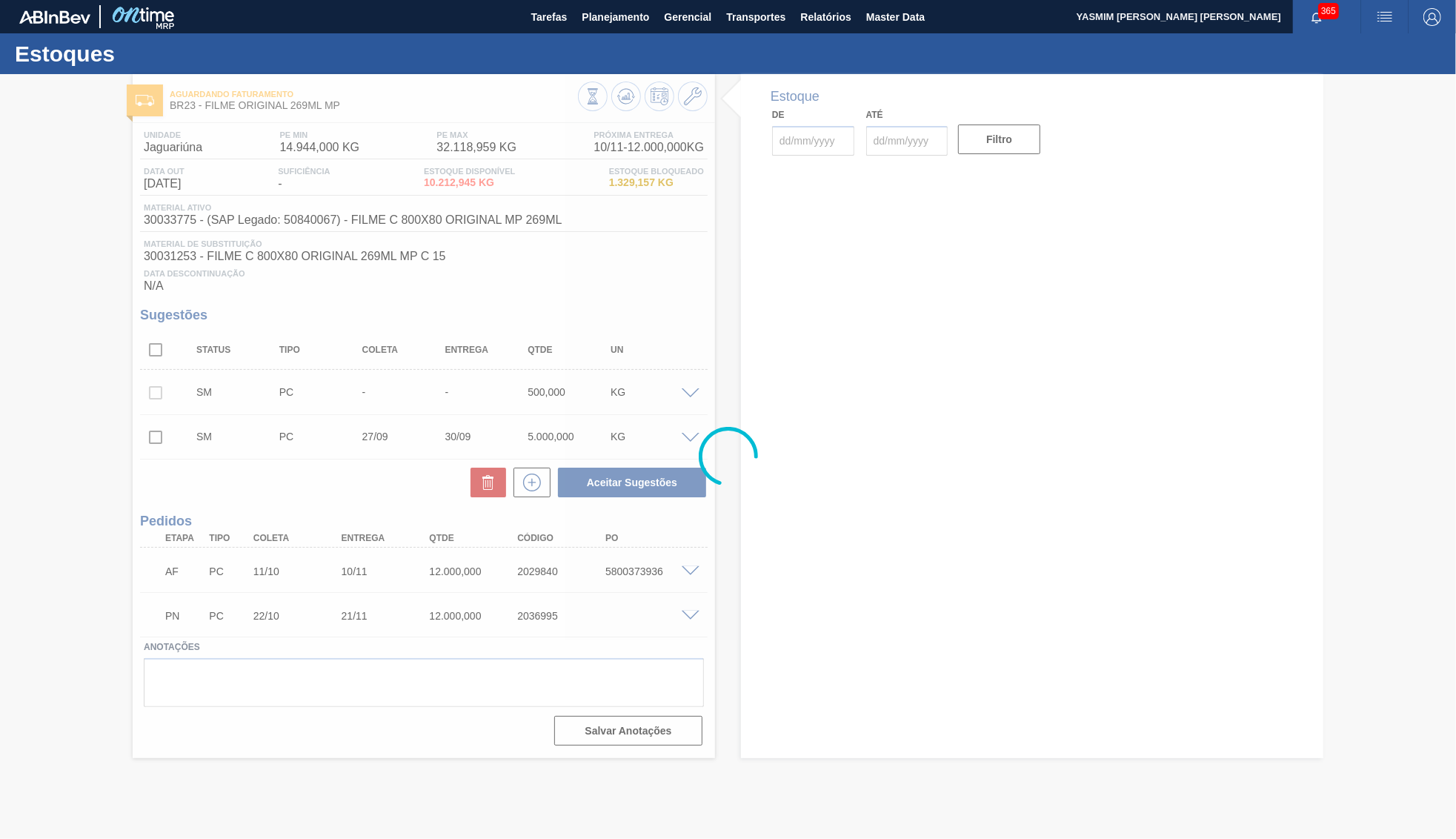
type input "[DATE]"
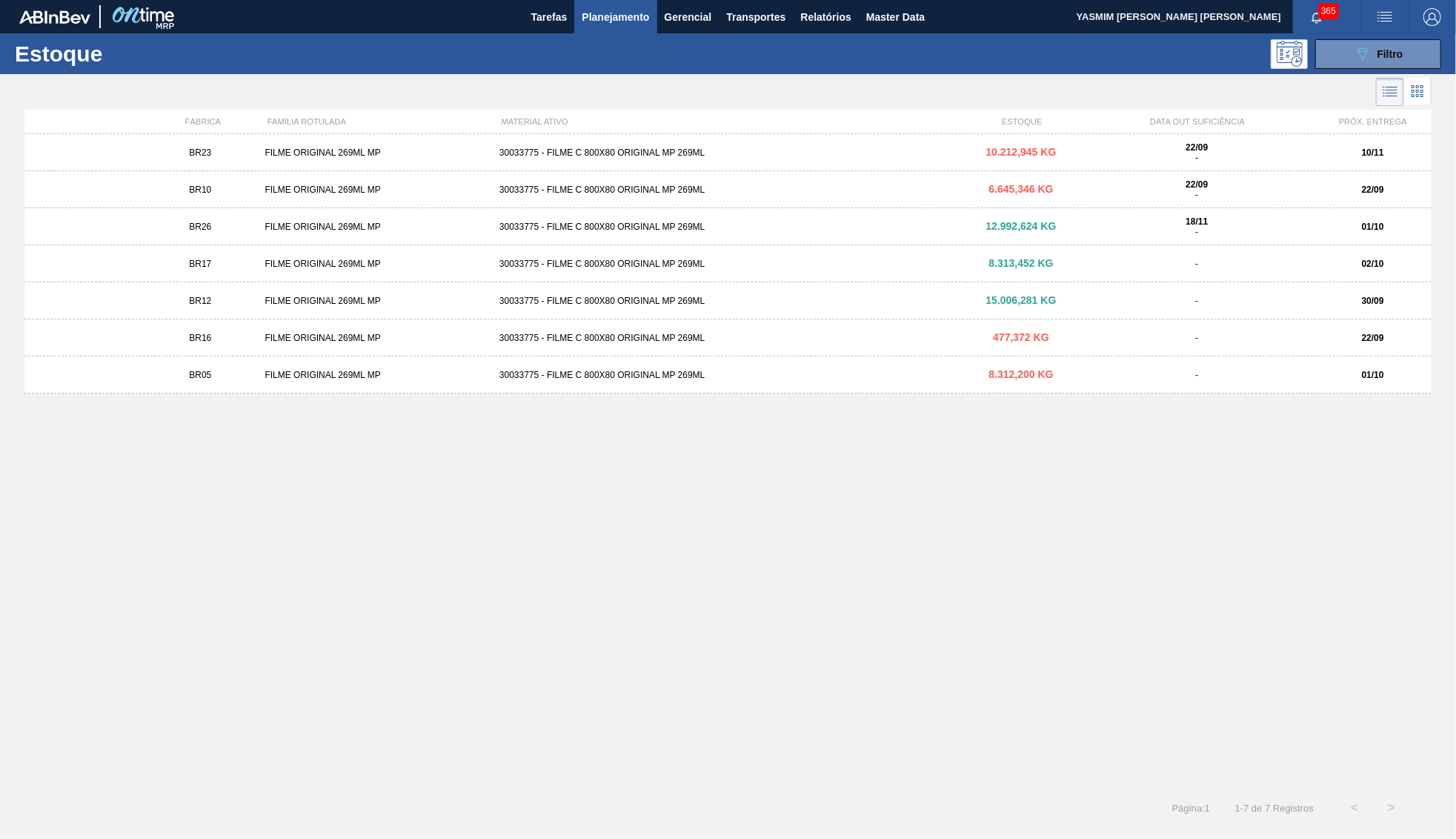
click at [274, 189] on div "FILME ORIGINAL 269ML MP" at bounding box center [375, 190] width 234 height 11
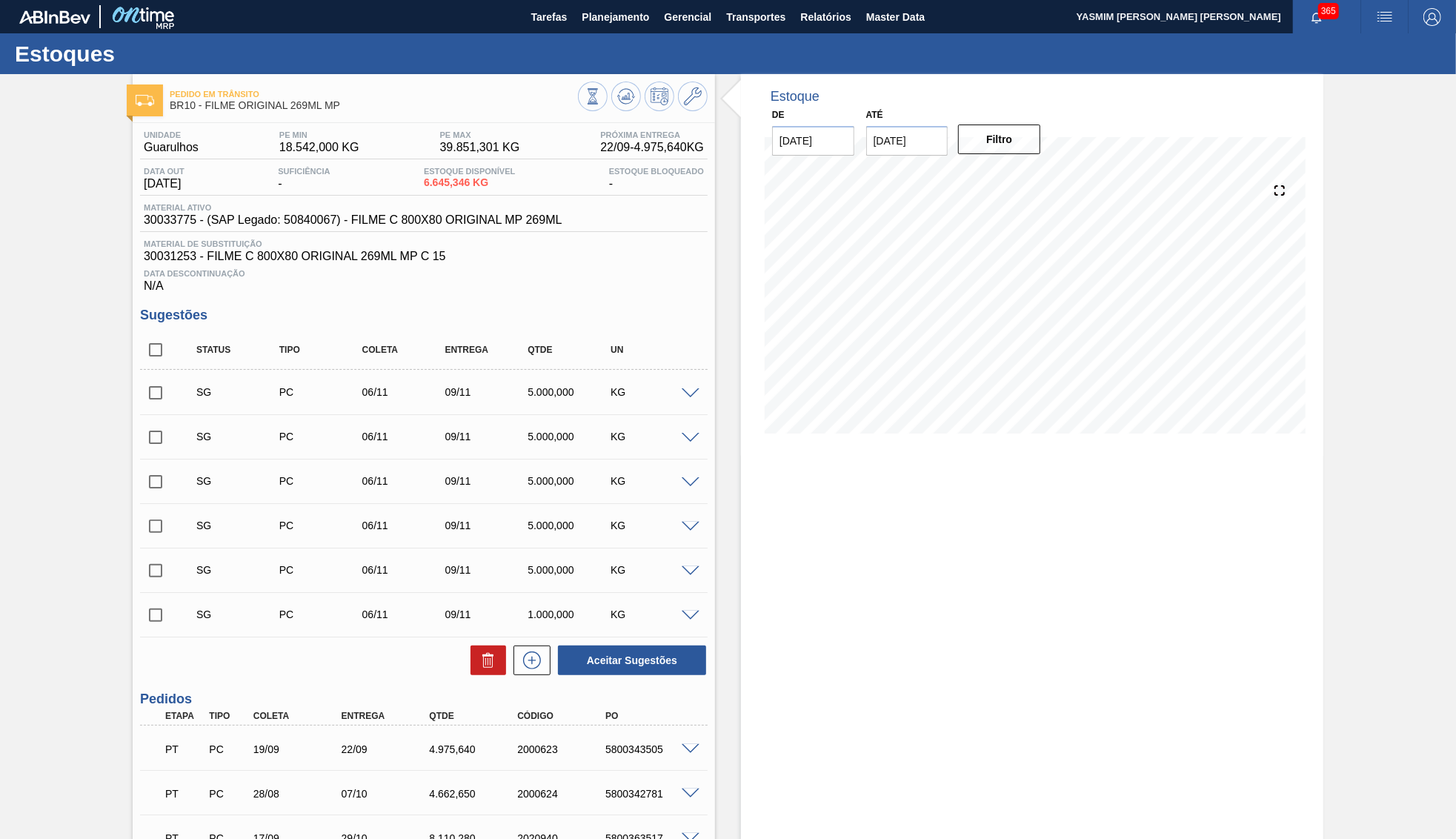
click at [26, 1] on div at bounding box center [99, 16] width 160 height 33
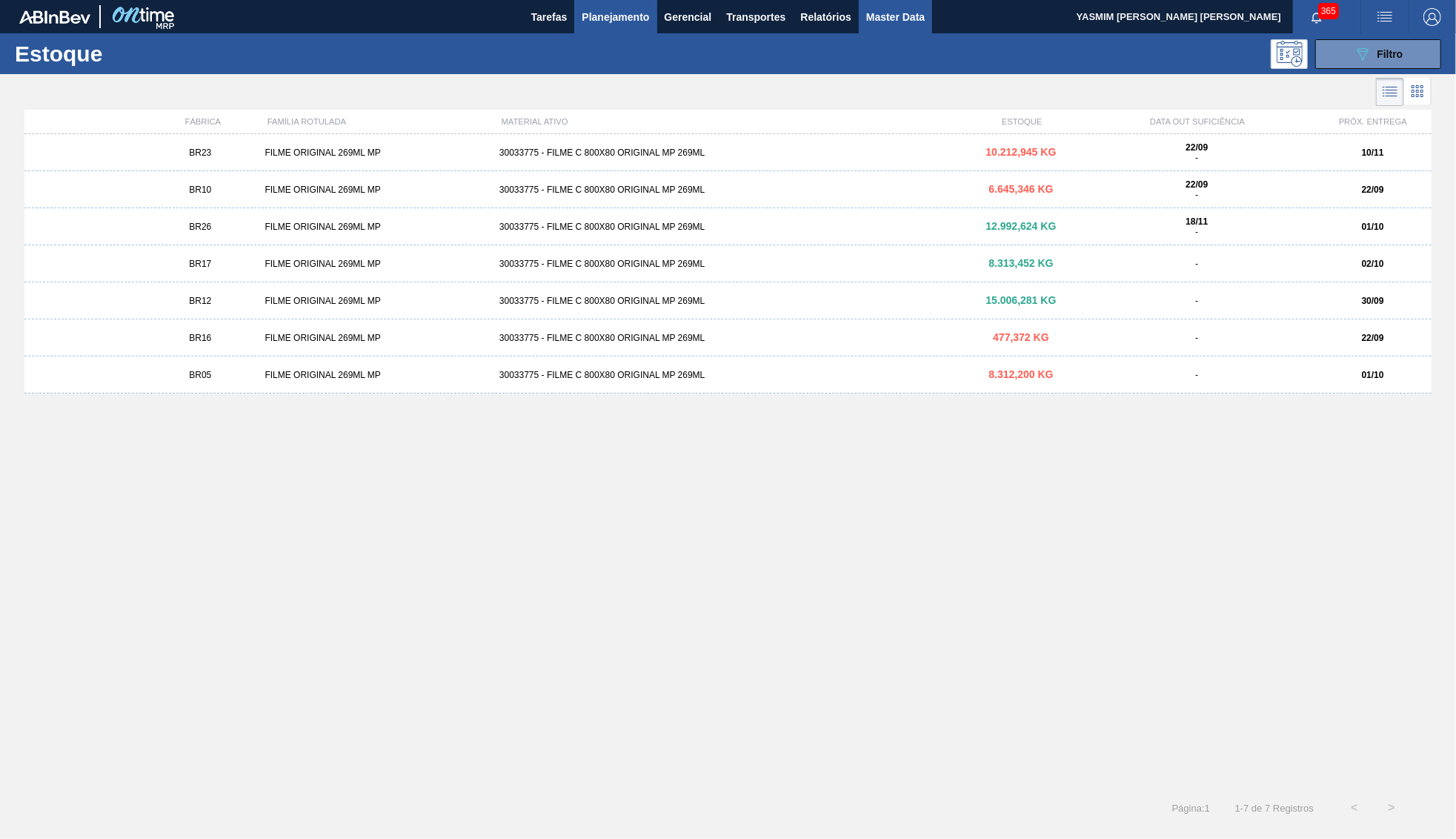
click at [911, 22] on span "Master Data" at bounding box center [896, 17] width 58 height 18
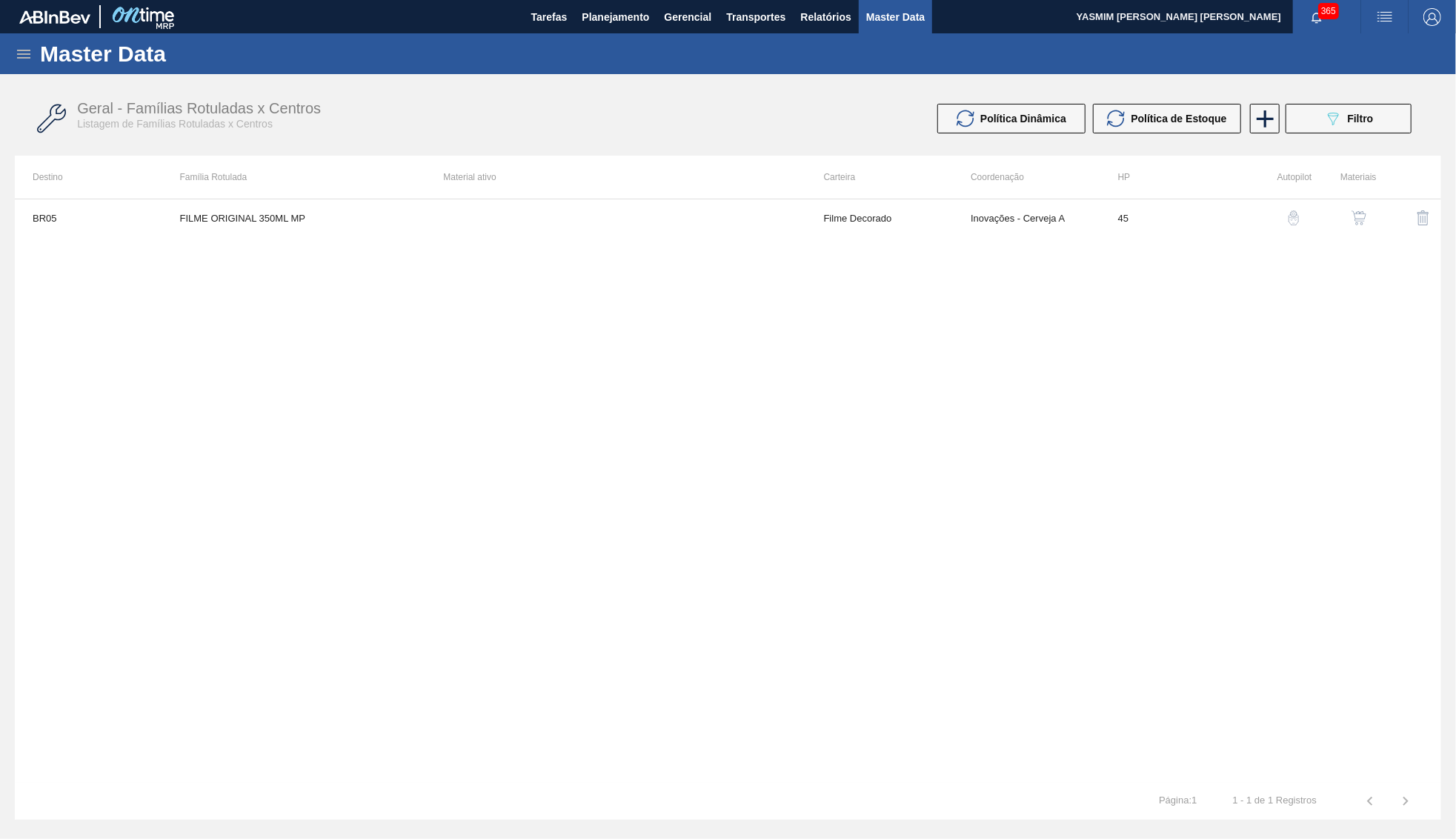
click at [828, 288] on div "BR05 FILME ORIGINAL 350ML MP Filme Decorado Inovações - Cerveja A 45" at bounding box center [728, 491] width 1427 height 584
click at [594, 25] on span "Planejamento" at bounding box center [616, 17] width 67 height 18
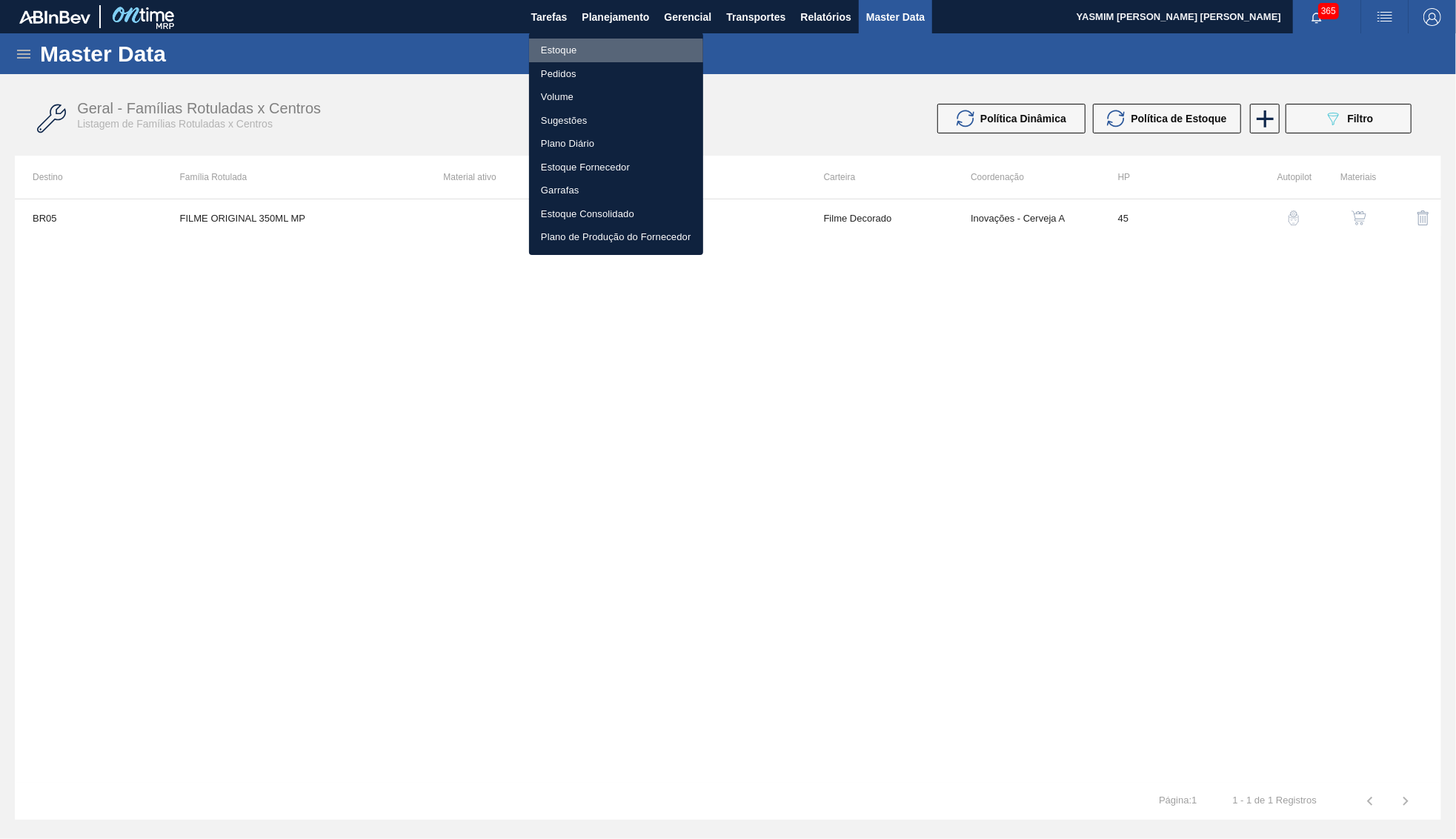
click at [583, 54] on li "Estoque" at bounding box center [616, 50] width 174 height 24
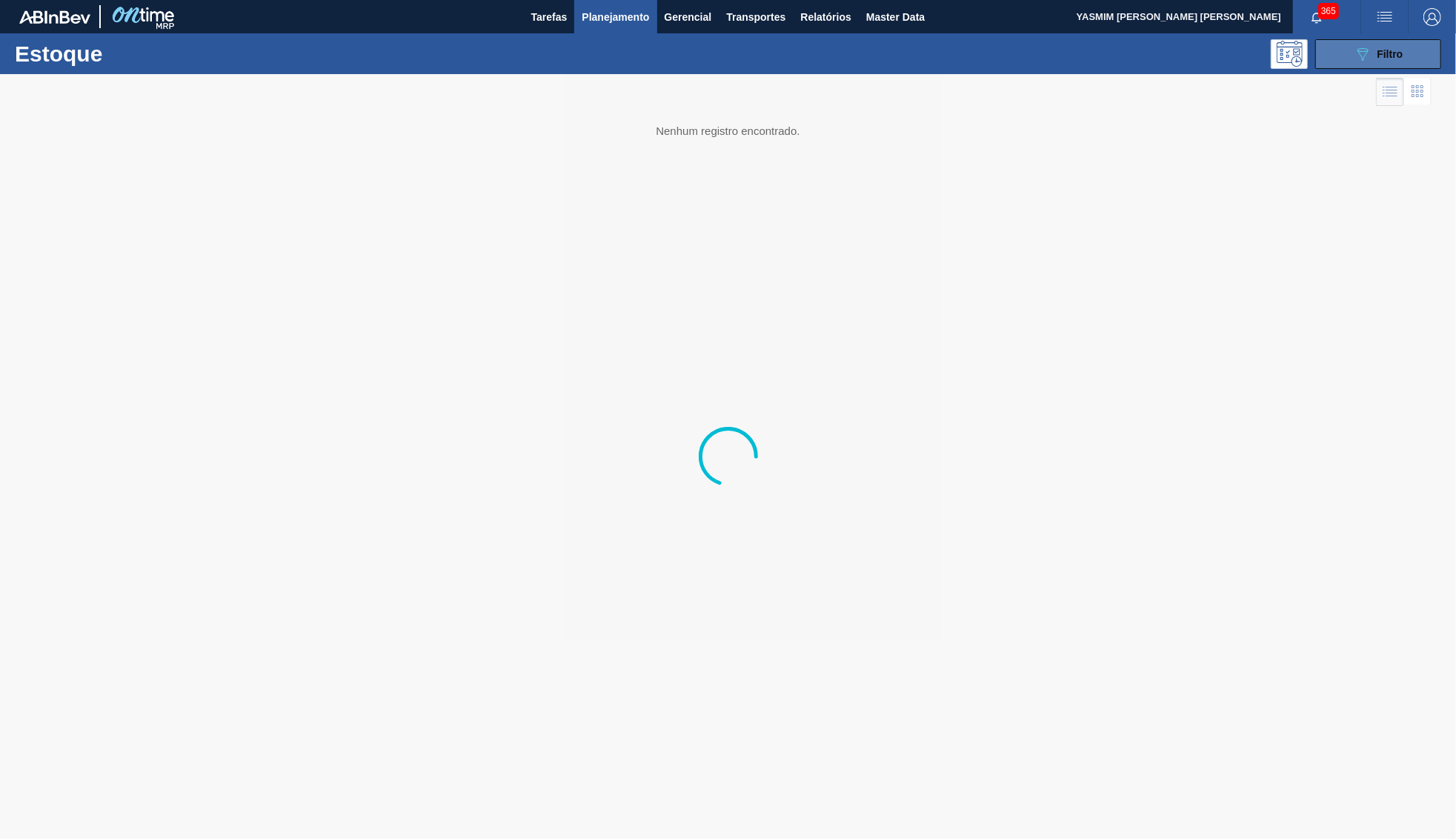
click at [1343, 40] on button "089F7B8B-B2A5-4AFE-B5C0-19BA573D28AC Filtro" at bounding box center [1379, 54] width 126 height 30
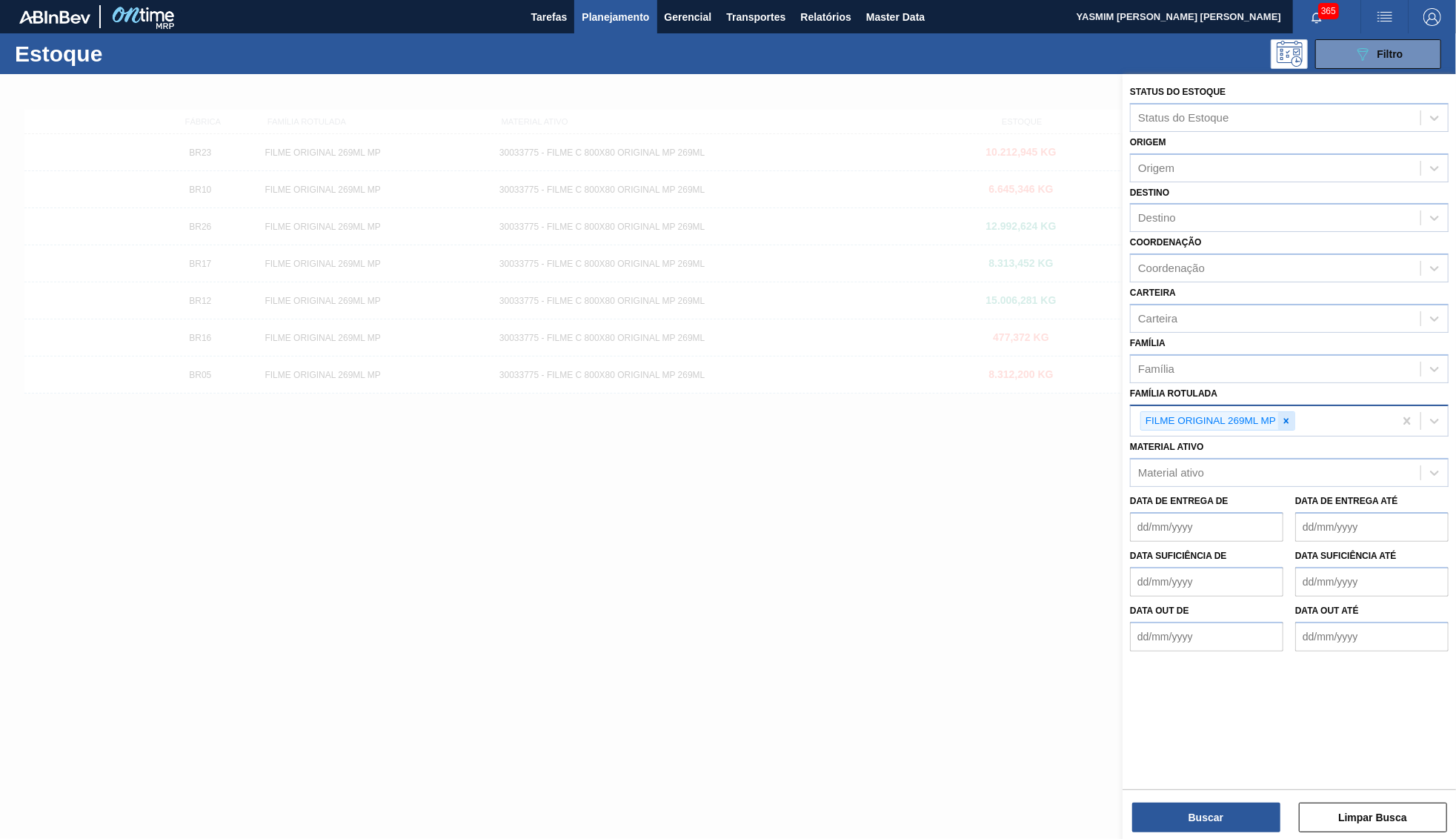
click at [1291, 416] on icon at bounding box center [1287, 421] width 11 height 11
type Rotulada "bud 473"
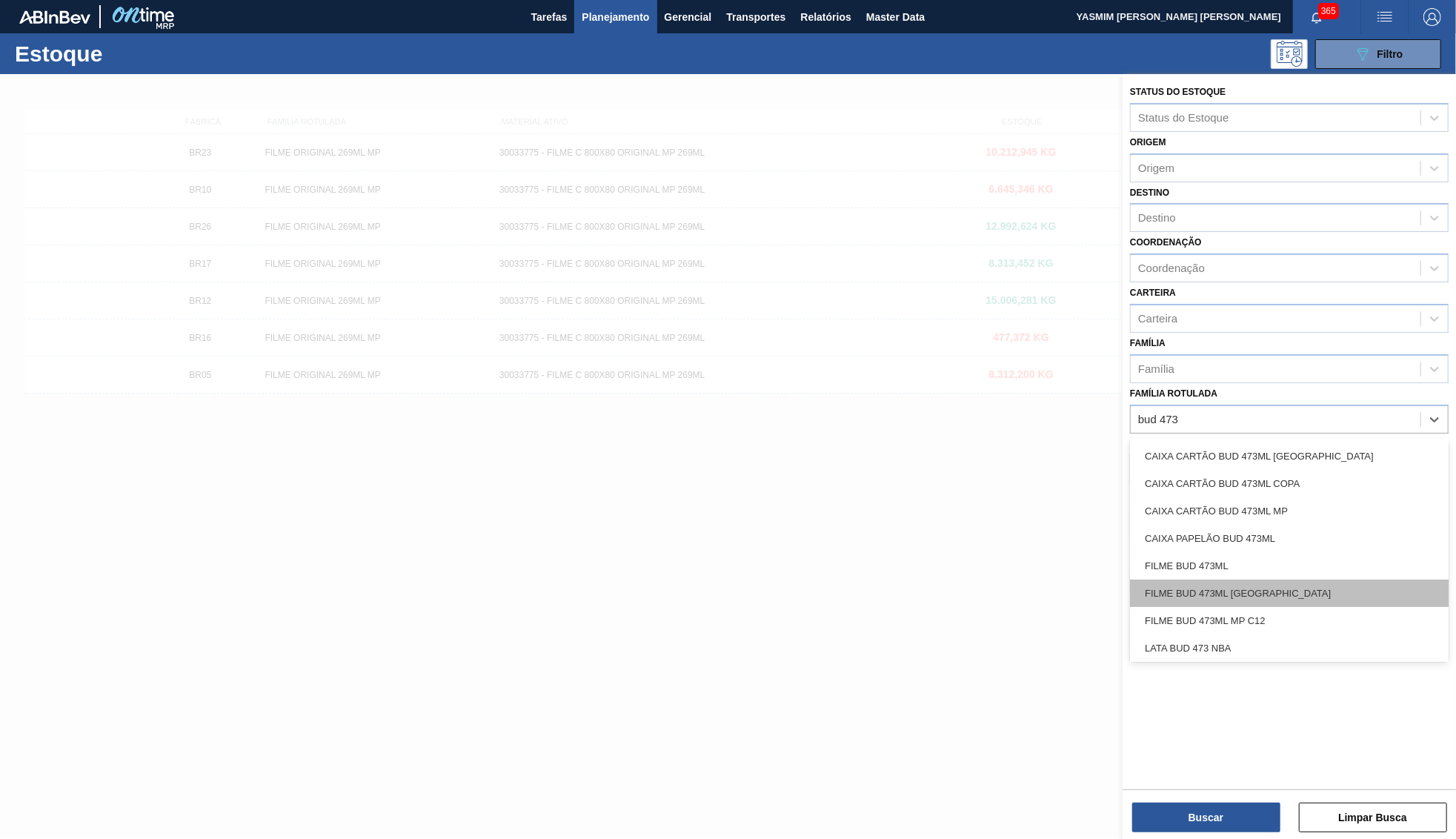
scroll to position [71, 0]
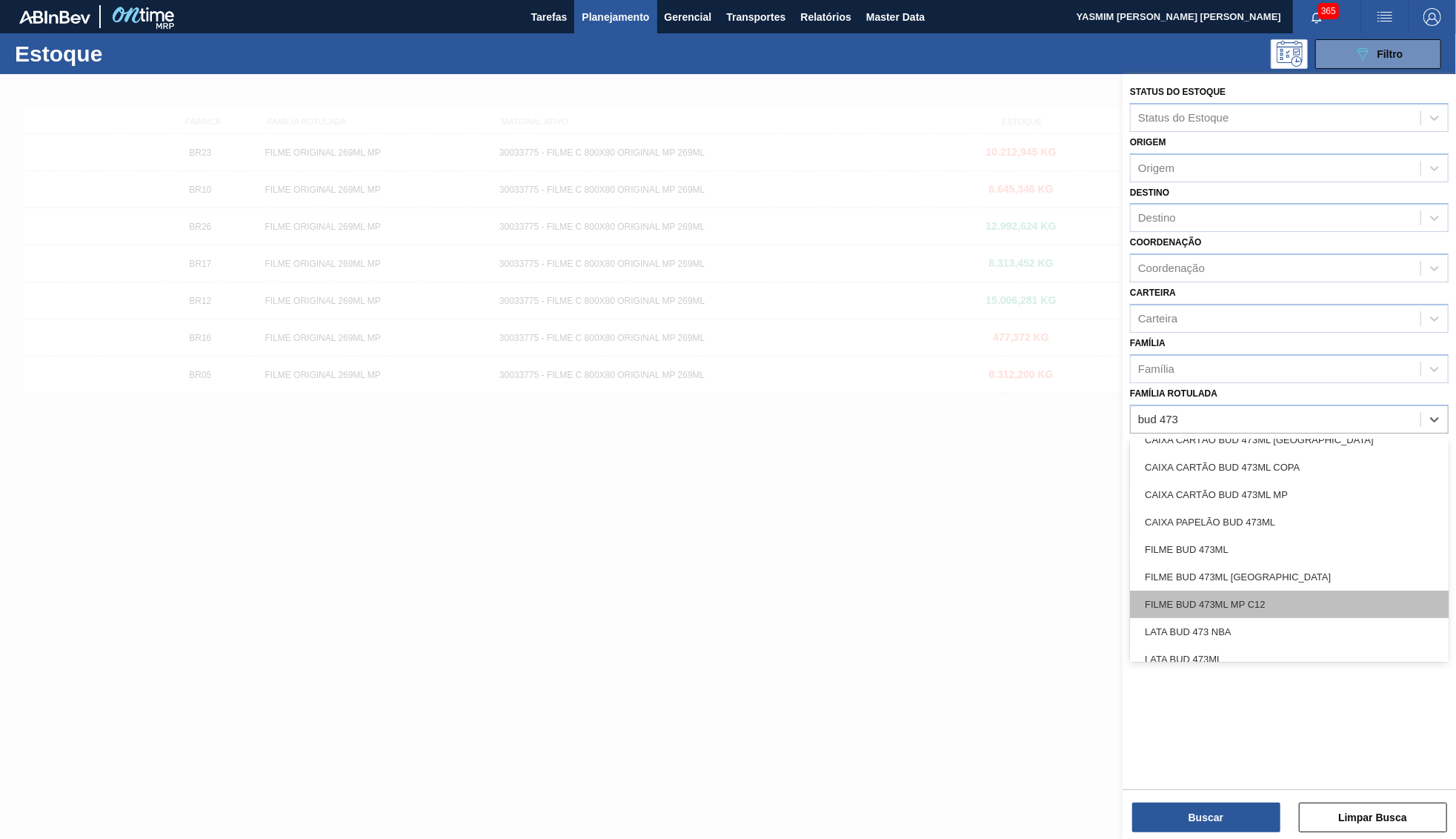
click at [1273, 591] on div "FILME BUD 473ML MP C12" at bounding box center [1290, 604] width 319 height 28
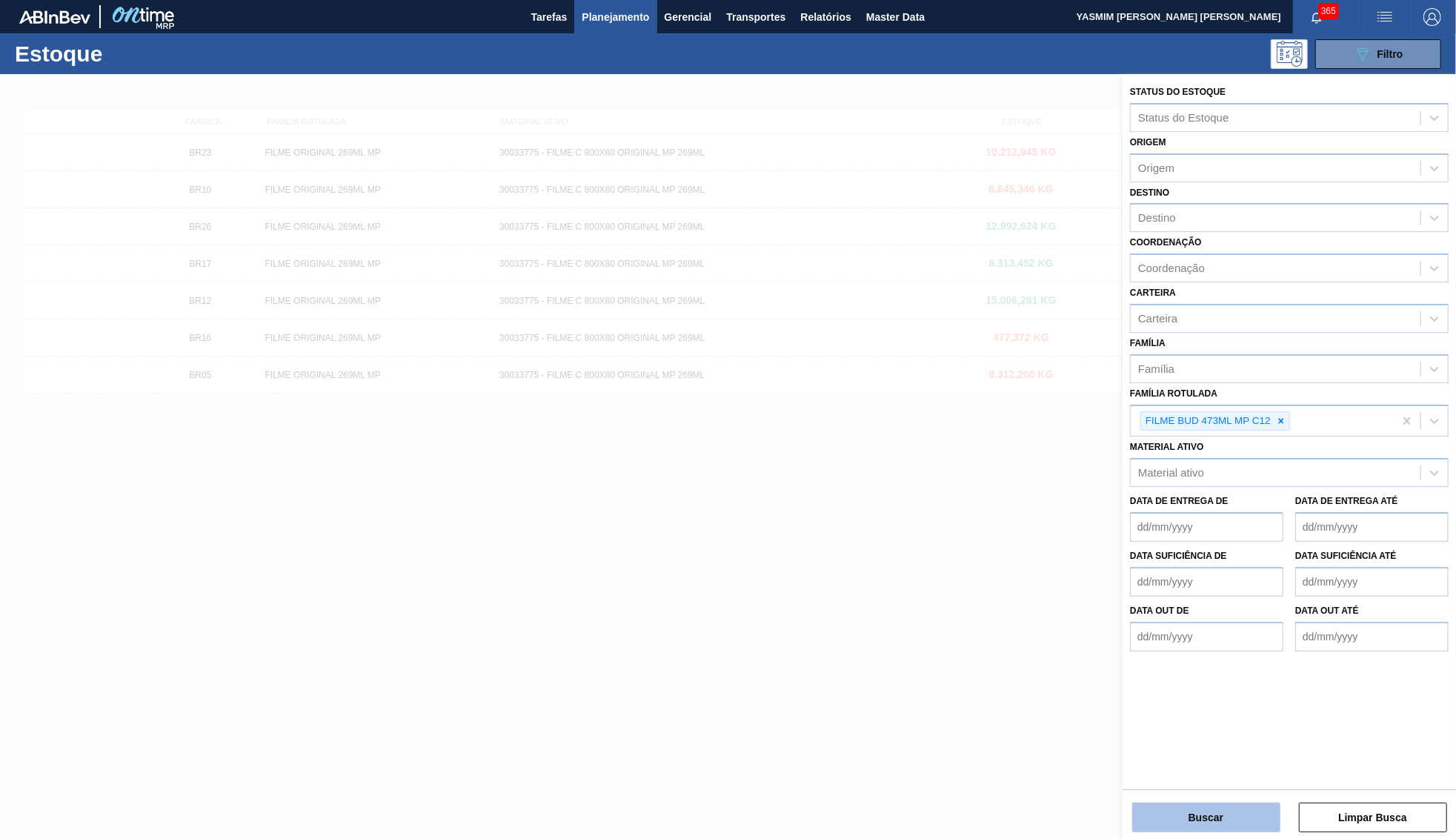
click at [1228, 808] on button "Buscar" at bounding box center [1206, 818] width 148 height 30
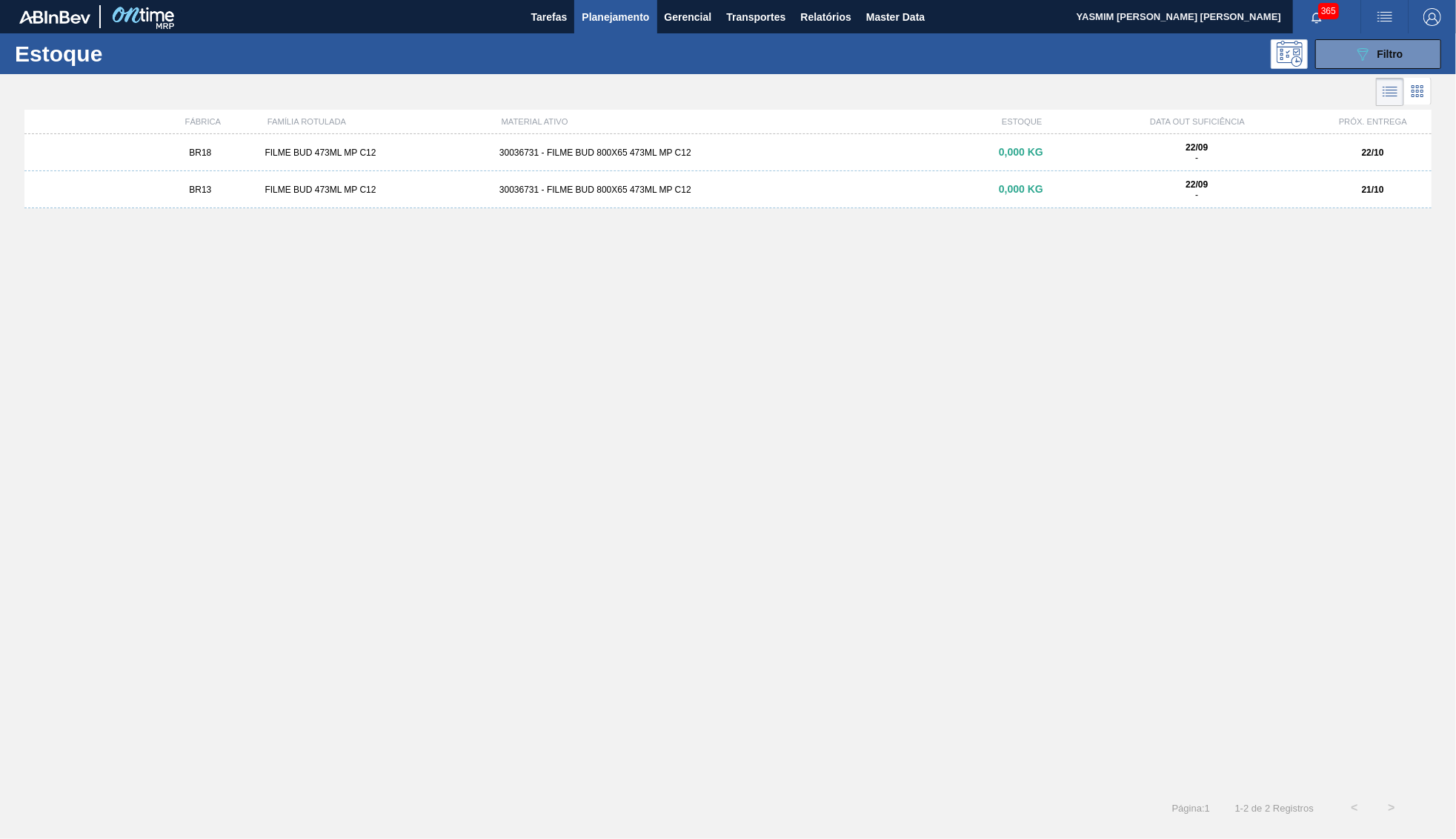
click at [817, 168] on div "BR18 FILME BUD 473ML MP C12 30036731 - FILME BUD 800X65 473ML MP C12 0,000 KG 2…" at bounding box center [728, 153] width 1408 height 37
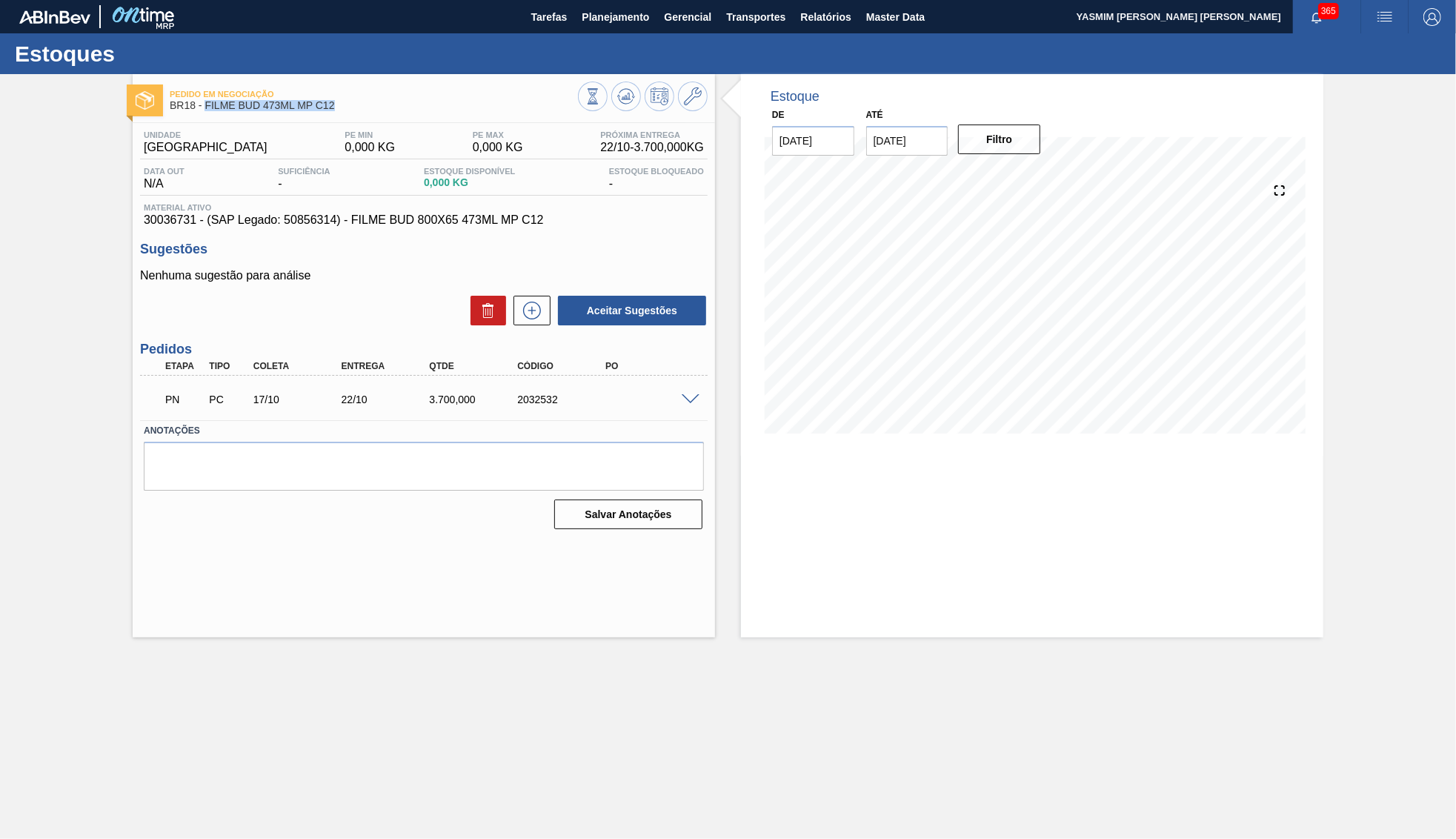
drag, startPoint x: 206, startPoint y: 104, endPoint x: 414, endPoint y: 107, distance: 208.0
click at [414, 107] on span "BR18 - FILME BUD 473ML MP C12" at bounding box center [373, 105] width 409 height 11
copy span "FILME BUD 473ML MP C12"
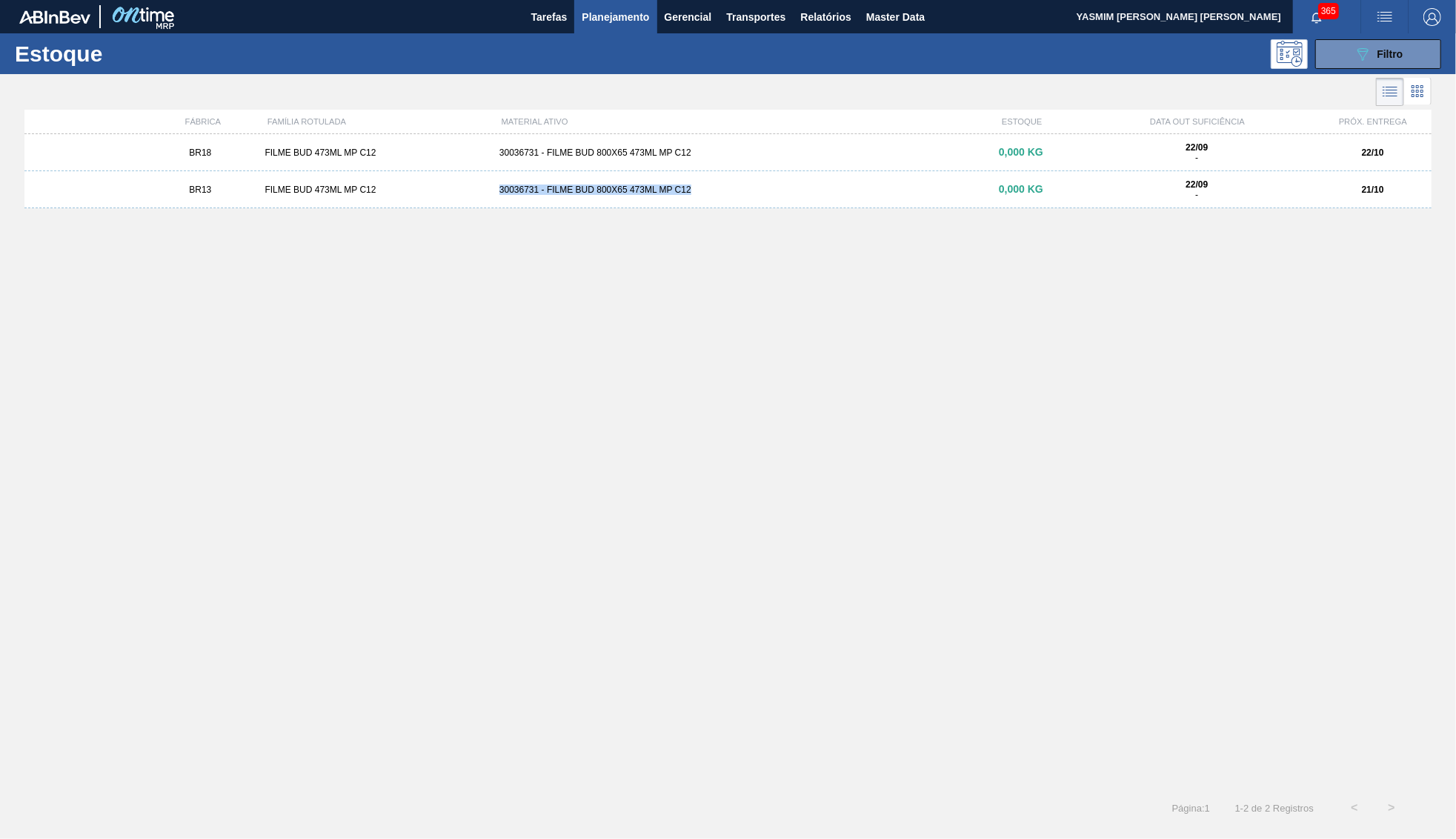
drag, startPoint x: 721, startPoint y: 201, endPoint x: 788, endPoint y: 205, distance: 67.1
click at [788, 205] on div "BR13 FILME BUD 473ML MP C12 30036731 - FILME BUD 800X65 473ML MP C12 0,000 KG 2…" at bounding box center [728, 189] width 1408 height 37
